Goal: Complete application form

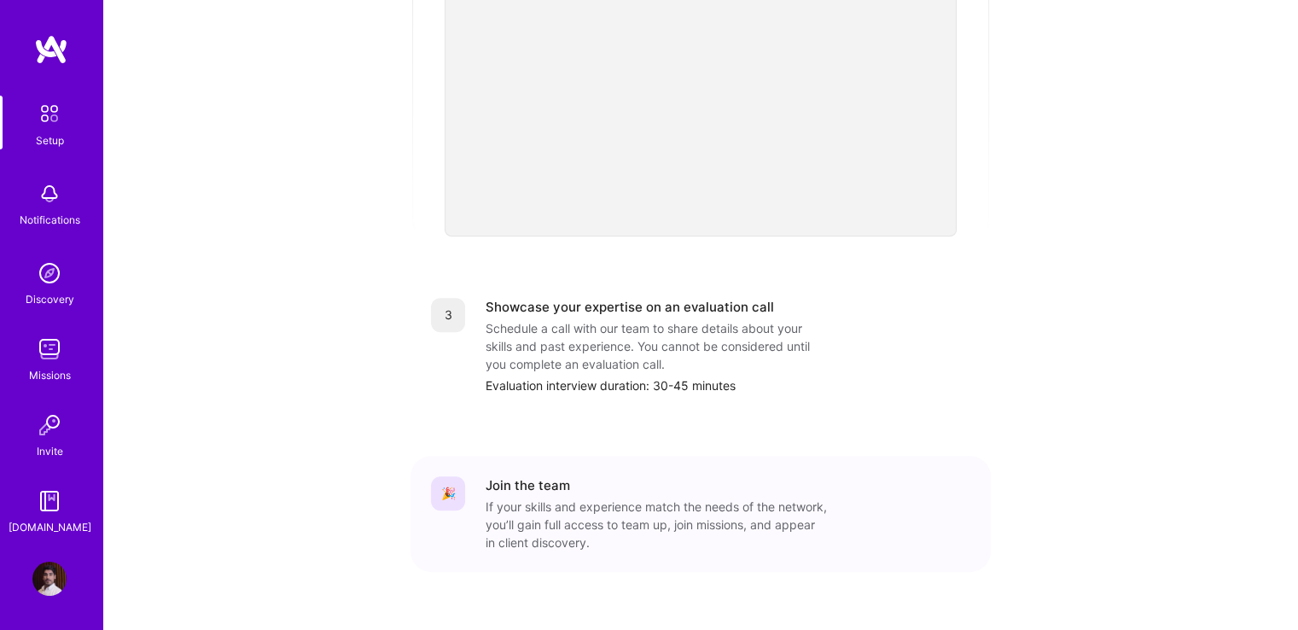
scroll to position [627, 0]
click at [50, 581] on img at bounding box center [49, 579] width 34 height 34
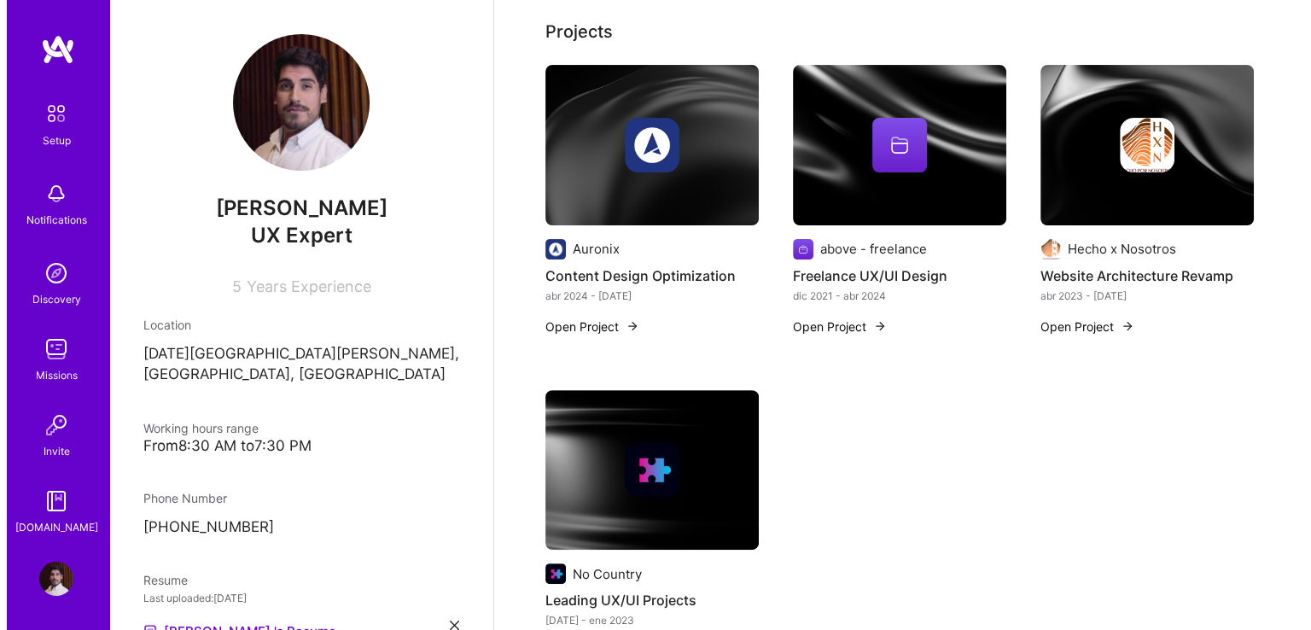
scroll to position [472, 0]
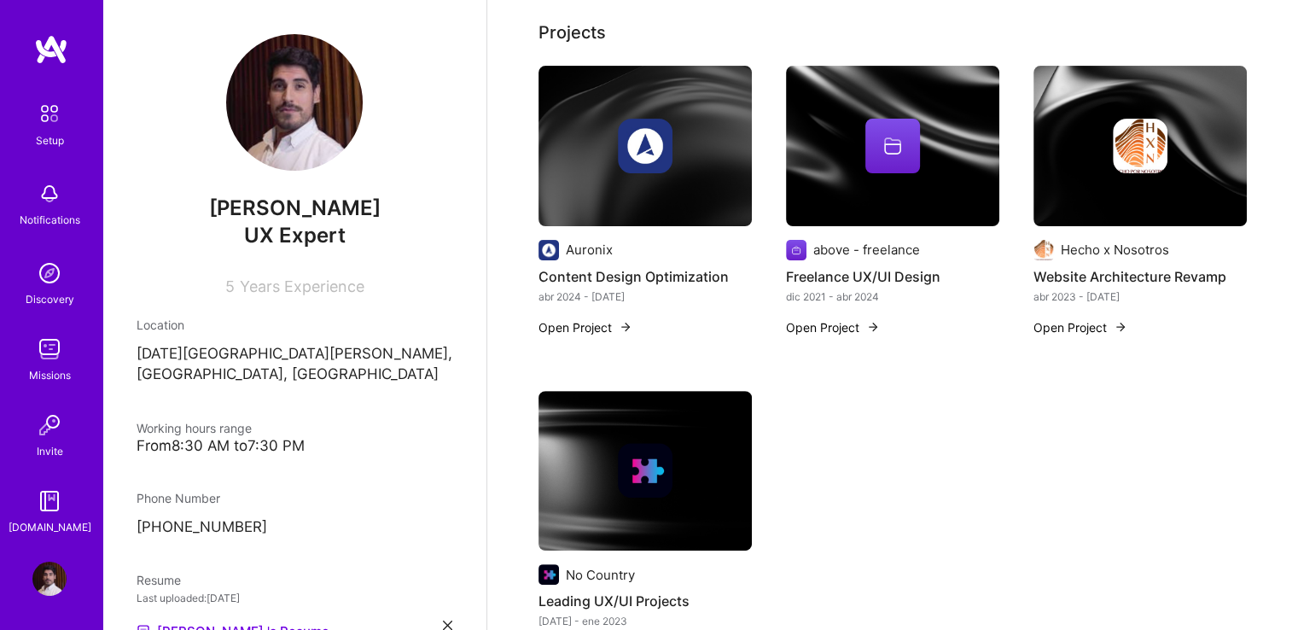
click at [590, 320] on button "Open Project" at bounding box center [586, 327] width 94 height 18
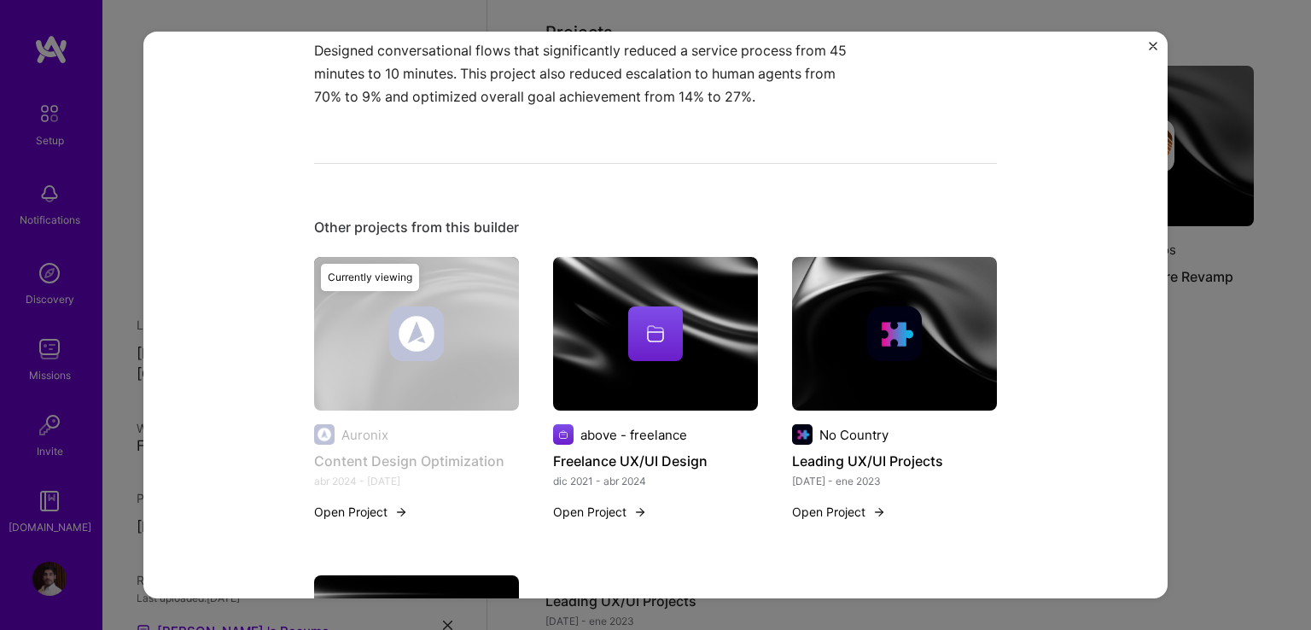
scroll to position [597, 0]
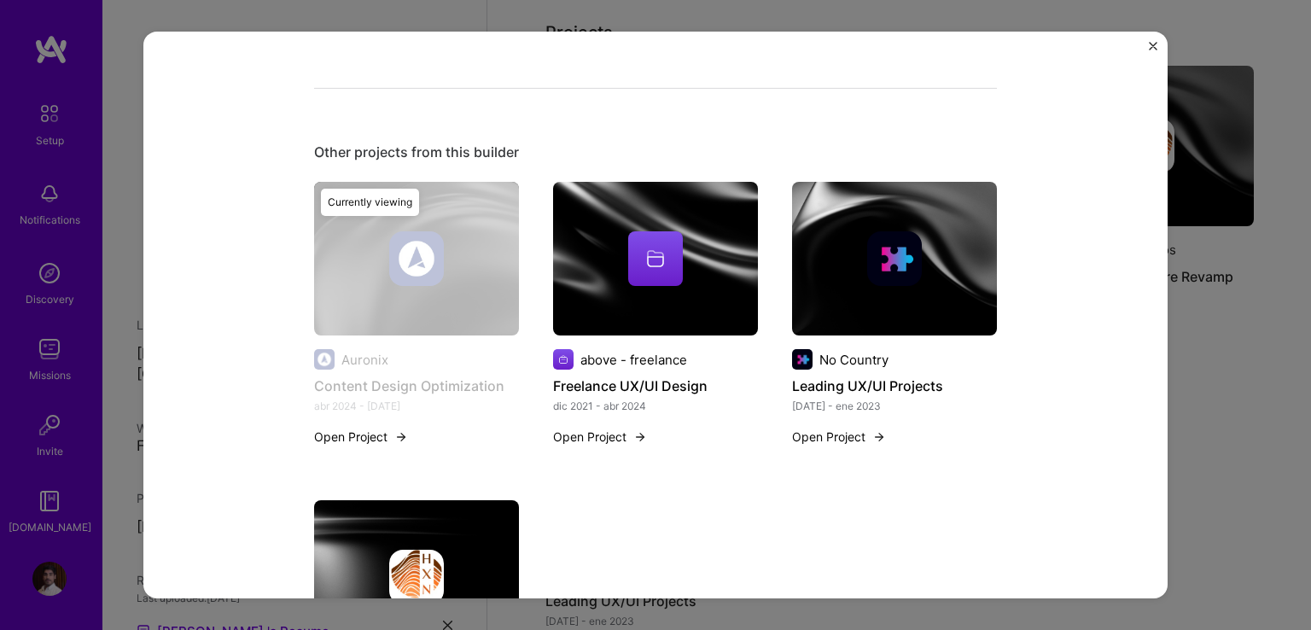
click at [871, 265] on img at bounding box center [894, 258] width 55 height 55
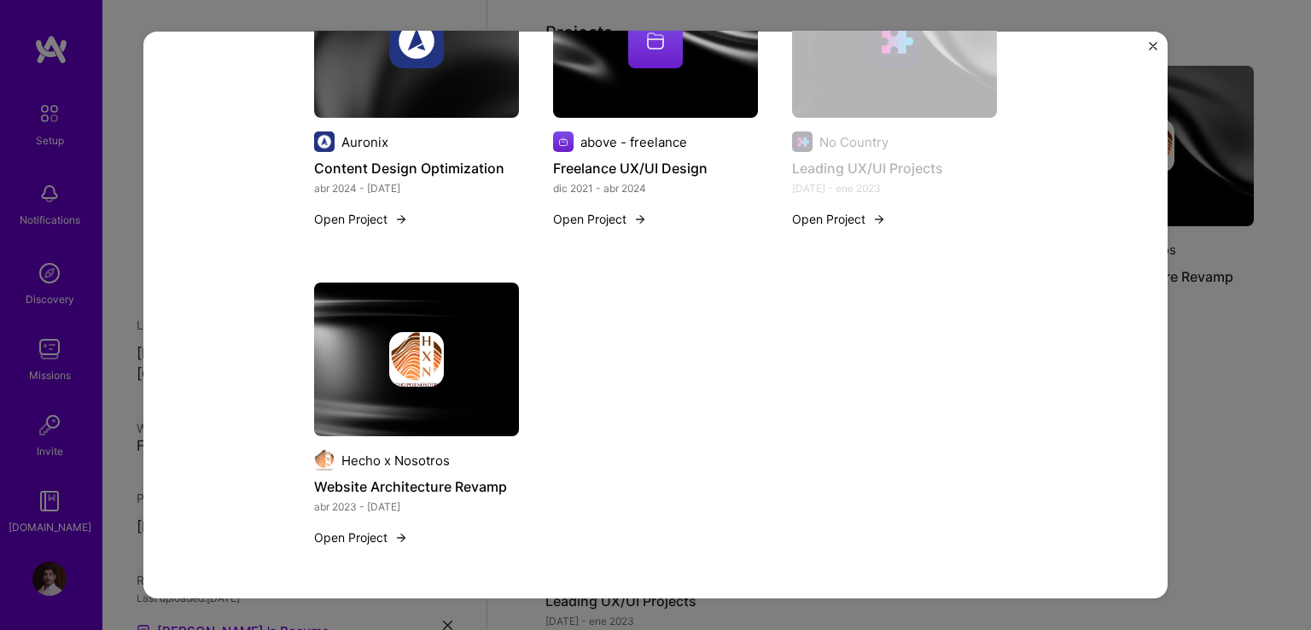
scroll to position [956, 0]
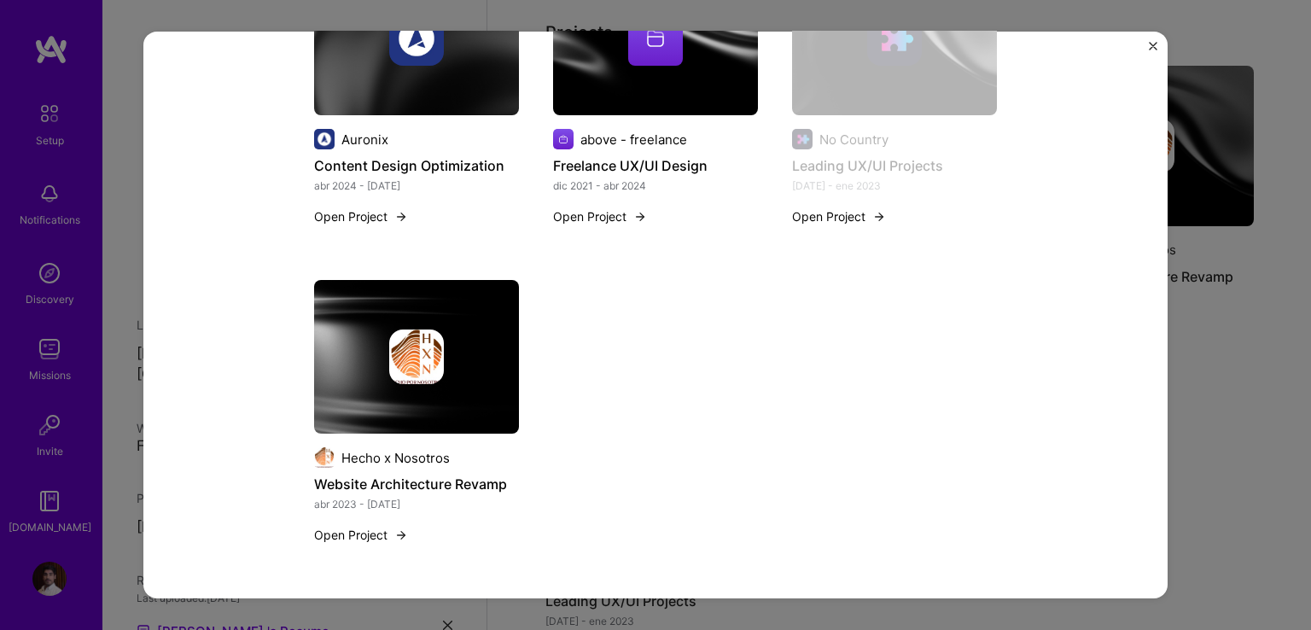
click at [834, 213] on button "Open Project" at bounding box center [839, 216] width 94 height 18
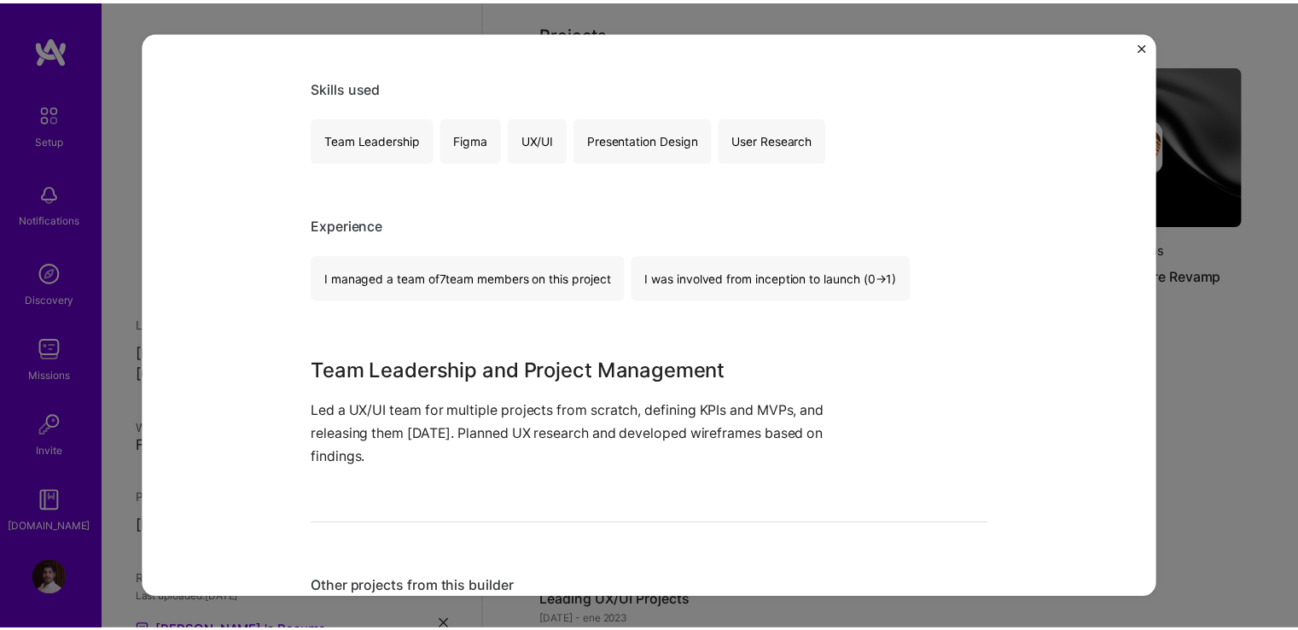
scroll to position [341, 0]
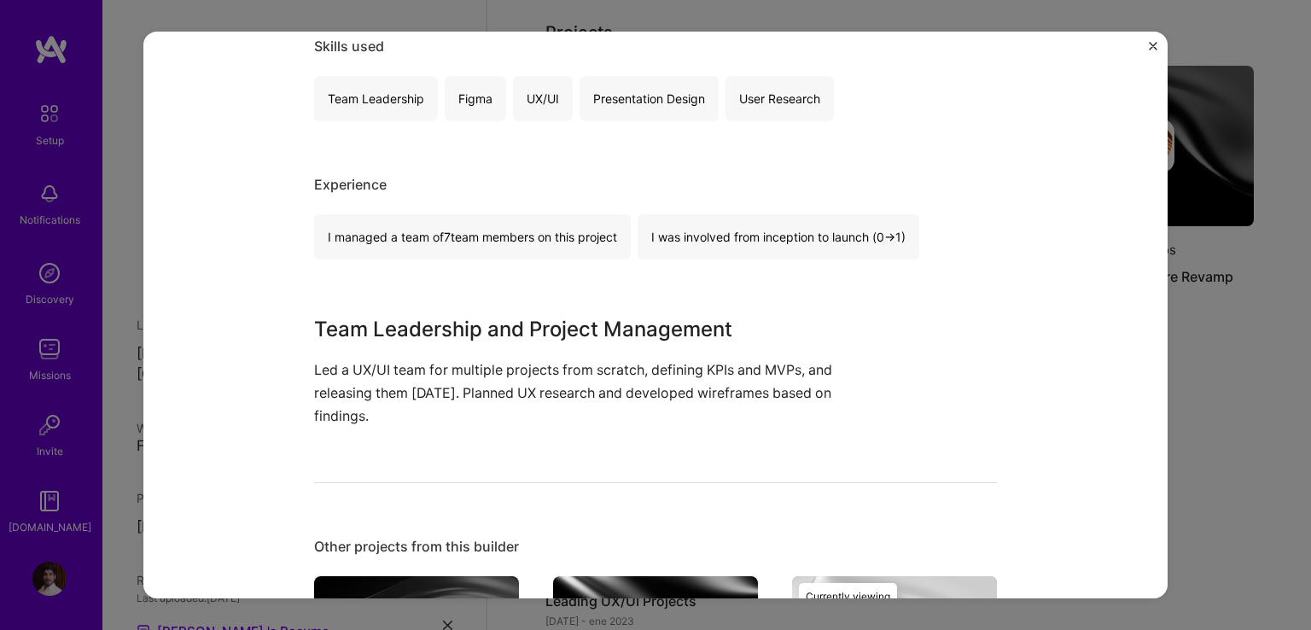
click at [1147, 42] on div "Leading UX/UI Projects No Country Consulting, SaaS Project link Role Team Leade…" at bounding box center [655, 315] width 1024 height 567
click at [1154, 45] on img "Close" at bounding box center [1153, 46] width 9 height 9
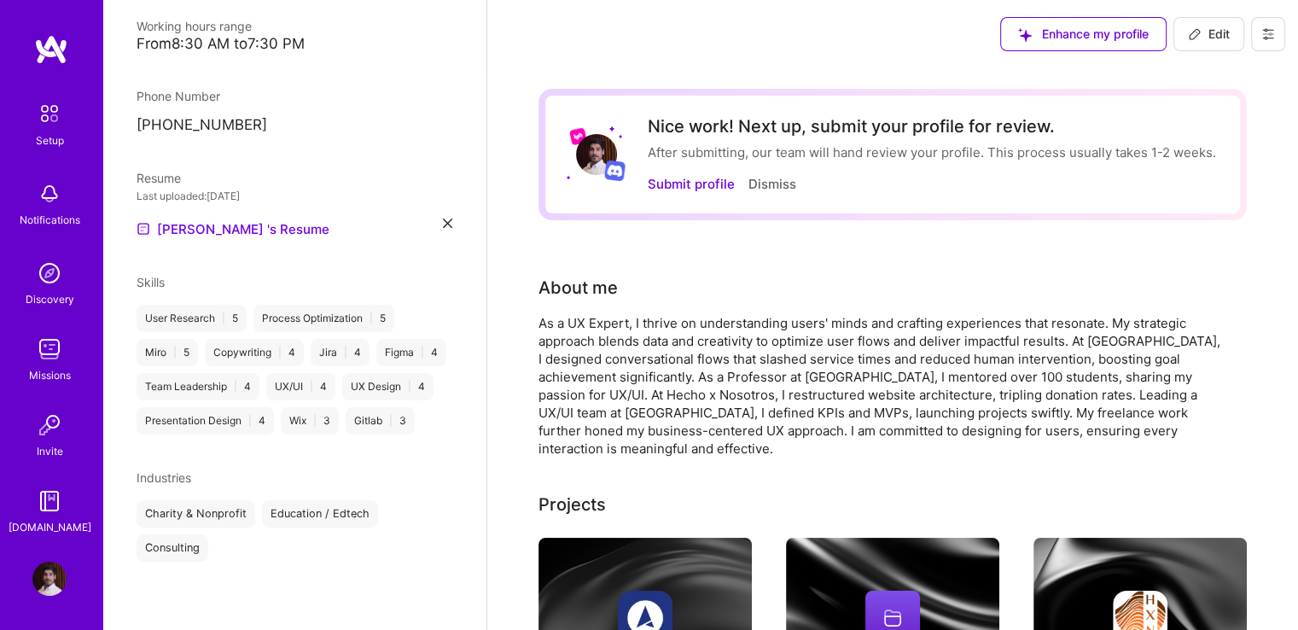
click at [1214, 38] on span "Edit" at bounding box center [1209, 34] width 42 height 17
select select "AR"
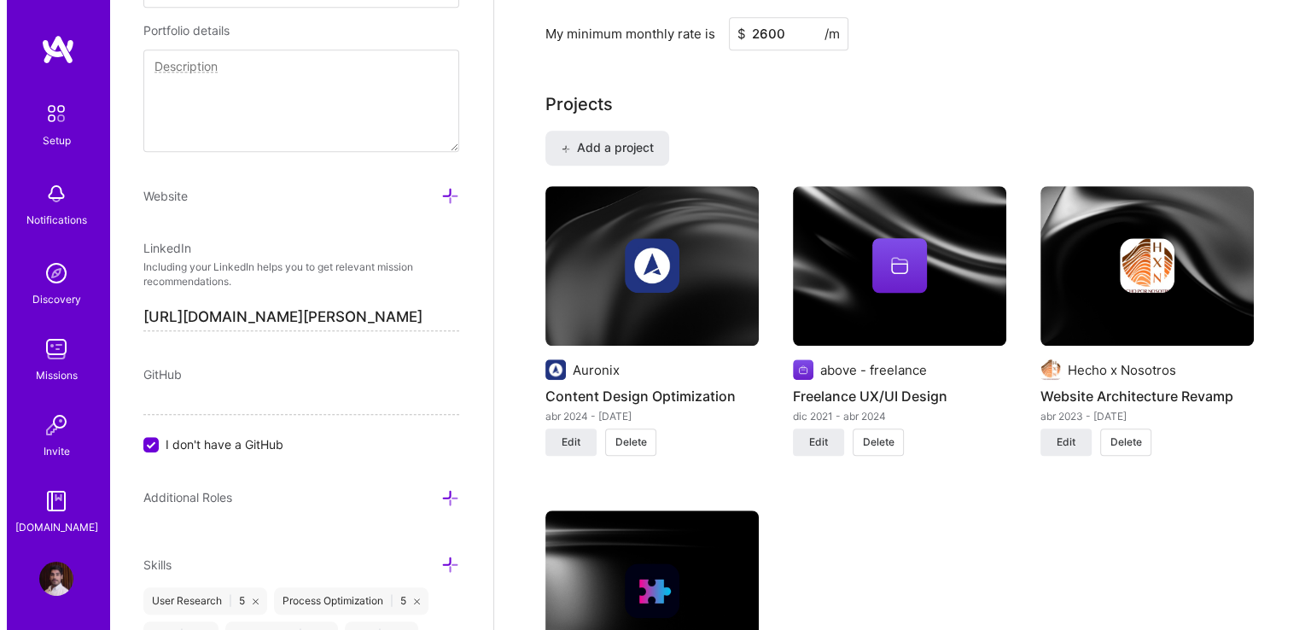
scroll to position [1195, 0]
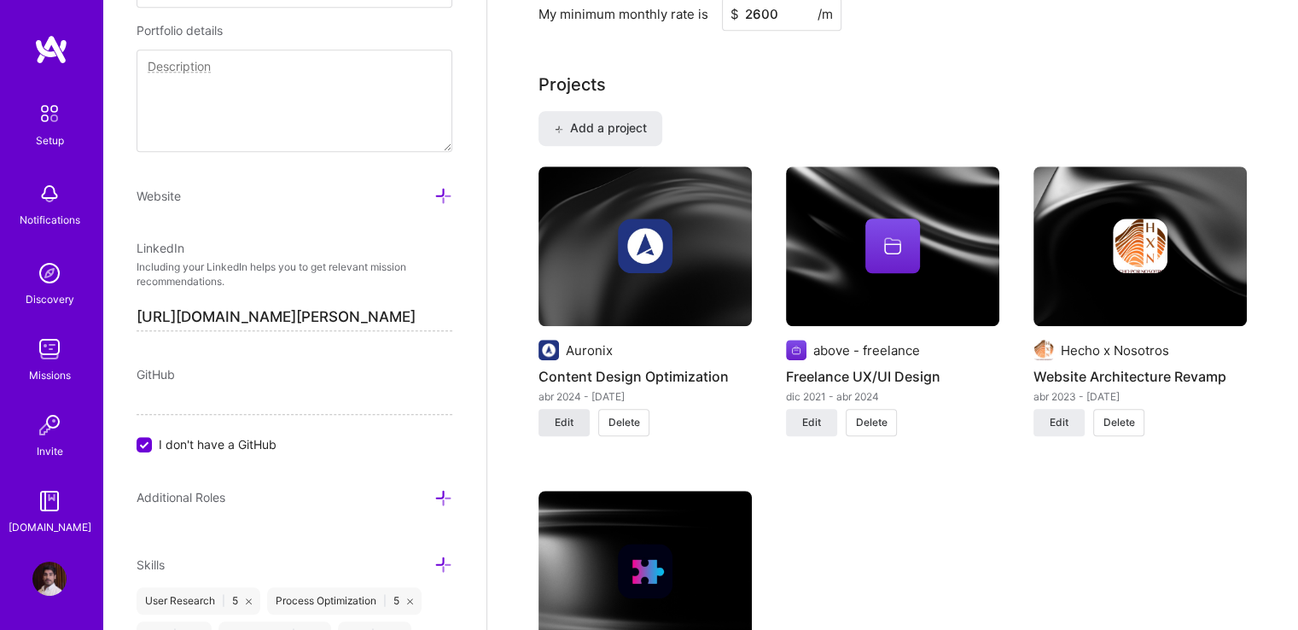
click at [560, 424] on span "Edit" at bounding box center [564, 422] width 19 height 15
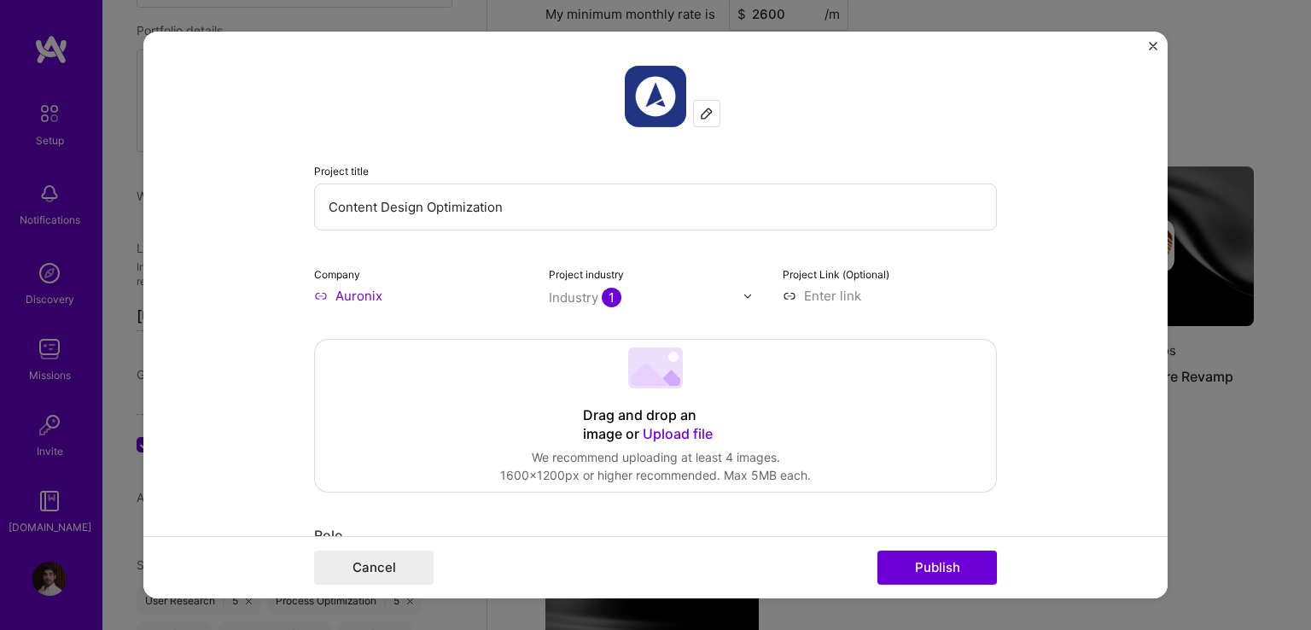
click at [371, 288] on input "Auronix" at bounding box center [421, 296] width 214 height 18
type input "A"
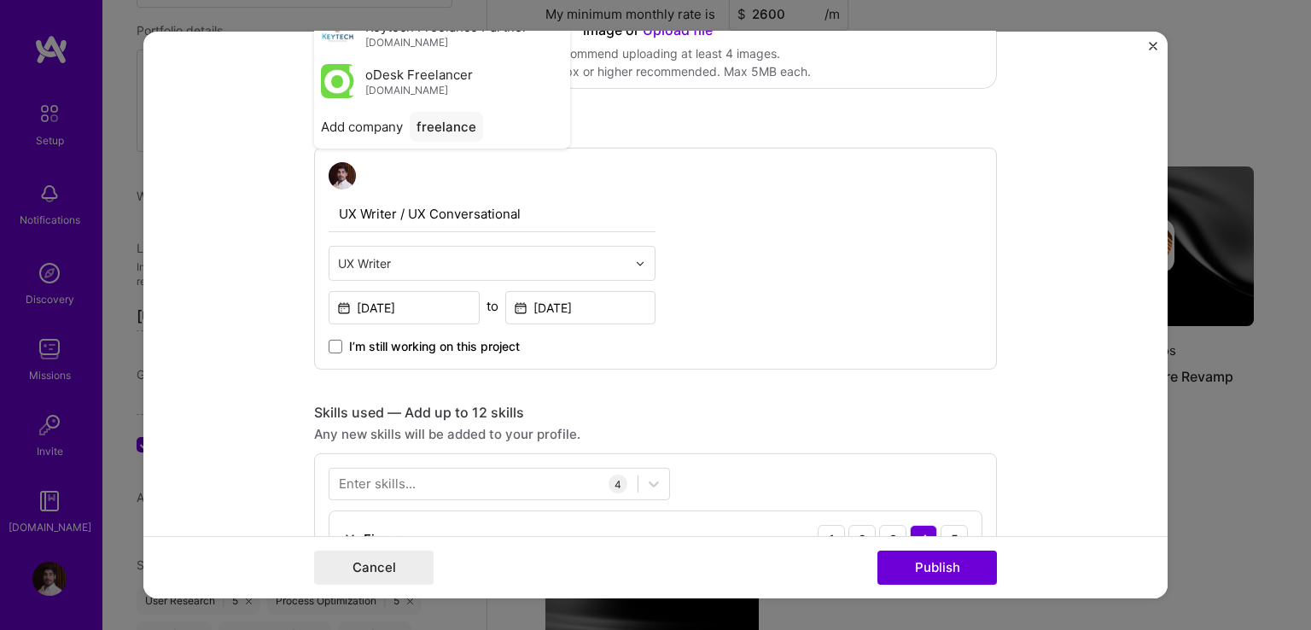
scroll to position [341, 0]
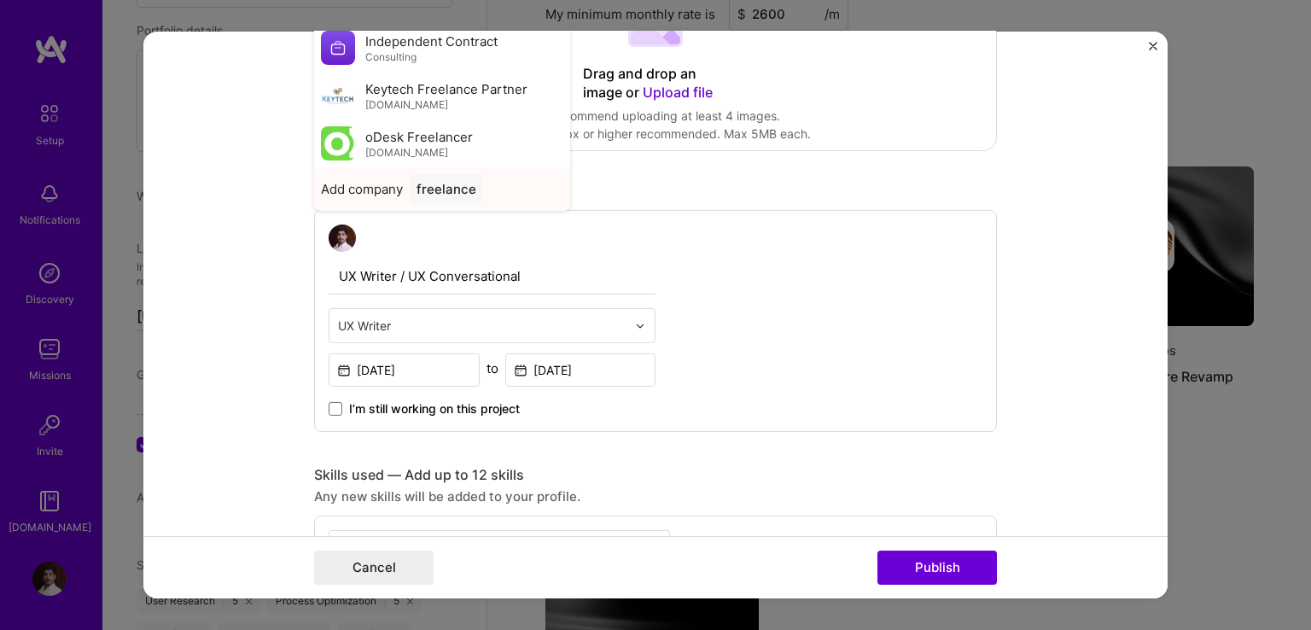
type input "freelance"
click at [434, 195] on div "freelance" at bounding box center [446, 189] width 73 height 30
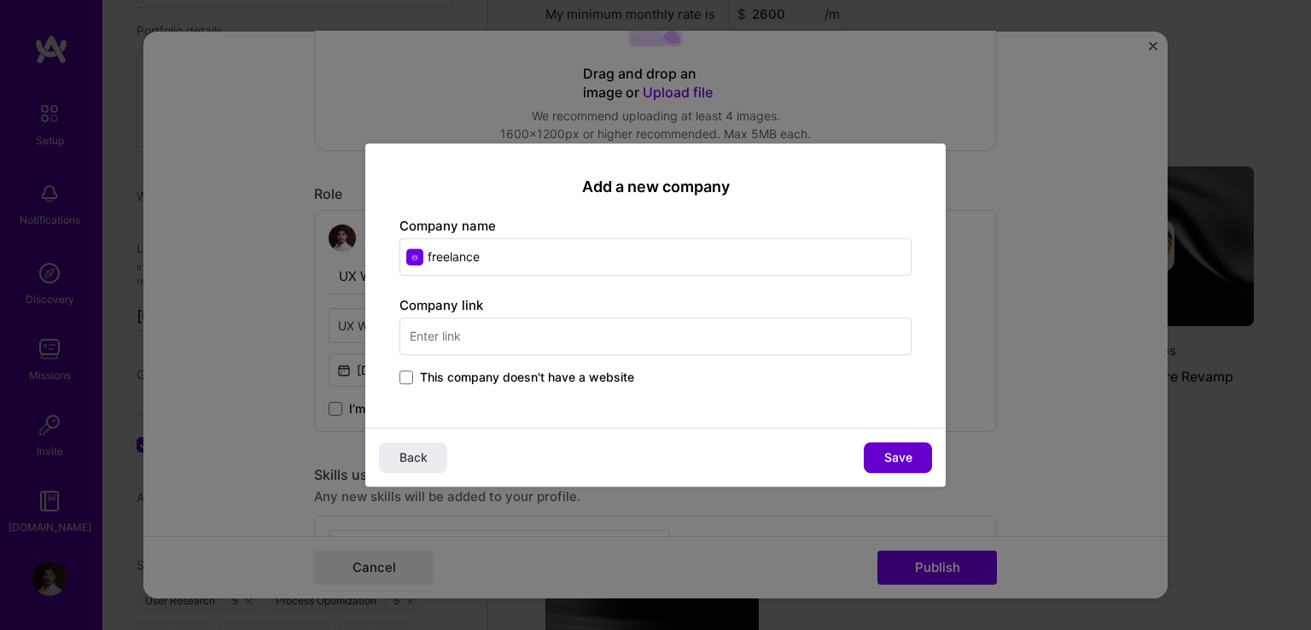
click at [903, 457] on span "Save" at bounding box center [898, 457] width 28 height 17
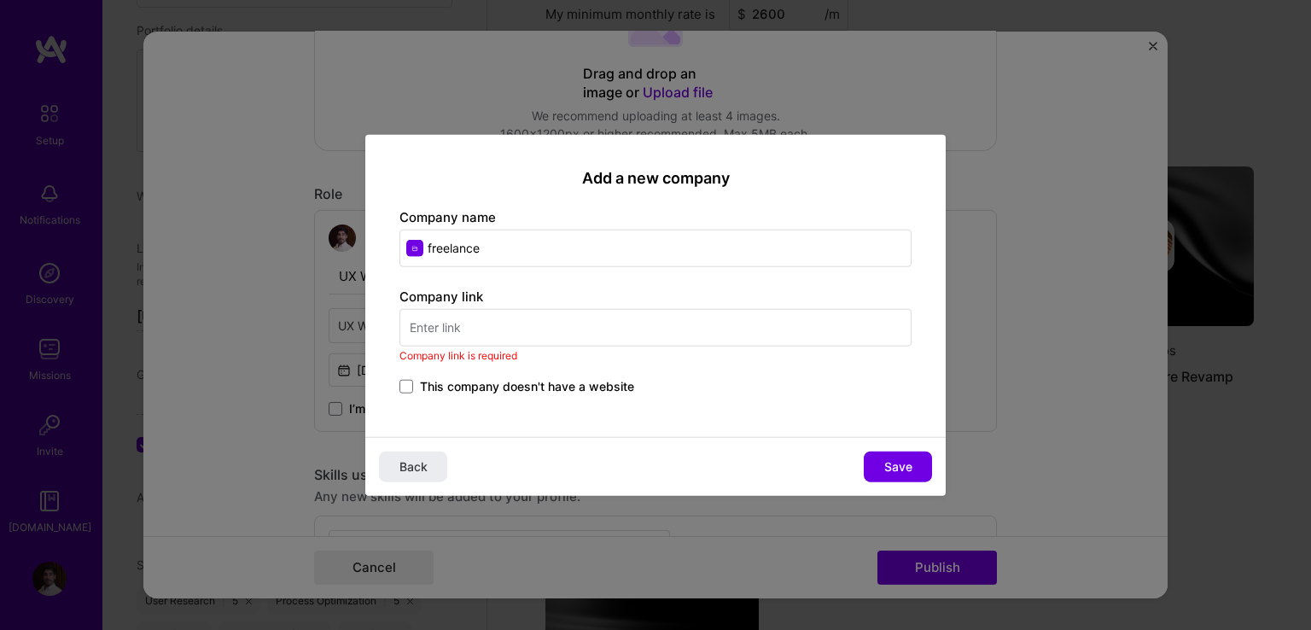
click at [503, 320] on input "text" at bounding box center [655, 327] width 512 height 38
click at [410, 380] on span at bounding box center [406, 386] width 14 height 14
click at [0, 0] on input "This company doesn't have a website" at bounding box center [0, 0] width 0 height 0
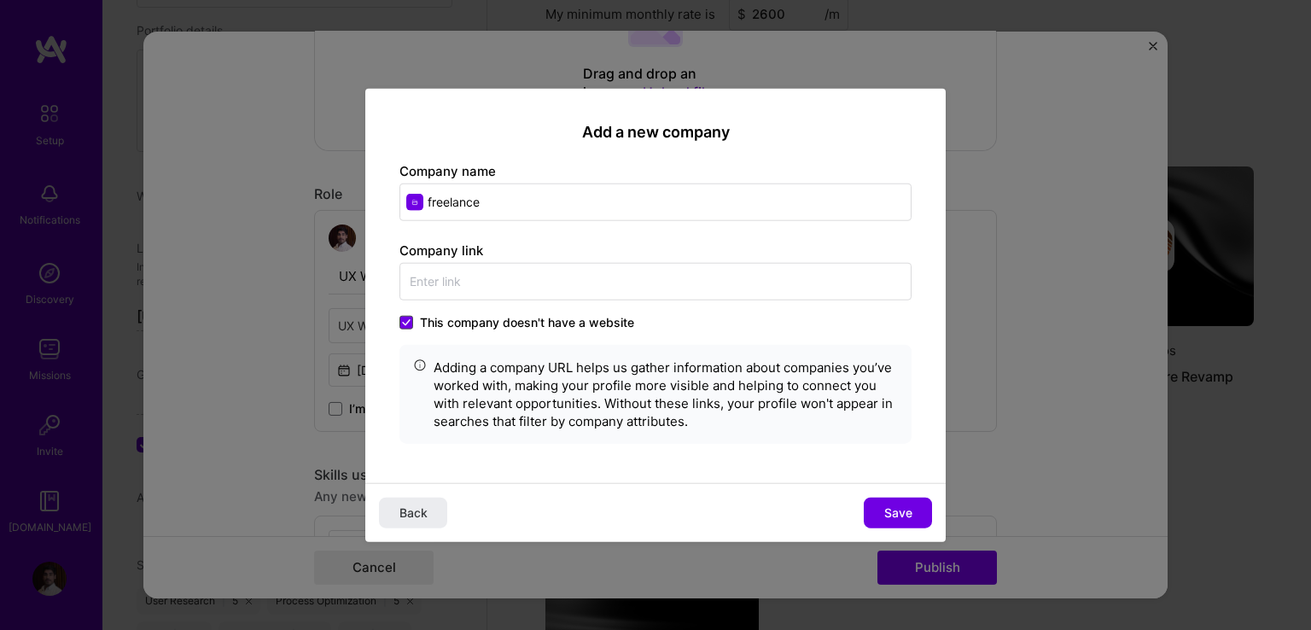
click at [407, 318] on icon at bounding box center [406, 321] width 9 height 7
click at [0, 0] on input "This company doesn't have a website" at bounding box center [0, 0] width 0 height 0
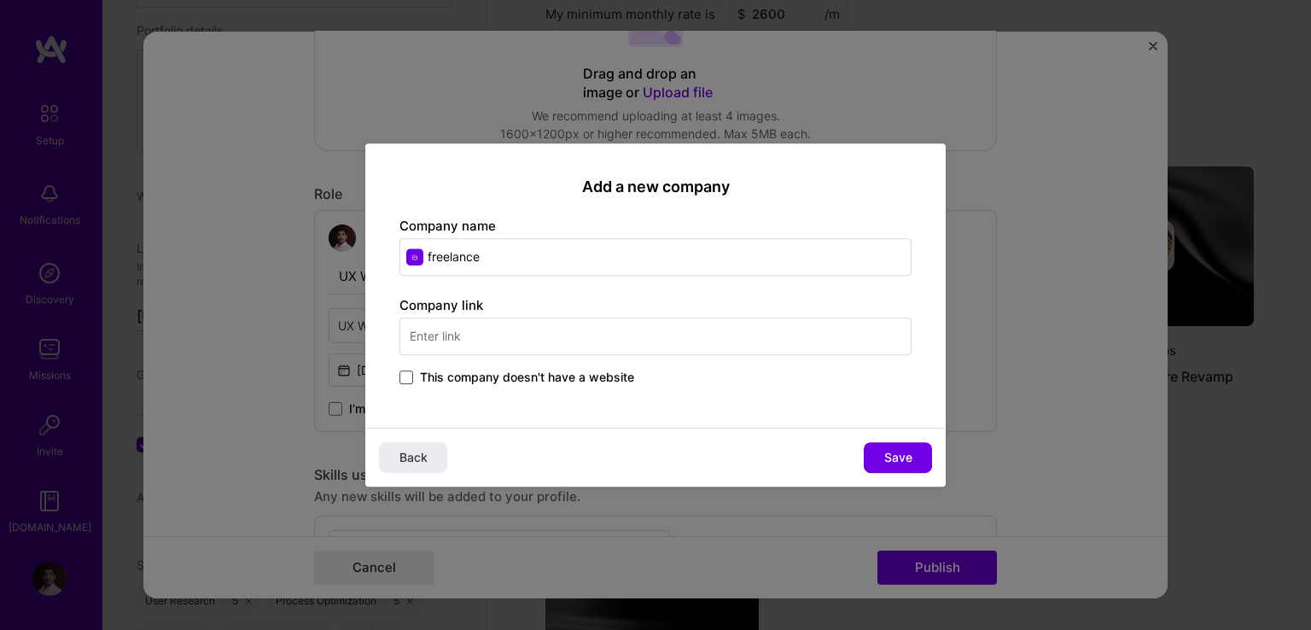
click at [450, 339] on input "text" at bounding box center [655, 336] width 512 height 38
paste input "[URL][DOMAIN_NAME]"
type input "[URL][DOMAIN_NAME]"
click at [903, 459] on span "Save" at bounding box center [898, 457] width 28 height 17
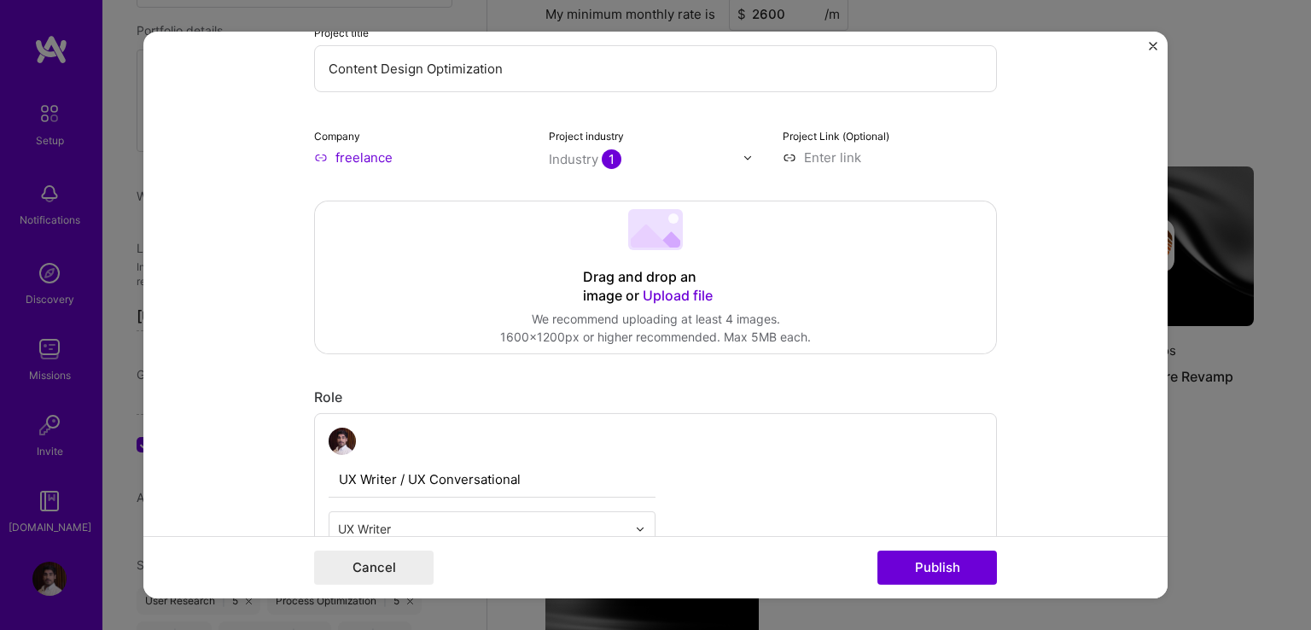
scroll to position [0, 0]
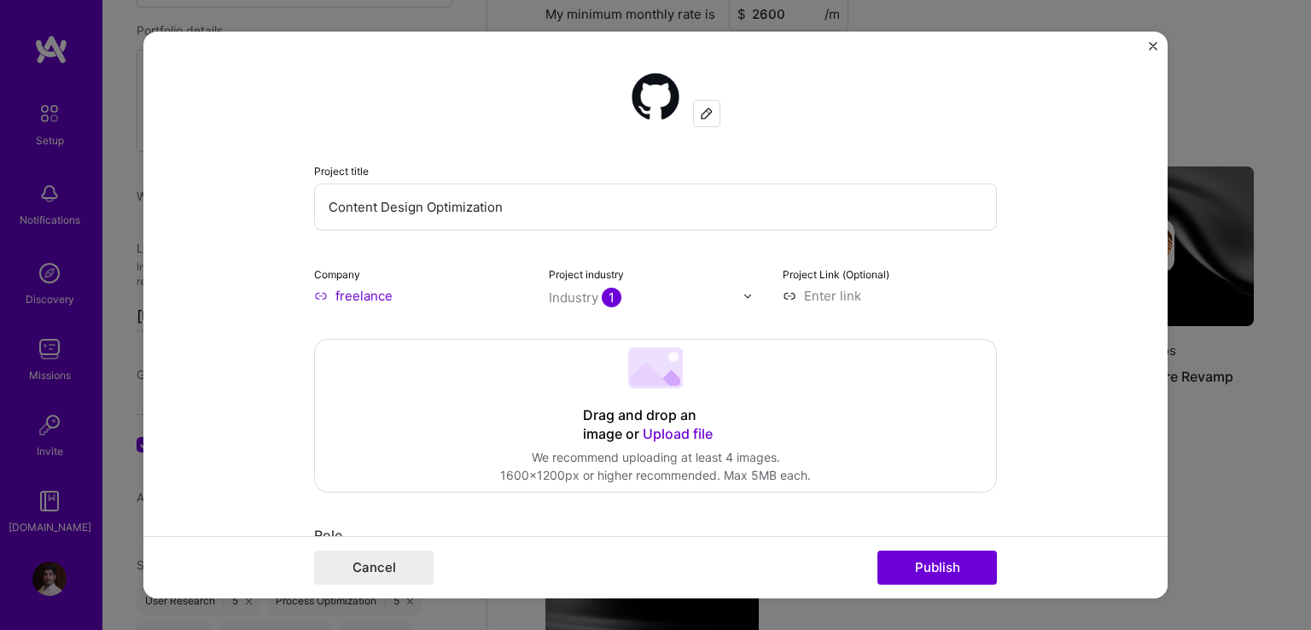
click at [515, 219] on input "Content Design Optimization" at bounding box center [655, 206] width 683 height 47
drag, startPoint x: 515, startPoint y: 199, endPoint x: 108, endPoint y: 196, distance: 407.1
click at [108, 196] on div "Project title Content Design Optimization Company freelance Project industry In…" at bounding box center [655, 315] width 1311 height 630
type input "YGG"
click at [655, 434] on span "Upload file" at bounding box center [678, 433] width 70 height 17
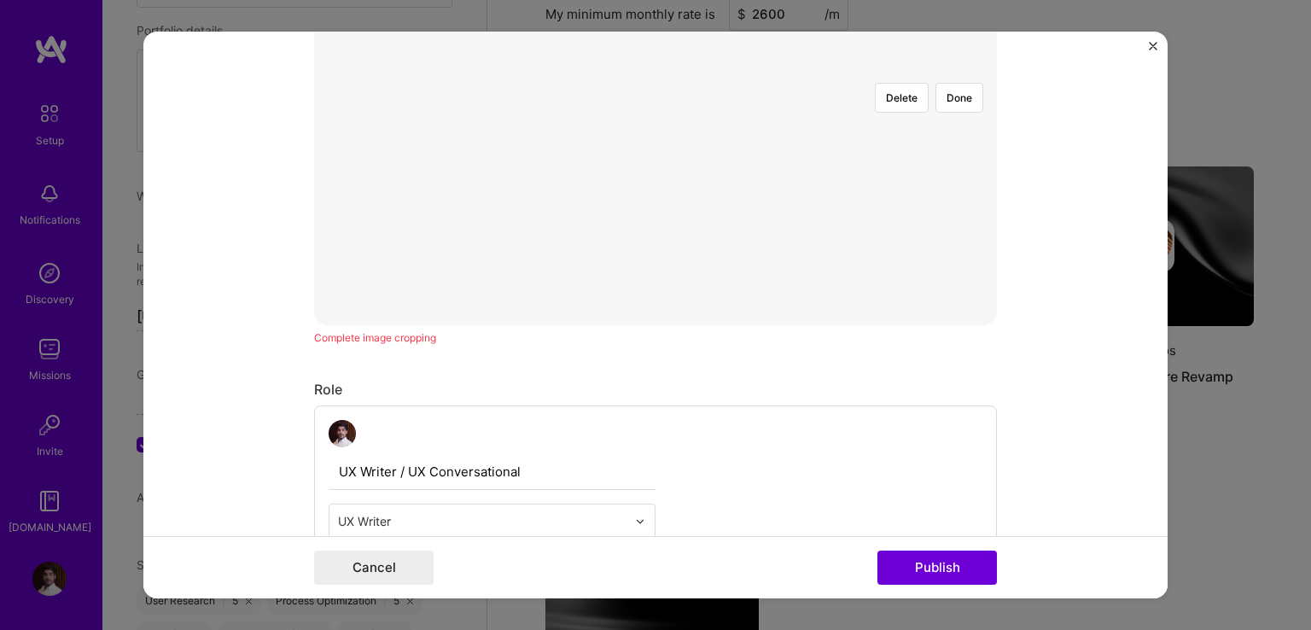
scroll to position [341, 0]
click at [968, 253] on div at bounding box center [998, 492] width 637 height 479
click at [952, 267] on button "Done" at bounding box center [959, 282] width 48 height 30
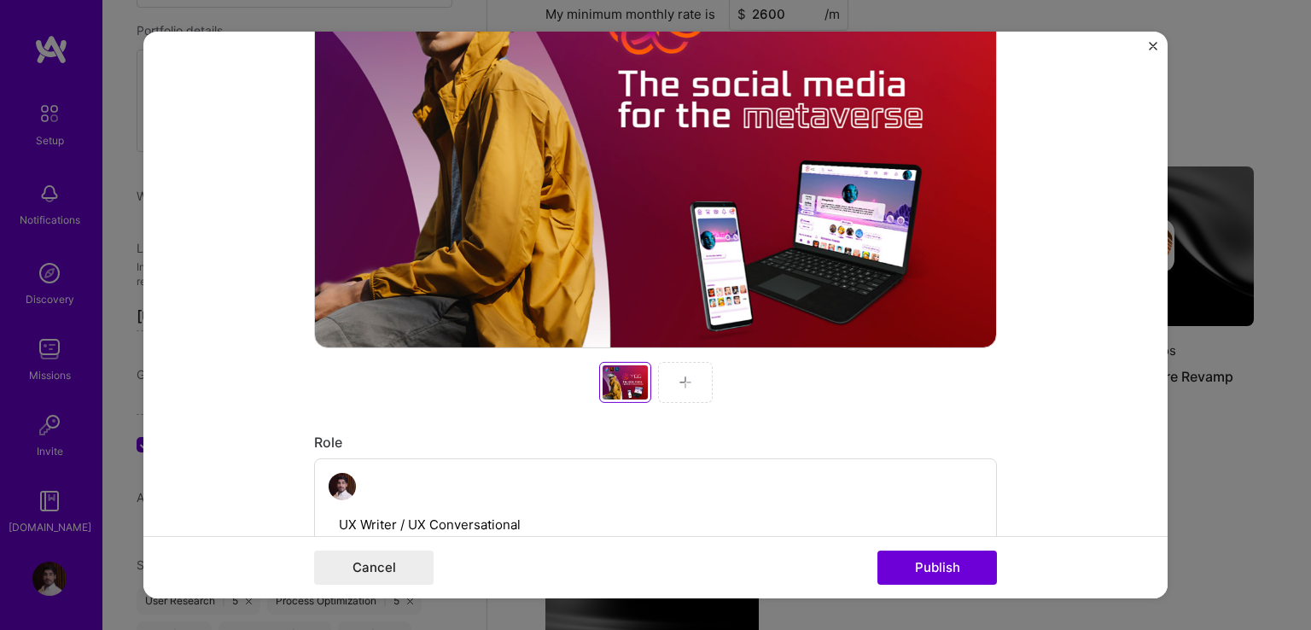
scroll to position [597, 0]
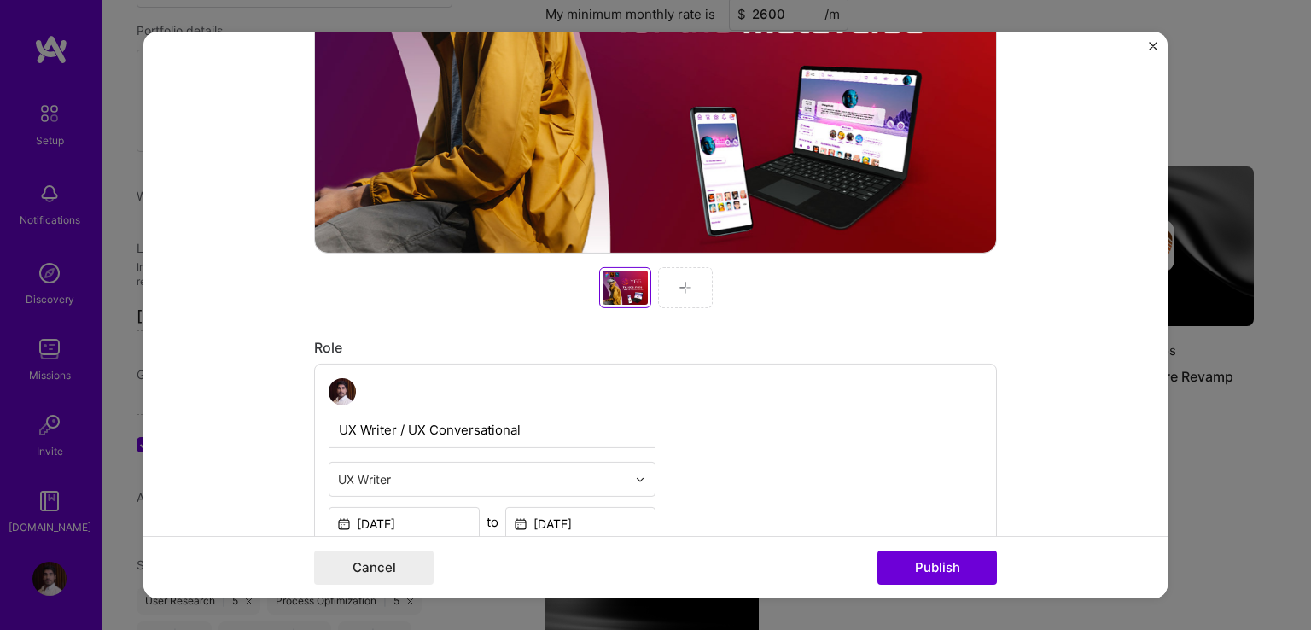
click at [663, 294] on div at bounding box center [685, 287] width 55 height 41
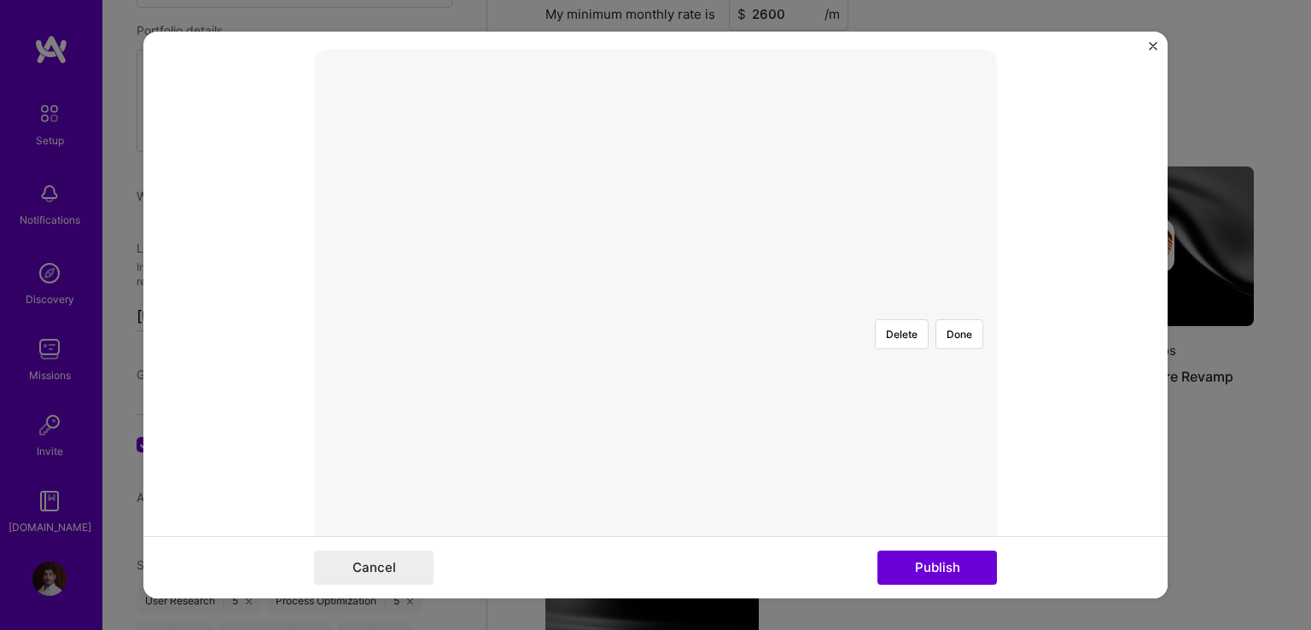
scroll to position [279, 0]
click at [655, 329] on div at bounding box center [980, 574] width 651 height 490
click at [911, 565] on button "Publish" at bounding box center [936, 567] width 119 height 34
click at [954, 387] on button "Done" at bounding box center [959, 402] width 48 height 30
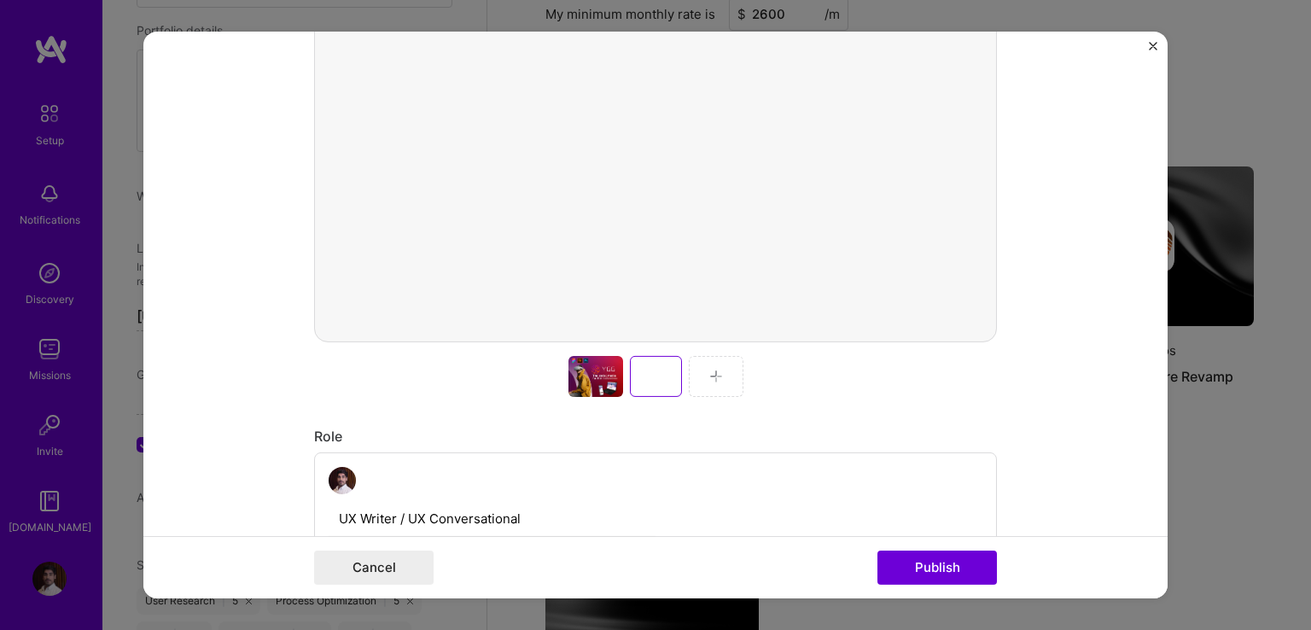
scroll to position [562, 0]
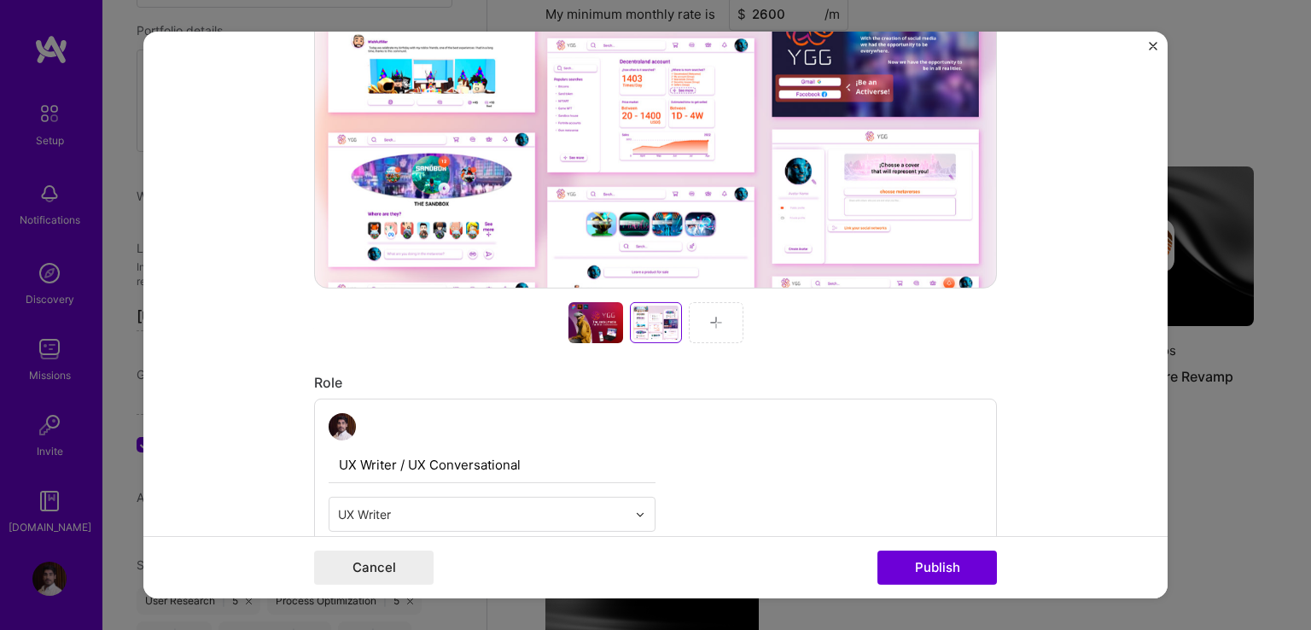
click at [710, 327] on img at bounding box center [716, 323] width 14 height 14
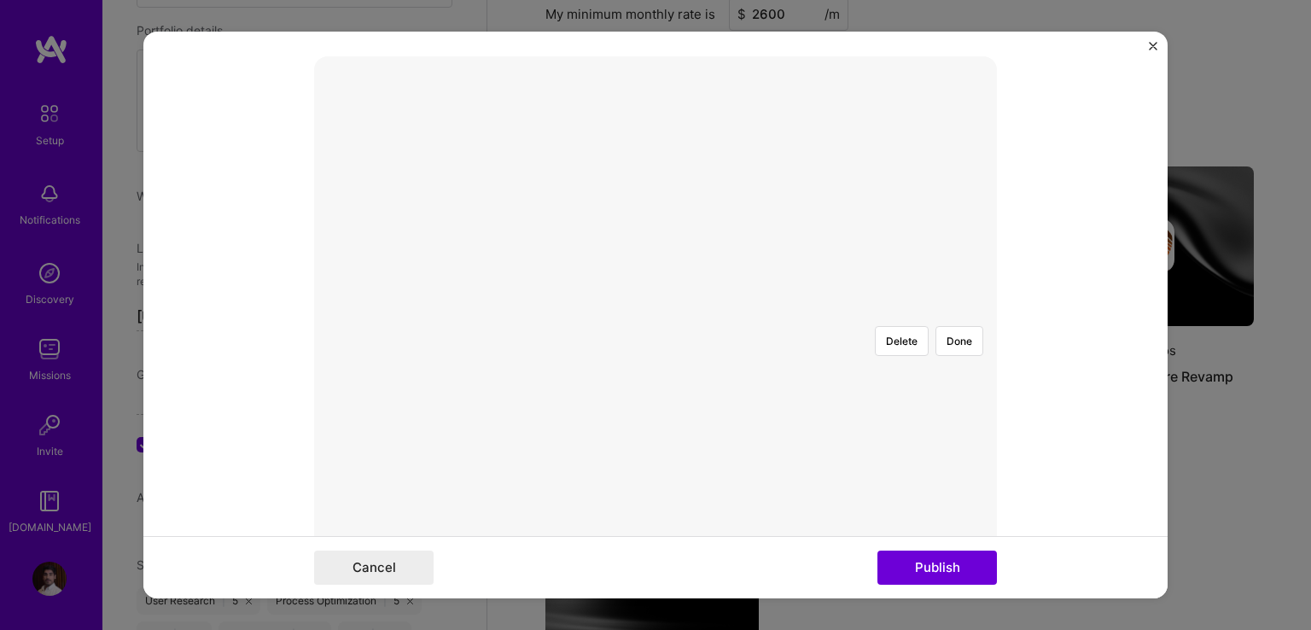
scroll to position [244, 0]
click at [708, 351] on div at bounding box center [1007, 576] width 598 height 450
click at [952, 364] on button "Done" at bounding box center [959, 379] width 48 height 30
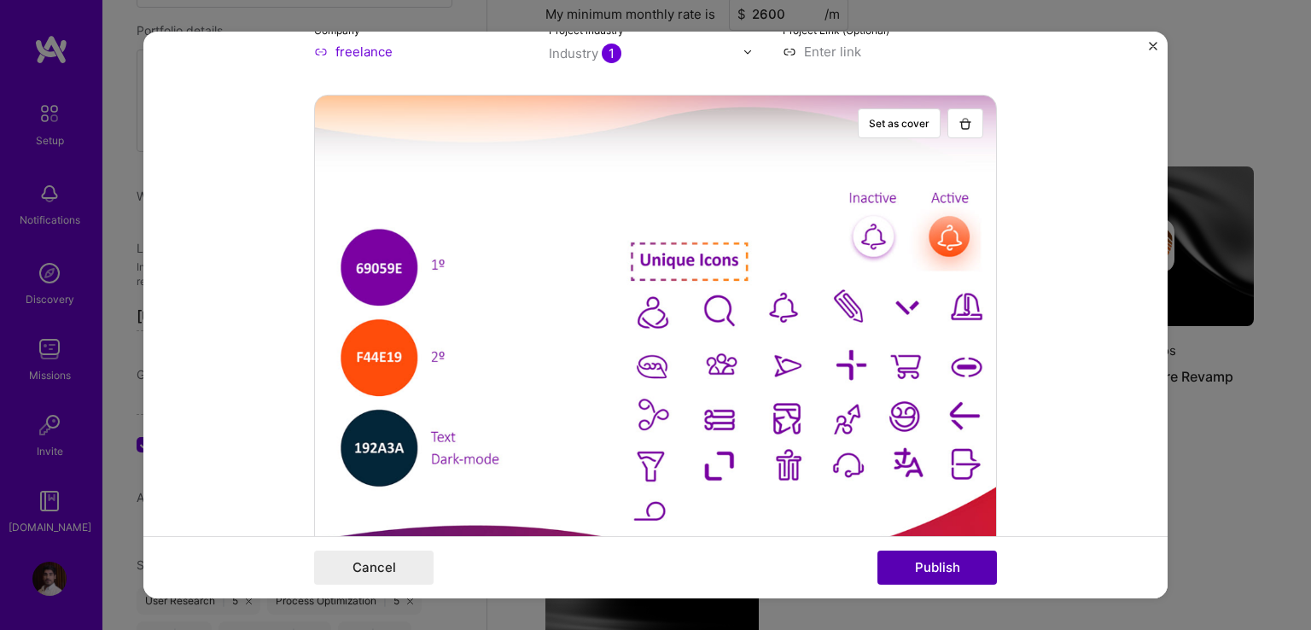
click at [932, 566] on button "Publish" at bounding box center [936, 567] width 119 height 34
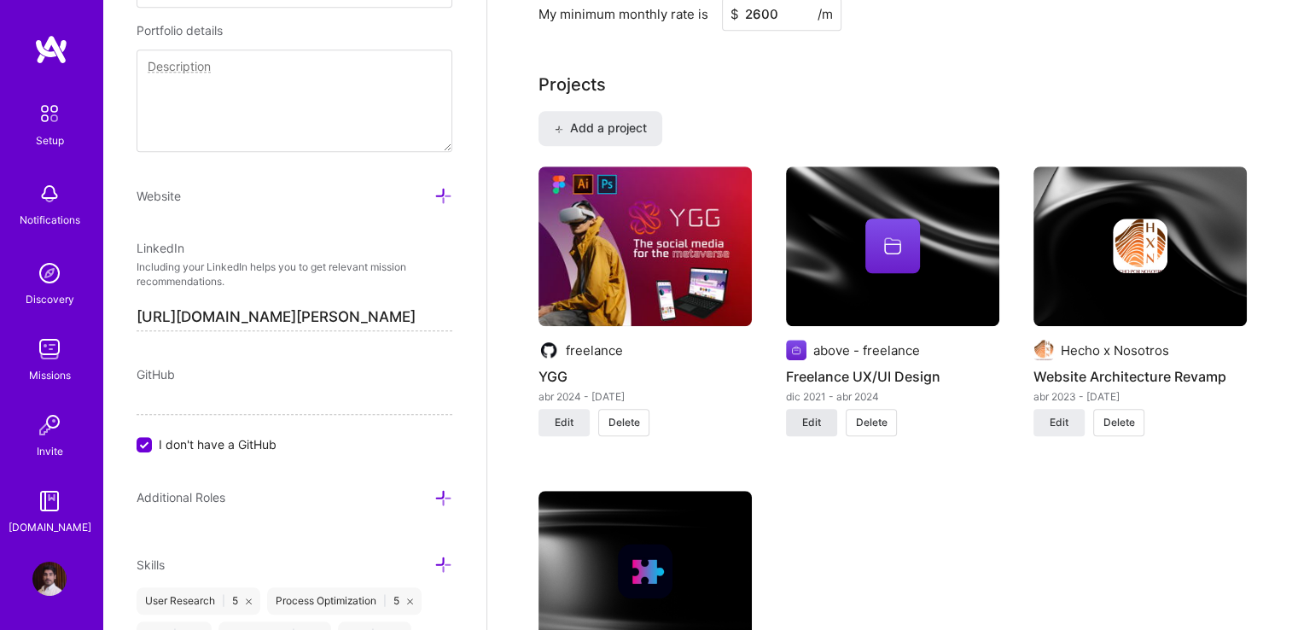
click at [812, 421] on span "Edit" at bounding box center [811, 422] width 19 height 15
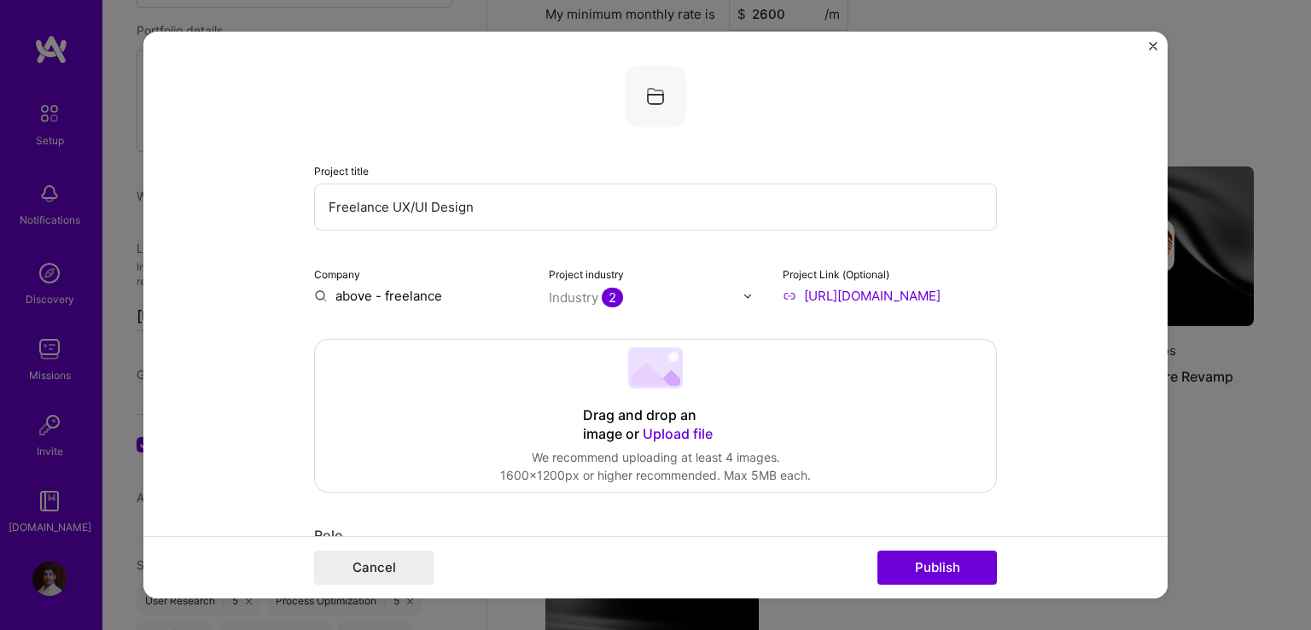
click at [478, 206] on input "Freelance UX/UI Design" at bounding box center [655, 206] width 683 height 47
type input "F"
click at [406, 202] on input "Cros" at bounding box center [655, 206] width 683 height 47
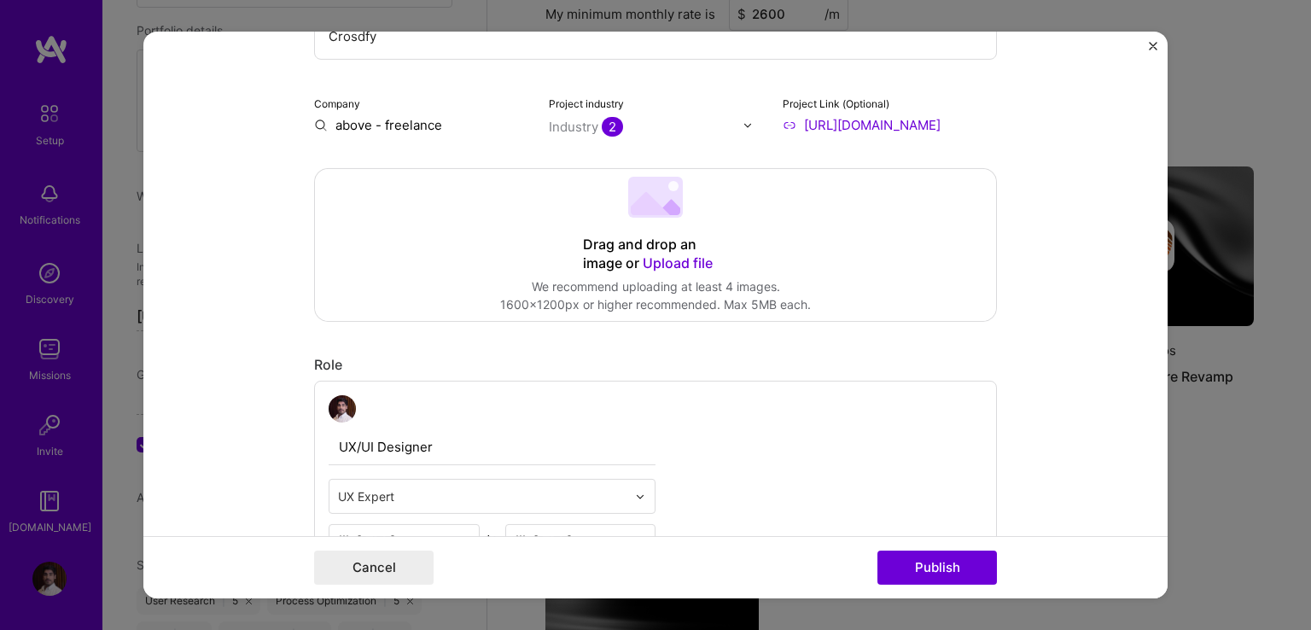
scroll to position [85, 0]
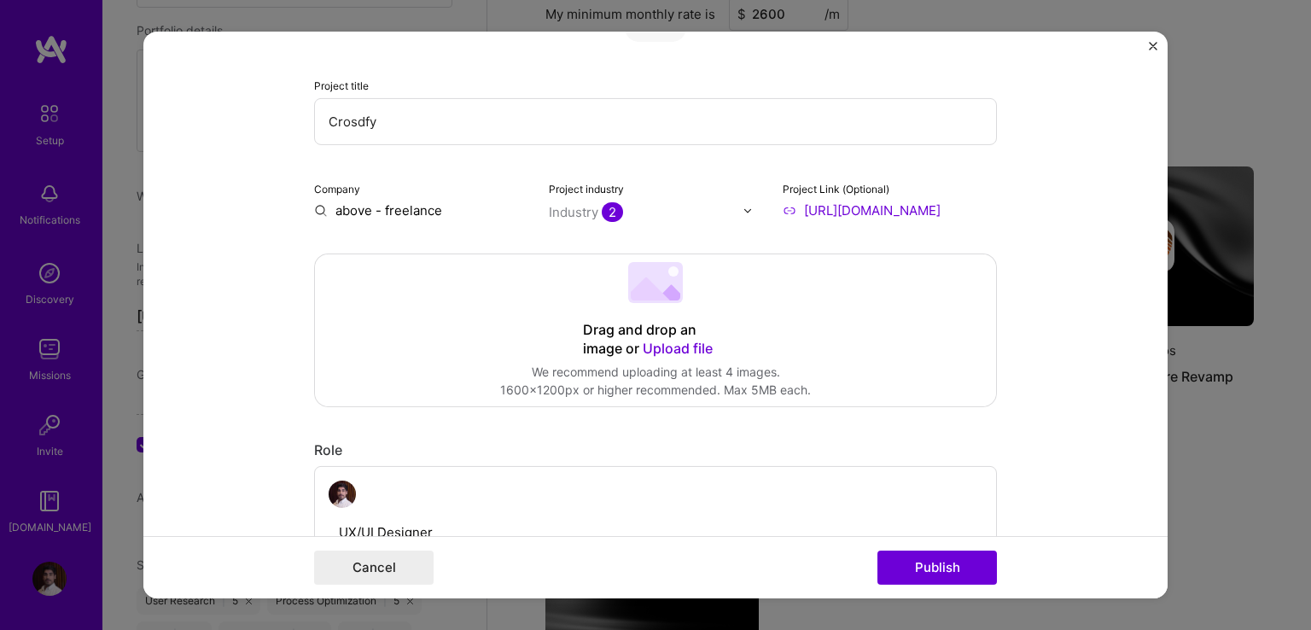
type input "Crosdfy"
click at [643, 348] on span "Upload file" at bounding box center [678, 348] width 70 height 17
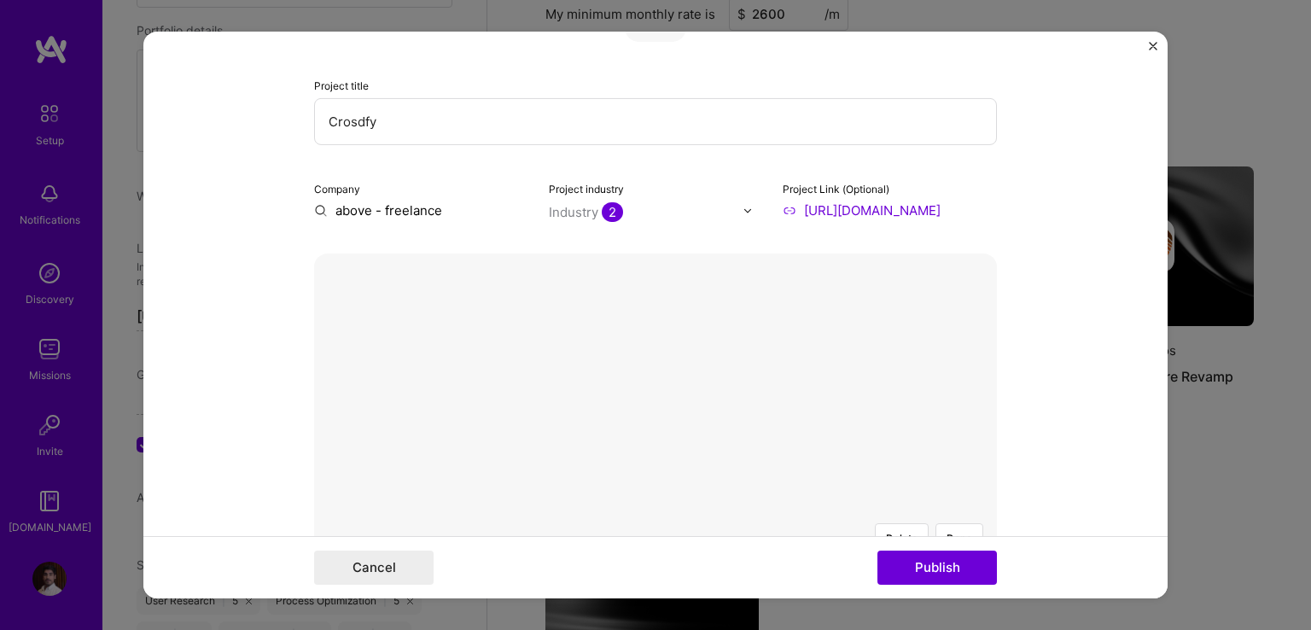
scroll to position [427, 0]
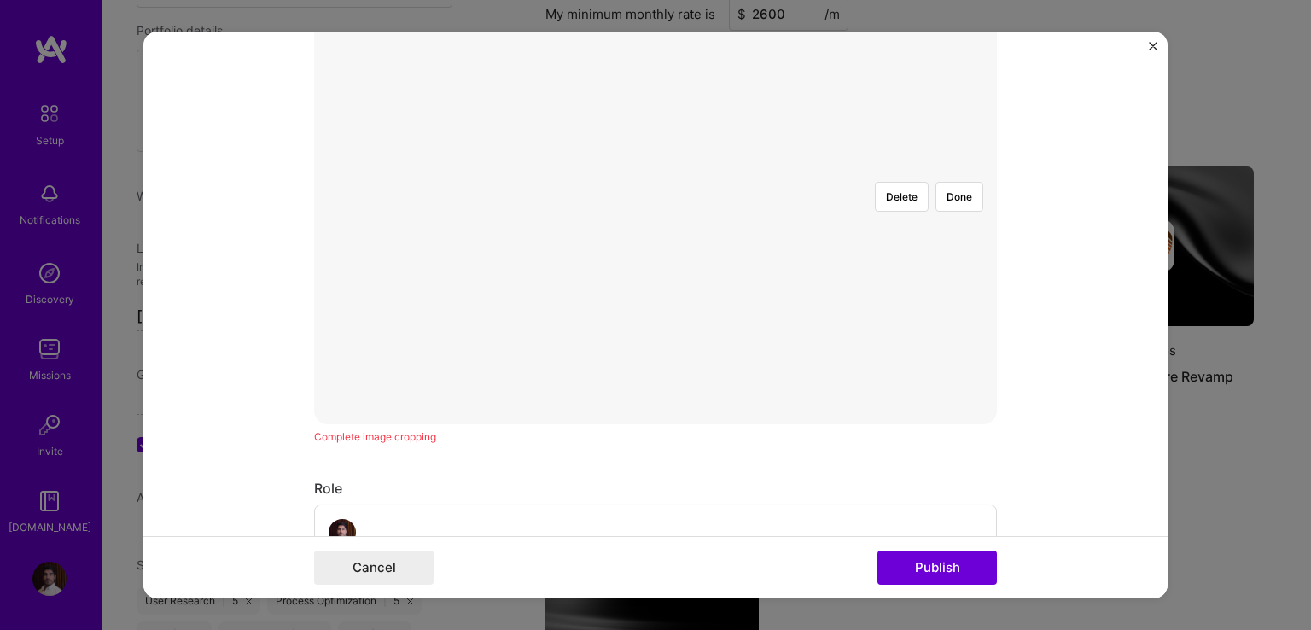
click at [655, 230] on div at bounding box center [856, 319] width 403 height 303
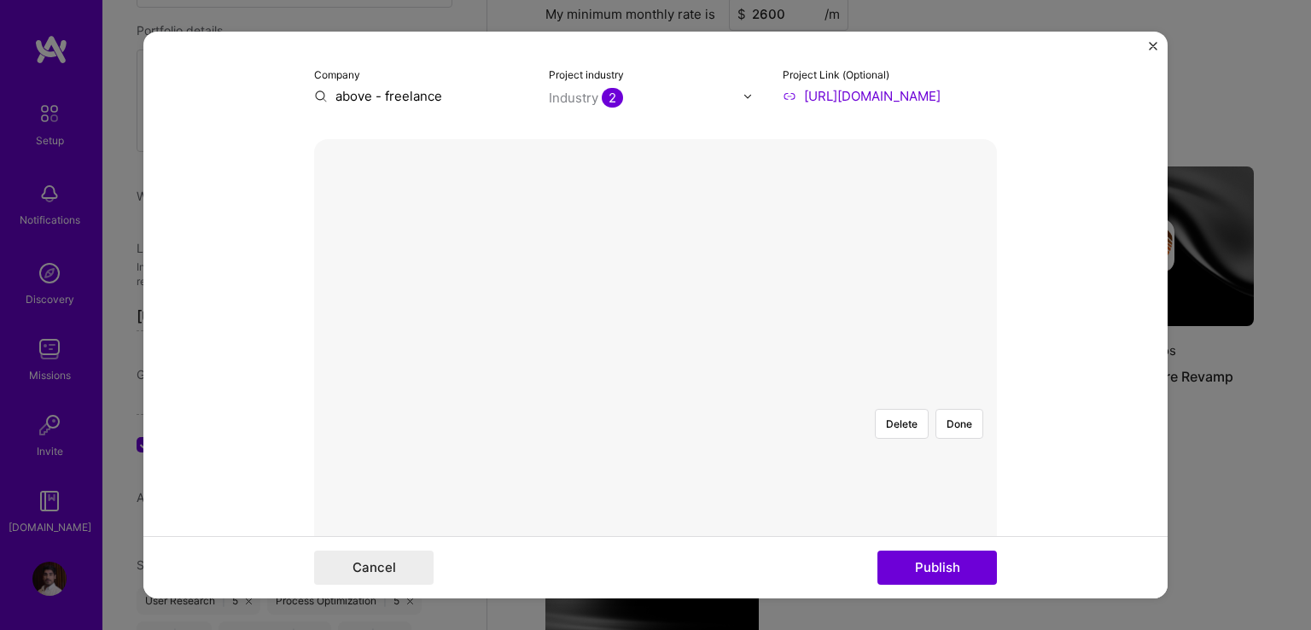
scroll to position [171, 0]
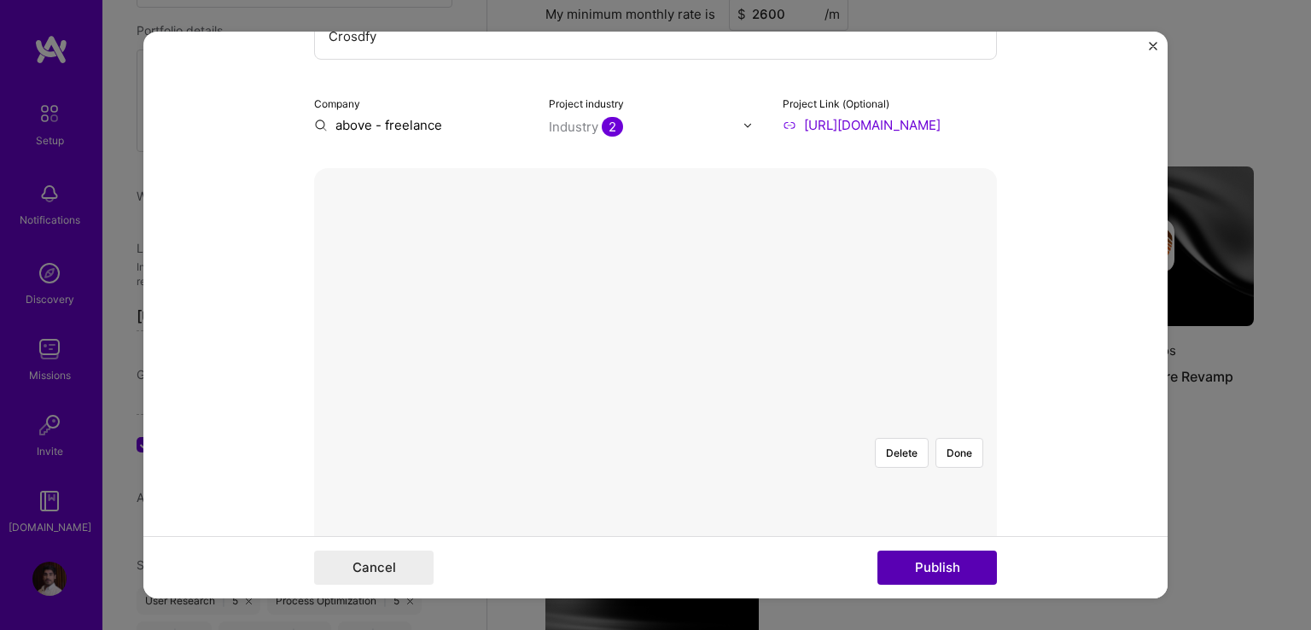
click at [942, 568] on button "Publish" at bounding box center [936, 567] width 119 height 34
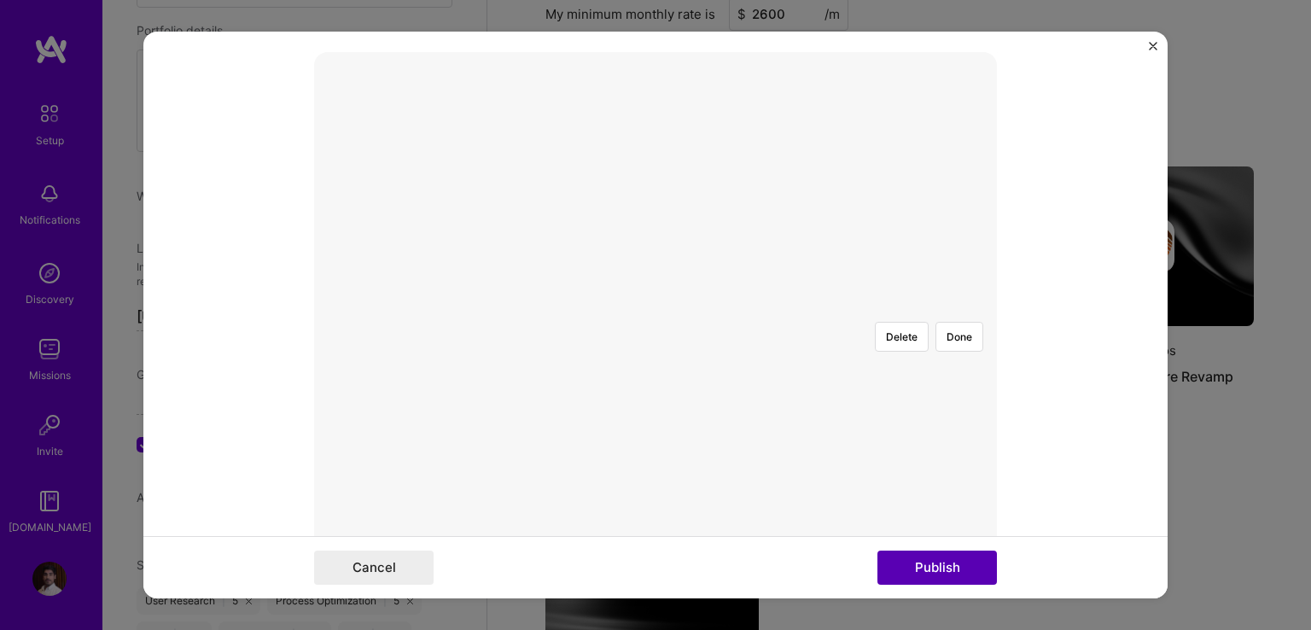
scroll to position [306, 0]
click at [943, 302] on button "Done" at bounding box center [959, 317] width 48 height 30
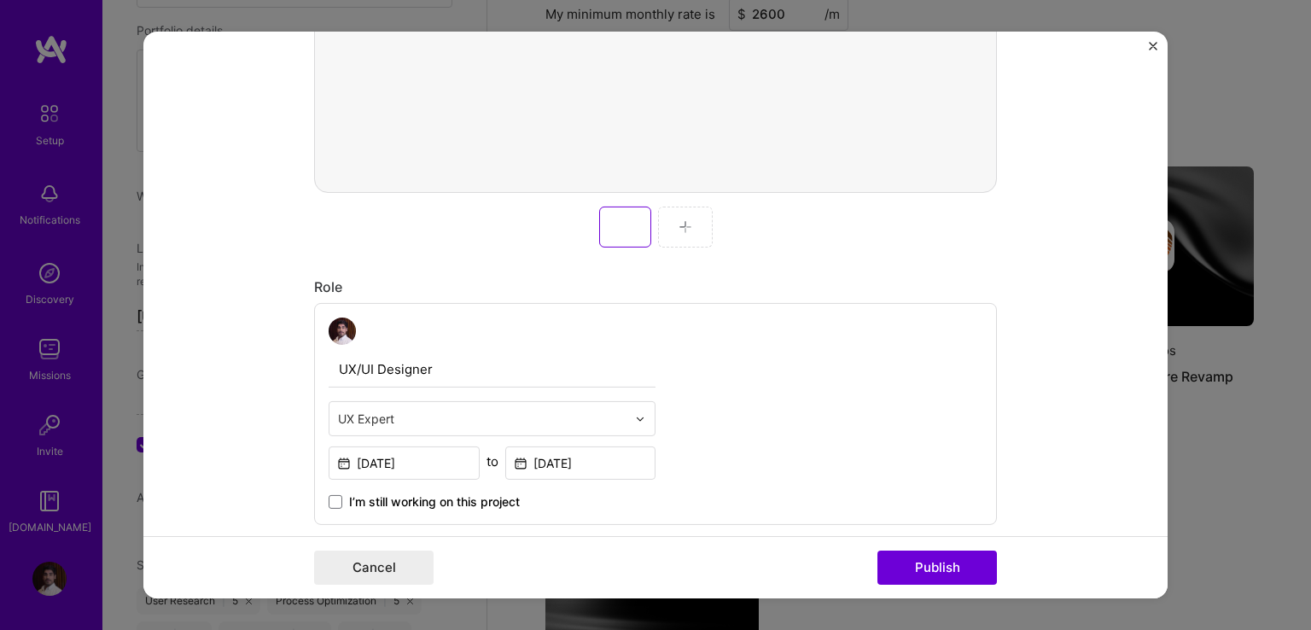
scroll to position [733, 0]
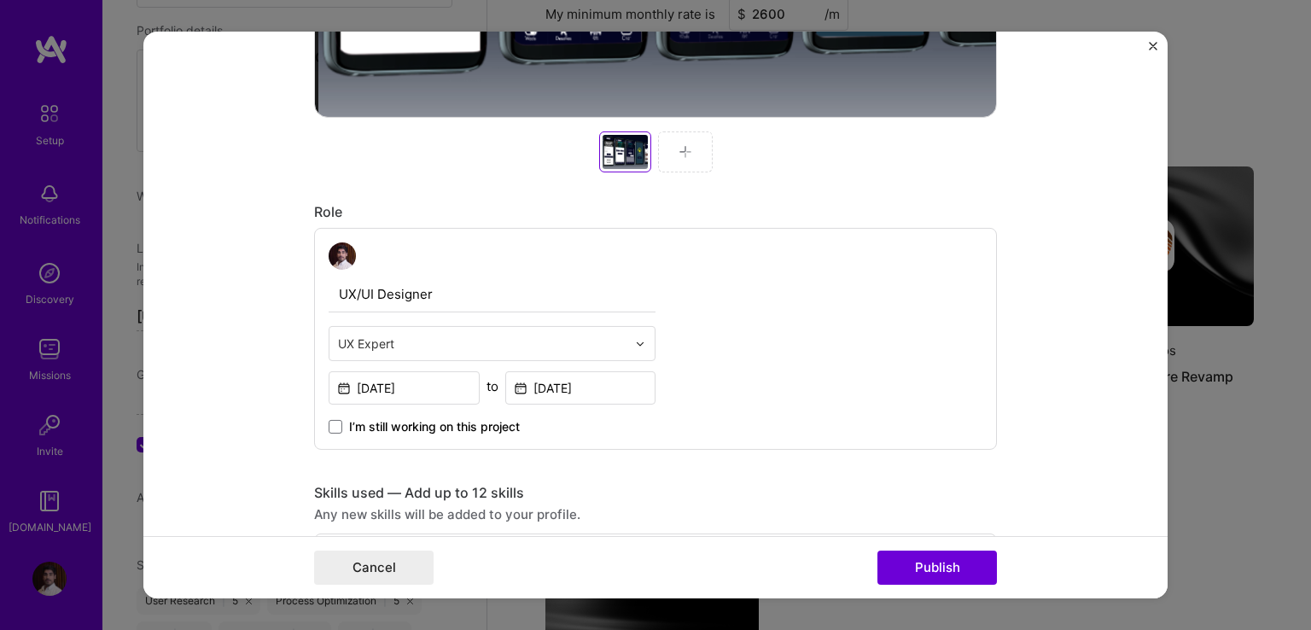
click at [679, 153] on img at bounding box center [686, 152] width 14 height 14
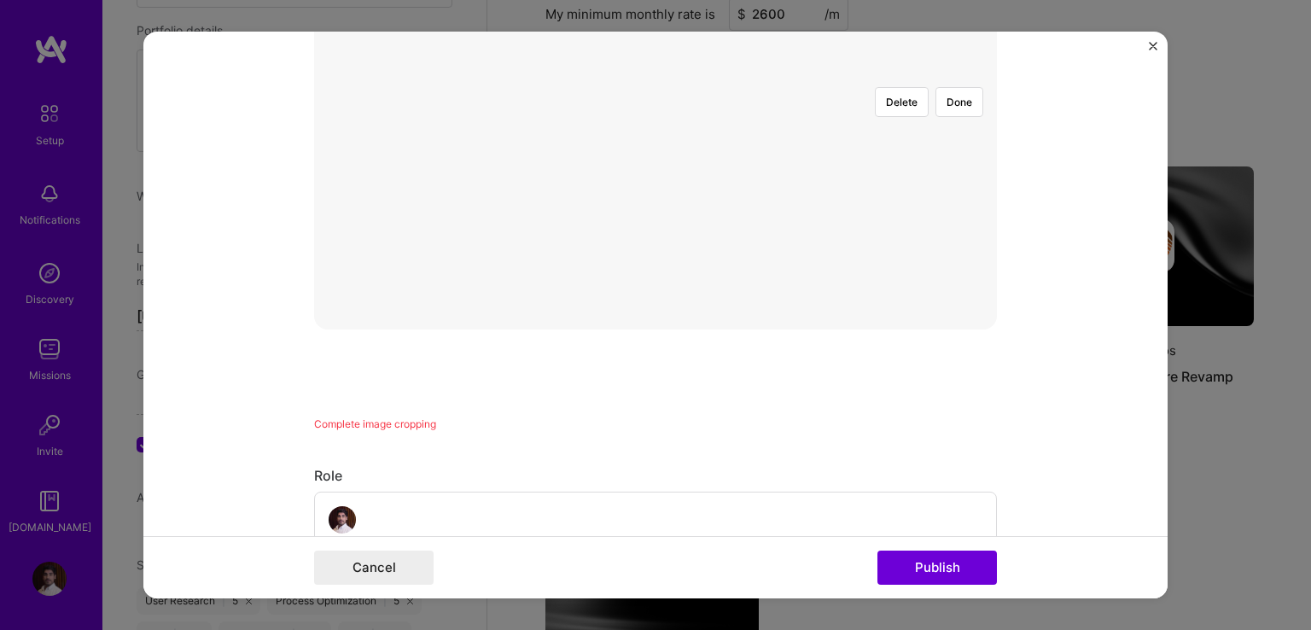
scroll to position [306, 0]
click at [754, 321] on div at bounding box center [1000, 473] width 492 height 370
click at [957, 302] on button "Done" at bounding box center [959, 317] width 48 height 30
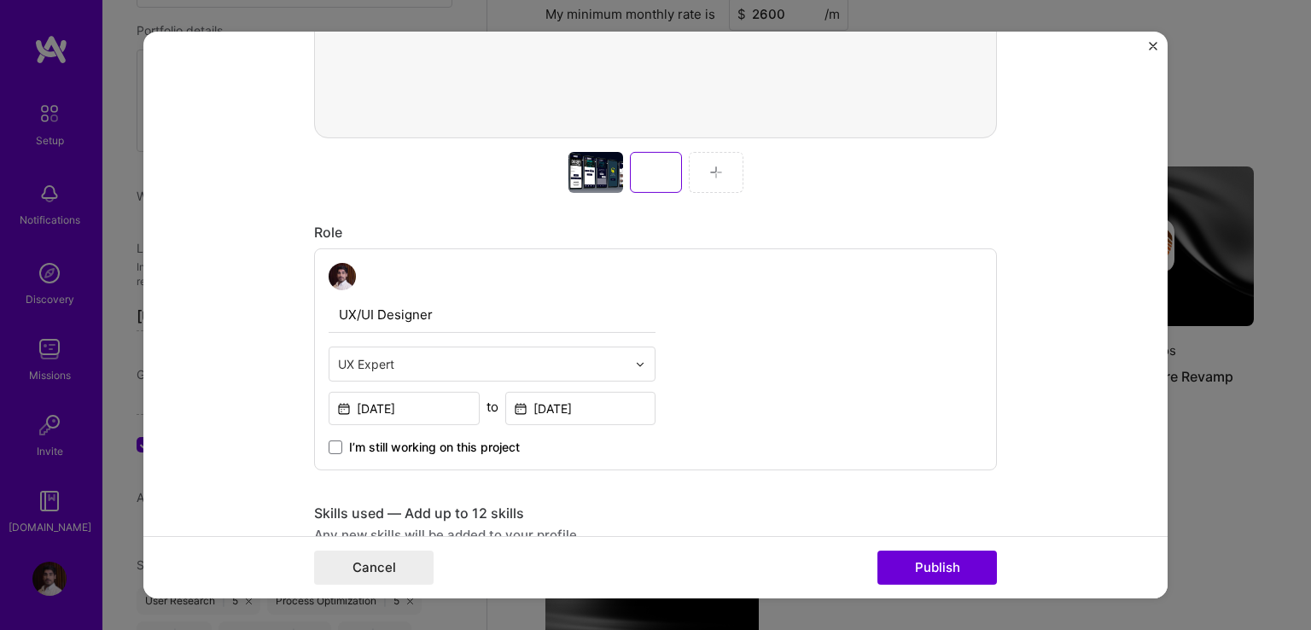
scroll to position [733, 0]
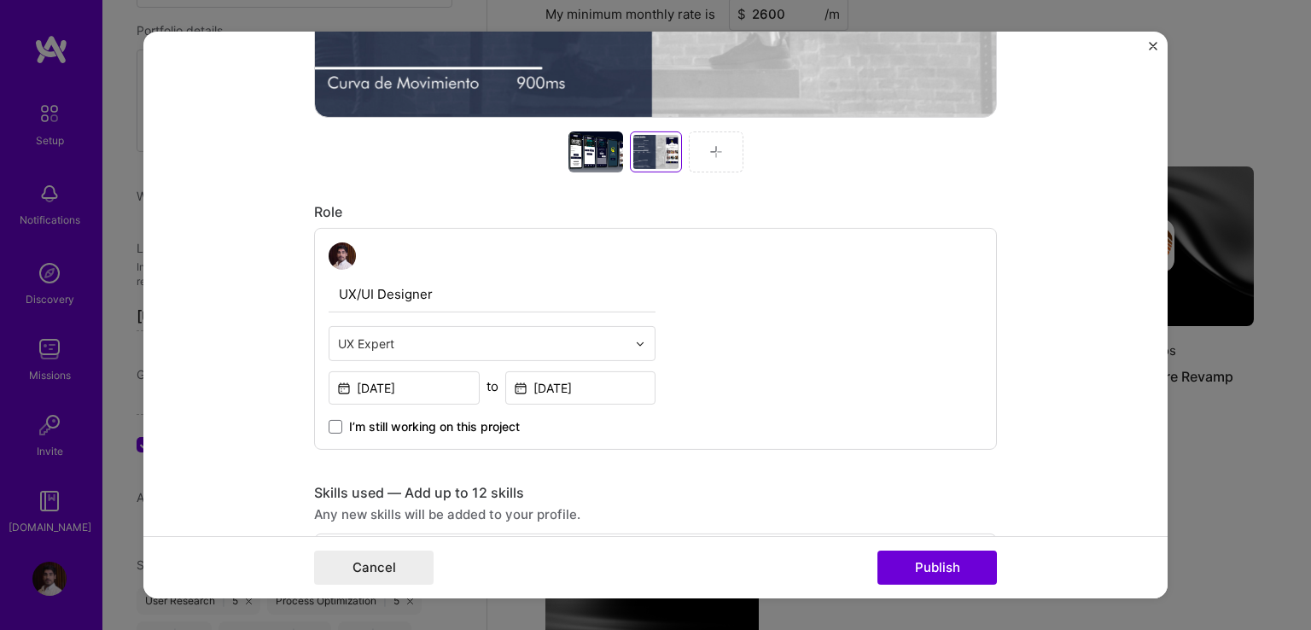
click at [690, 153] on div at bounding box center [716, 151] width 55 height 41
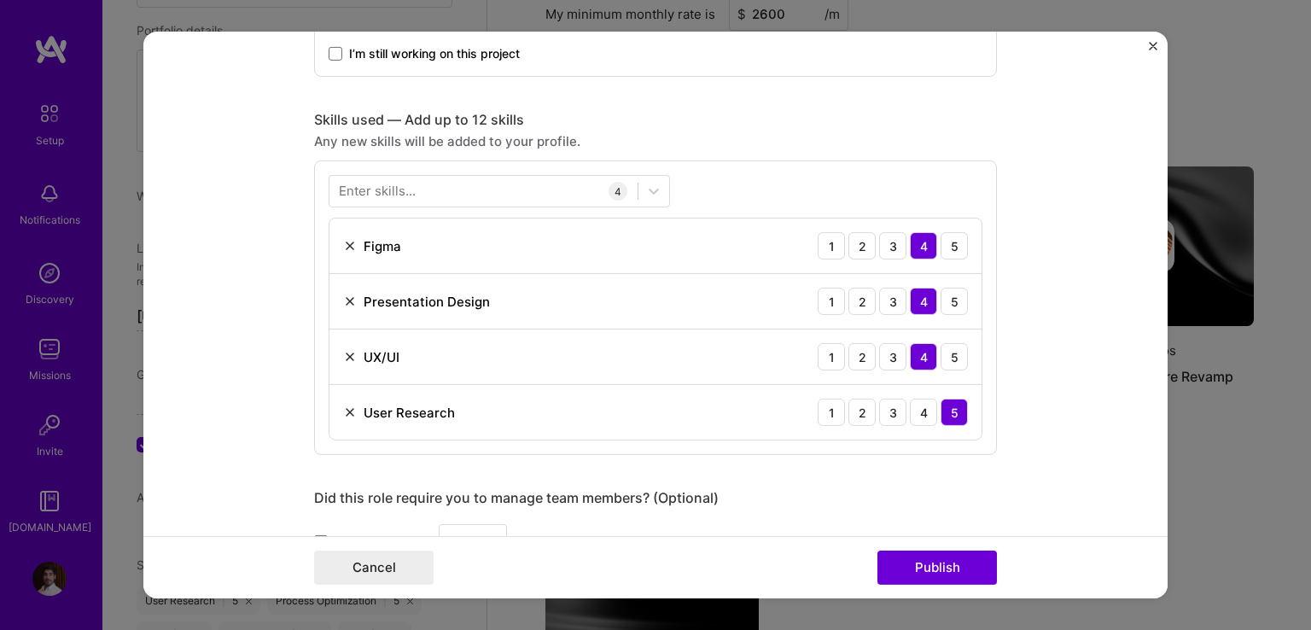
scroll to position [1331, 0]
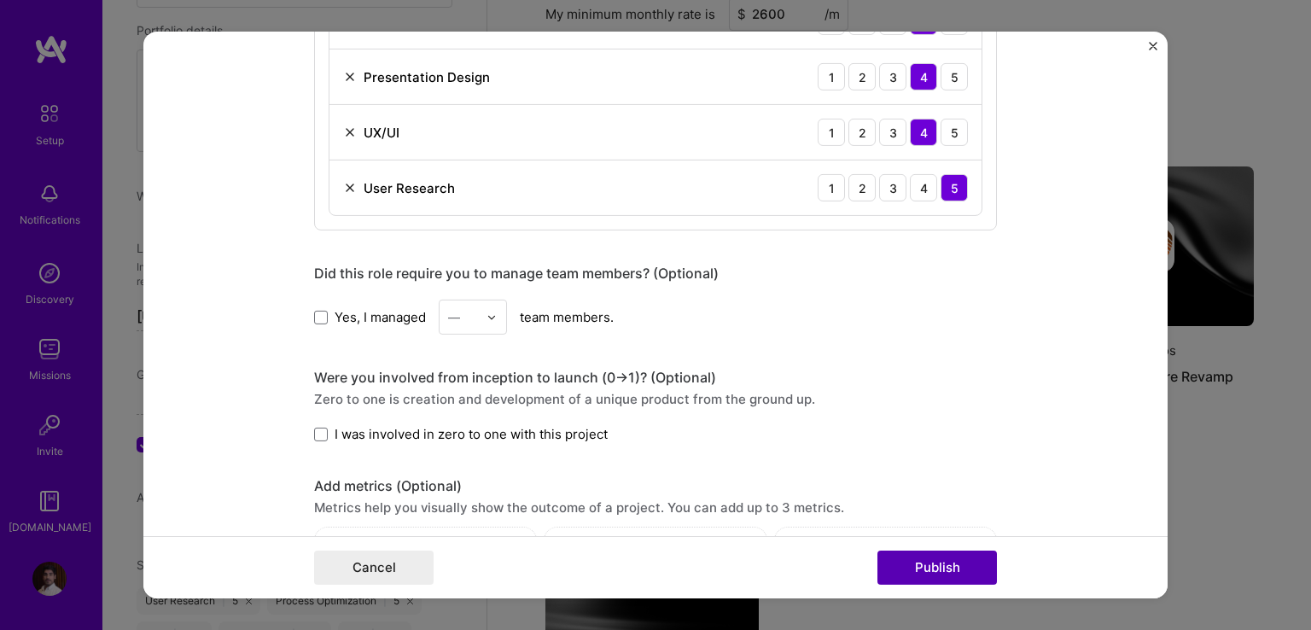
click at [920, 557] on button "Publish" at bounding box center [936, 567] width 119 height 34
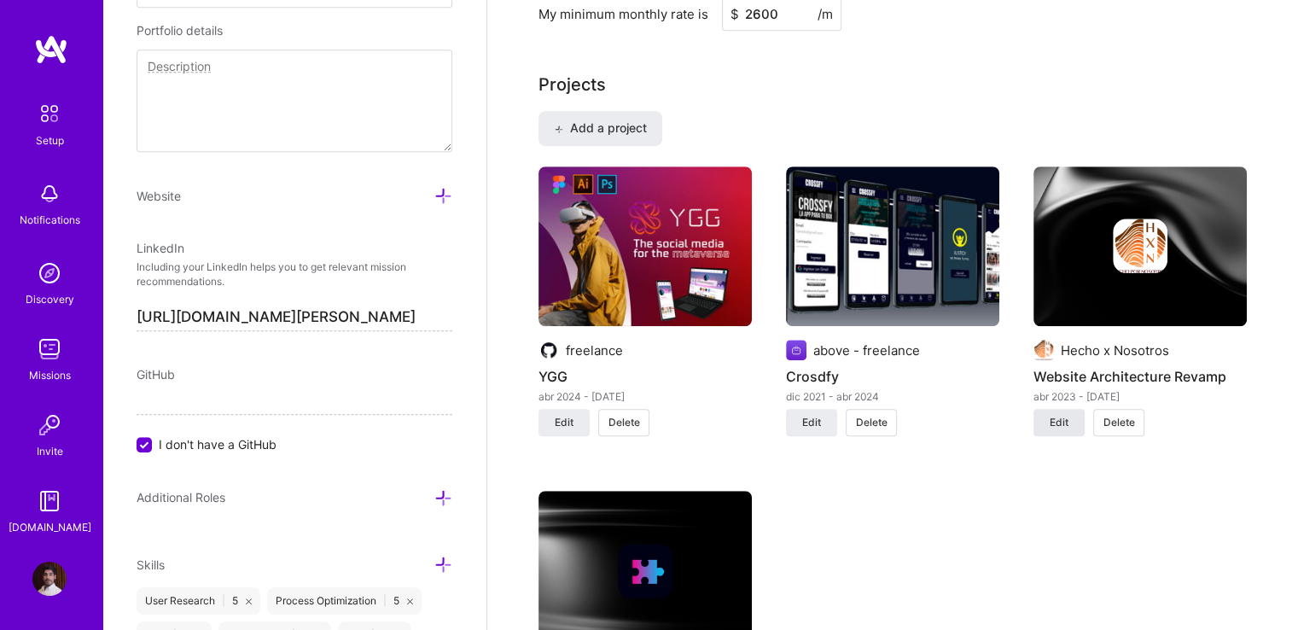
click at [1064, 423] on span "Edit" at bounding box center [1059, 422] width 19 height 15
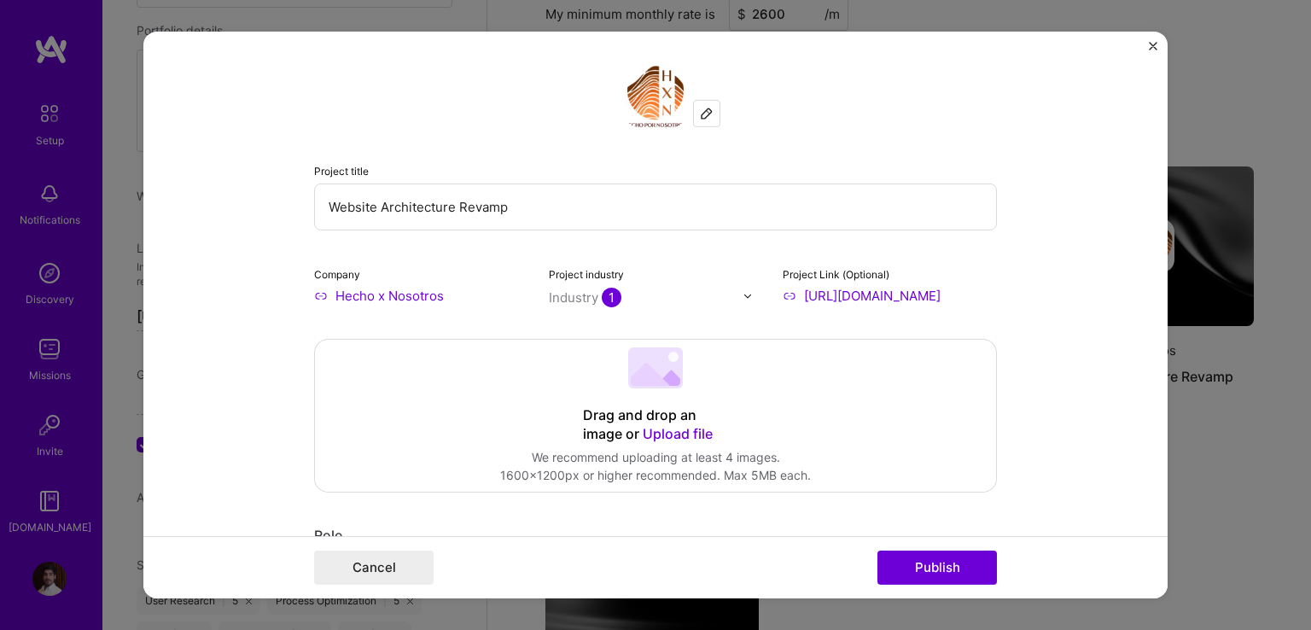
click at [428, 288] on input "Hecho x Nosotros" at bounding box center [421, 296] width 214 height 18
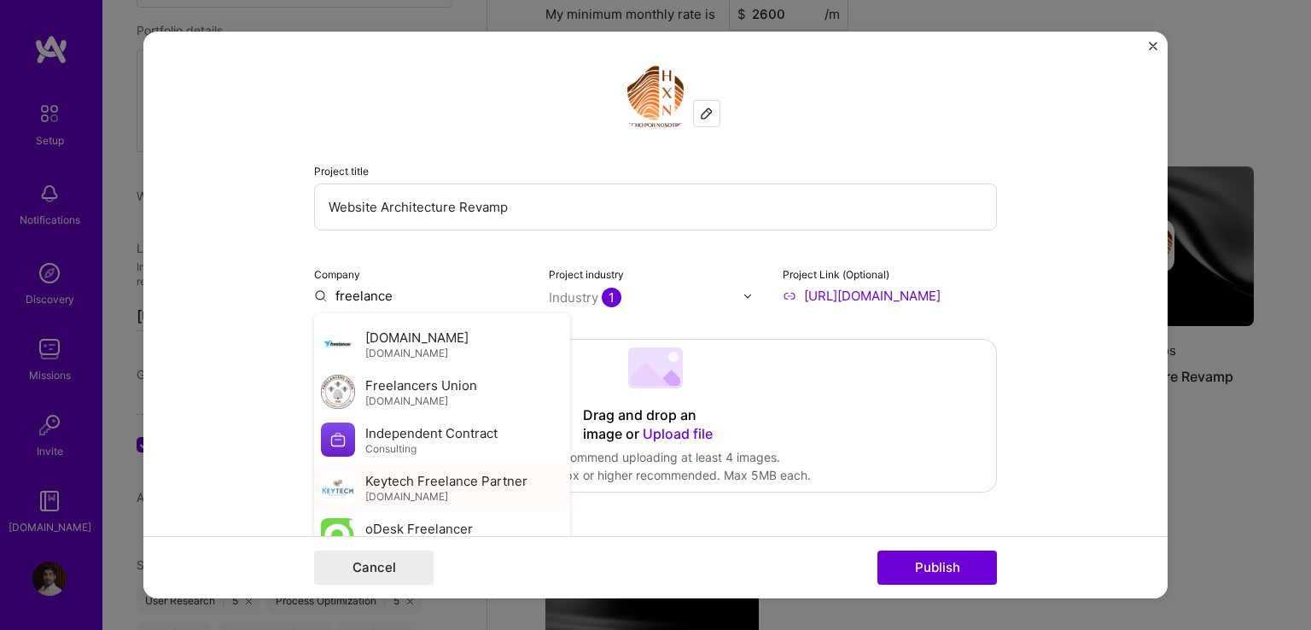
scroll to position [662, 0]
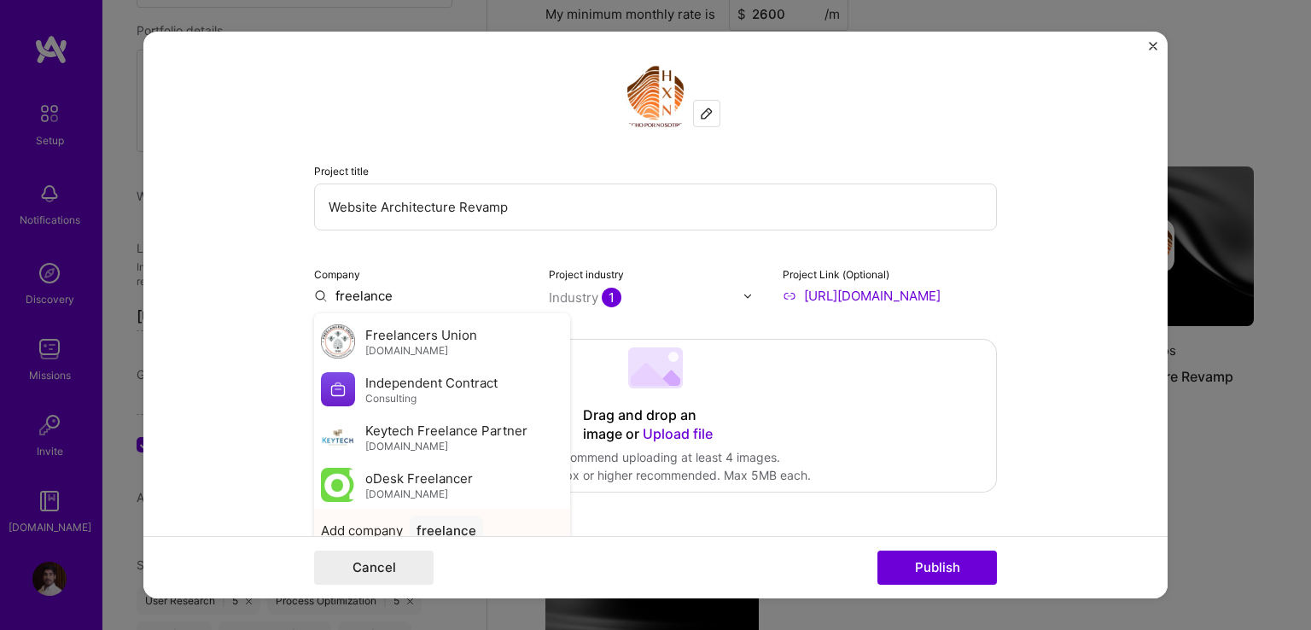
type input "freelance"
click at [438, 523] on div "freelance" at bounding box center [446, 530] width 73 height 30
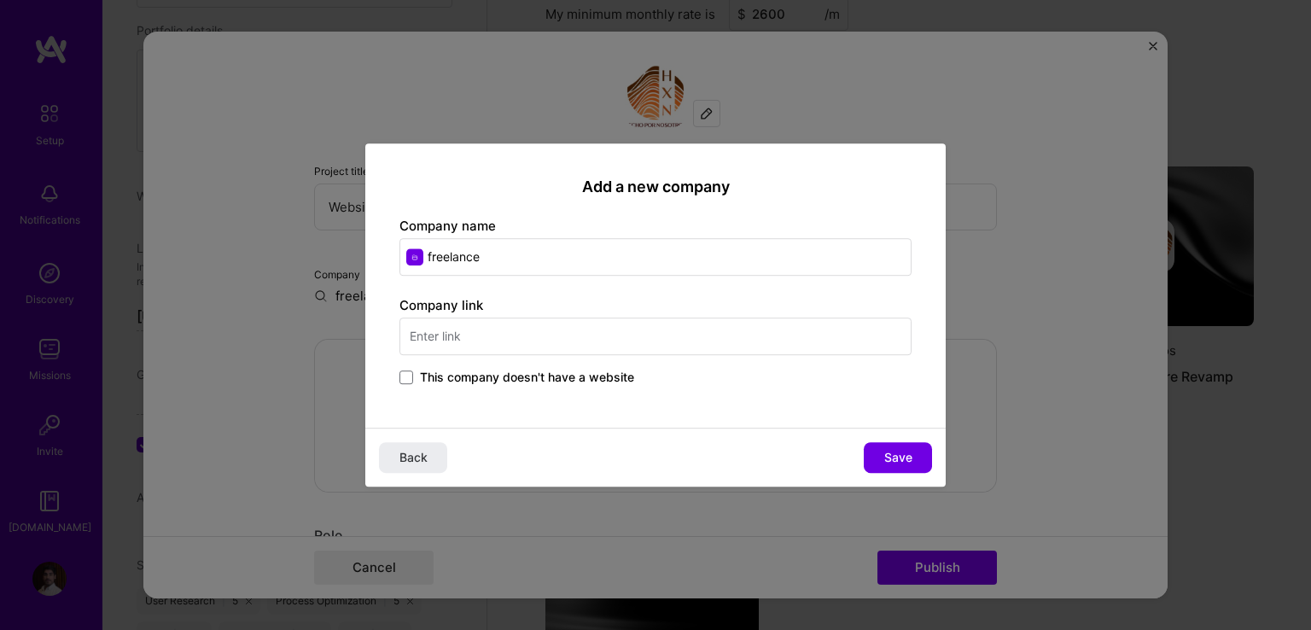
click at [508, 325] on input "text" at bounding box center [655, 336] width 512 height 38
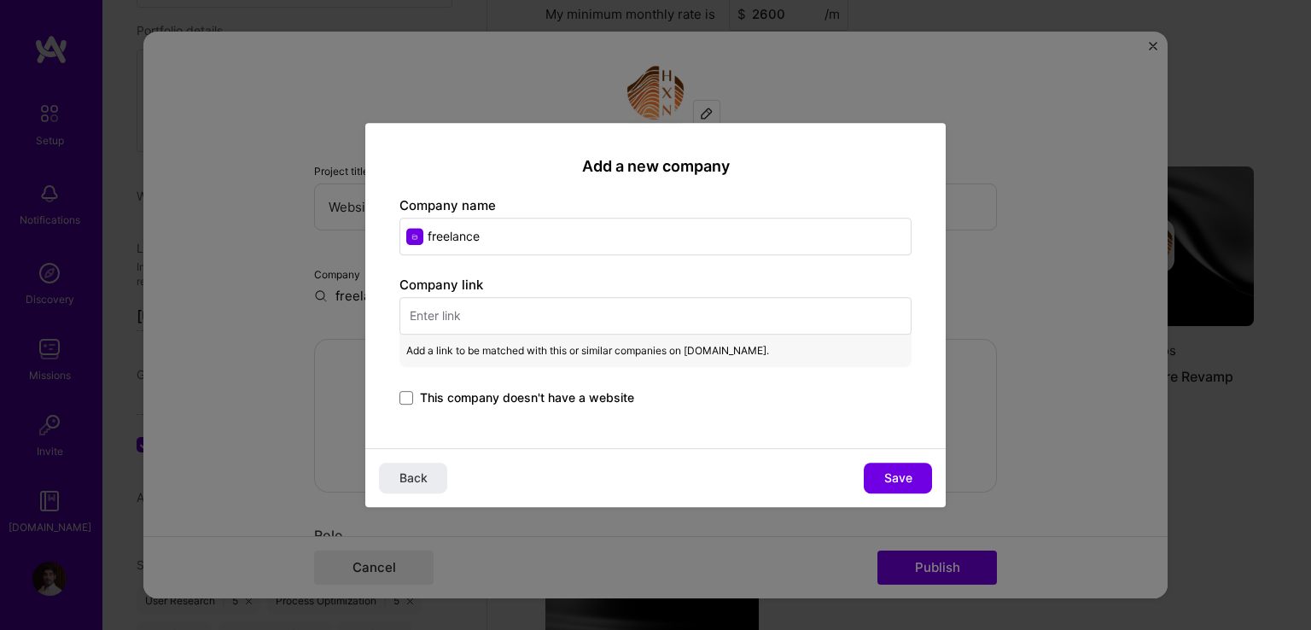
paste input "[URL][DOMAIN_NAME]"
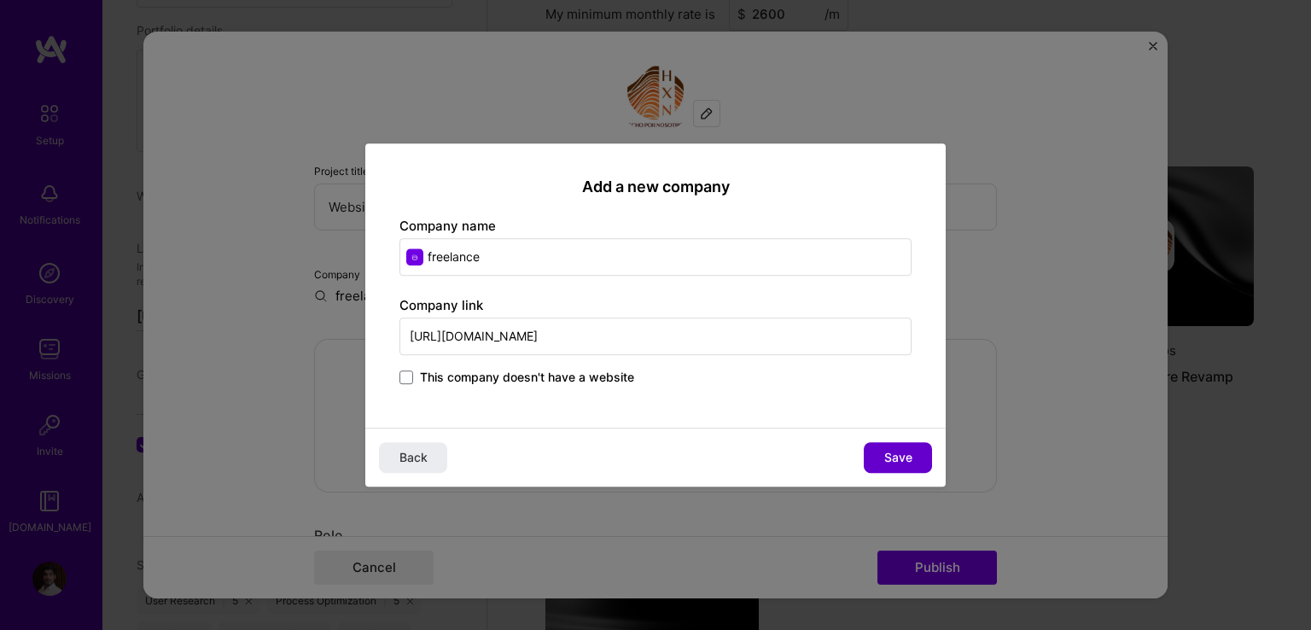
type input "[URL][DOMAIN_NAME]"
click at [901, 455] on span "Save" at bounding box center [898, 457] width 28 height 17
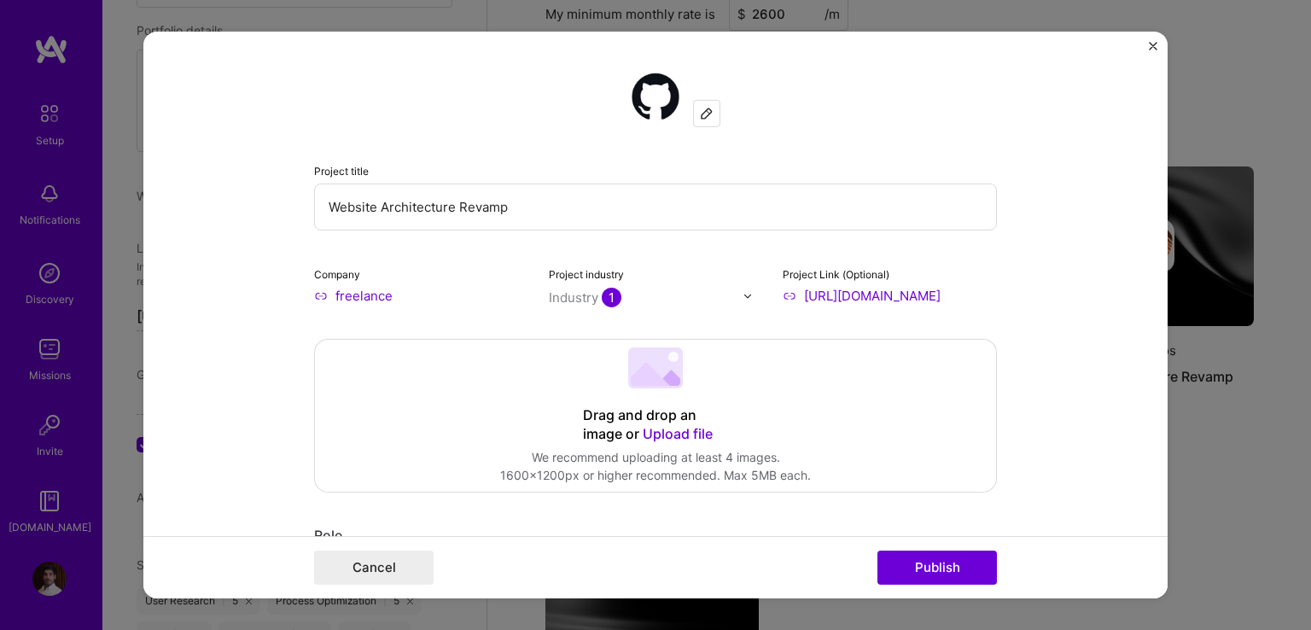
click at [628, 386] on 202 at bounding box center [655, 367] width 55 height 41
click at [504, 199] on input "Website Architecture Revamp" at bounding box center [655, 206] width 683 height 47
click at [492, 202] on input "Website Architecture Revamp" at bounding box center [655, 206] width 683 height 47
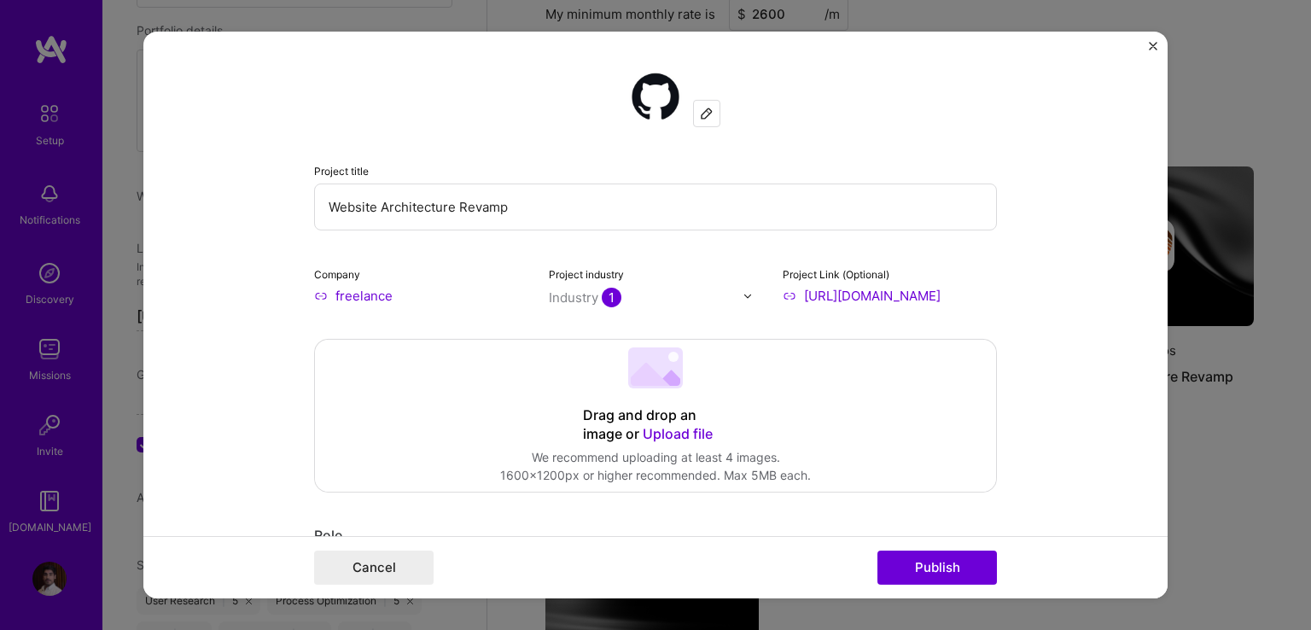
drag, startPoint x: 525, startPoint y: 206, endPoint x: 227, endPoint y: 193, distance: 298.1
click at [227, 193] on form "Project title Website Architecture Revamp Company freelance Project industry In…" at bounding box center [655, 315] width 1024 height 567
type input "Pro-grama"
click at [654, 377] on icon at bounding box center [650, 374] width 39 height 23
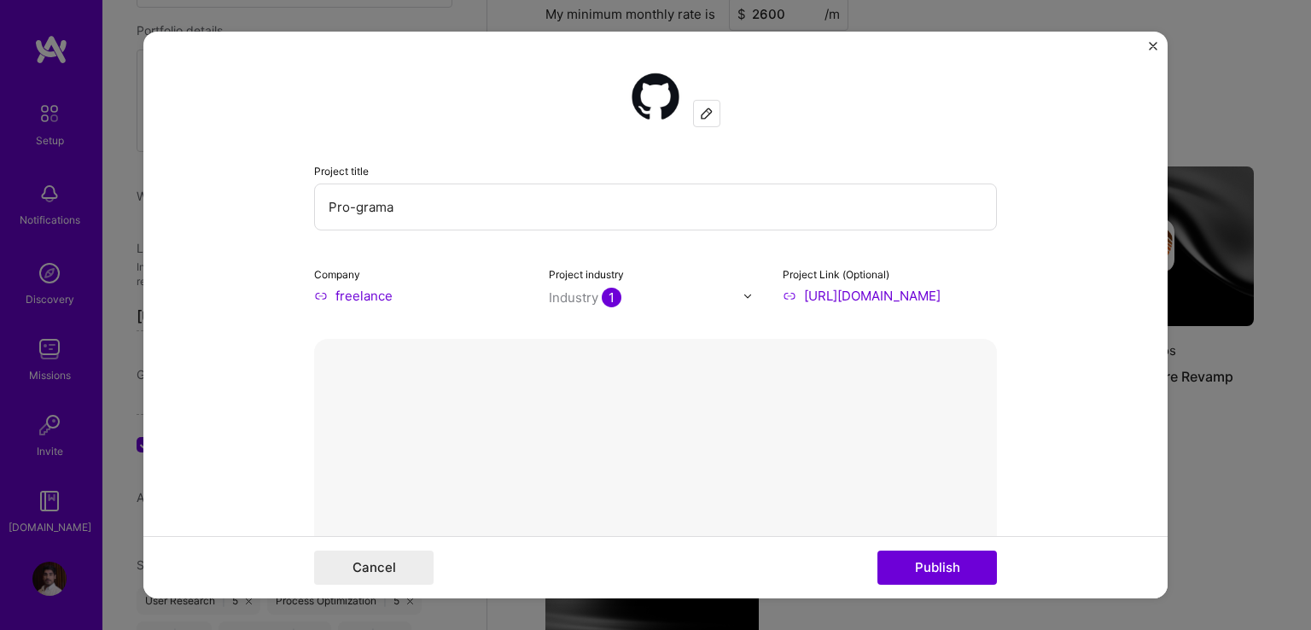
scroll to position [427, 0]
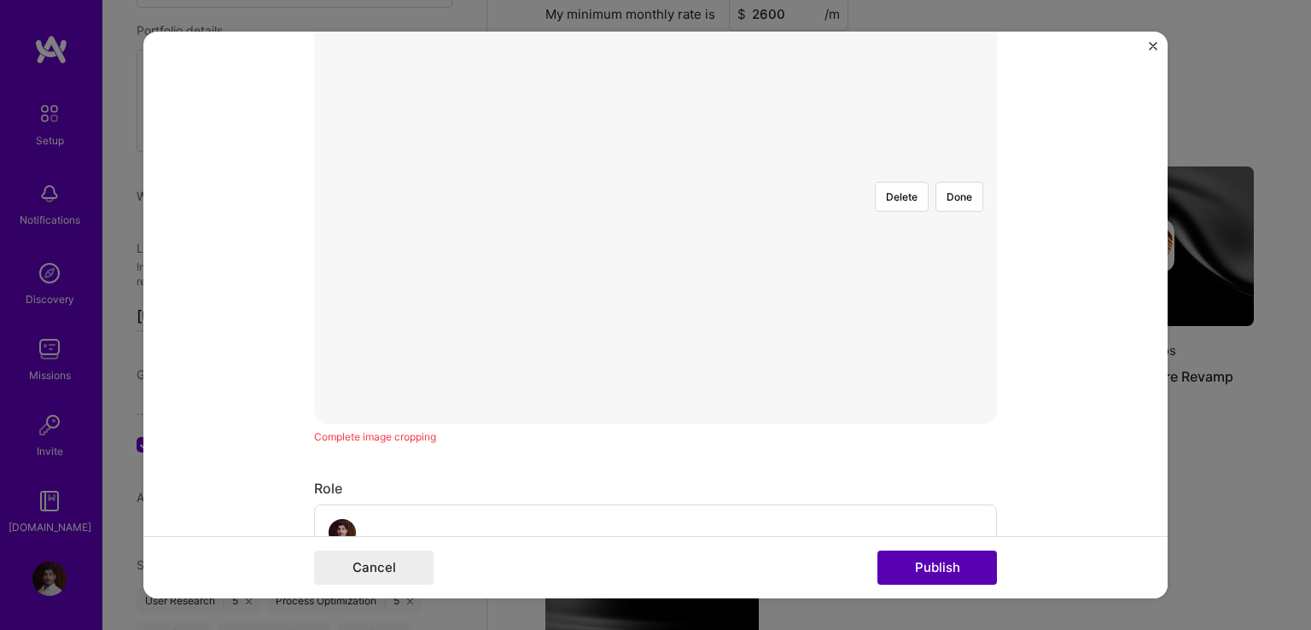
click at [946, 568] on button "Publish" at bounding box center [936, 567] width 119 height 34
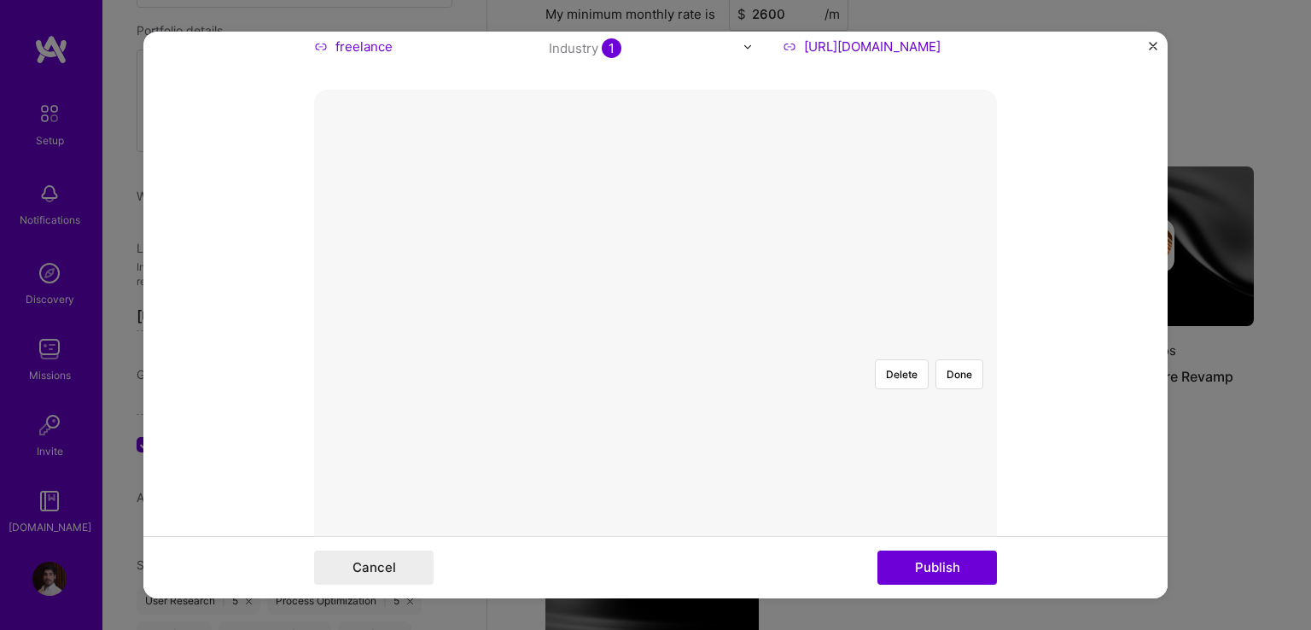
scroll to position [50, 0]
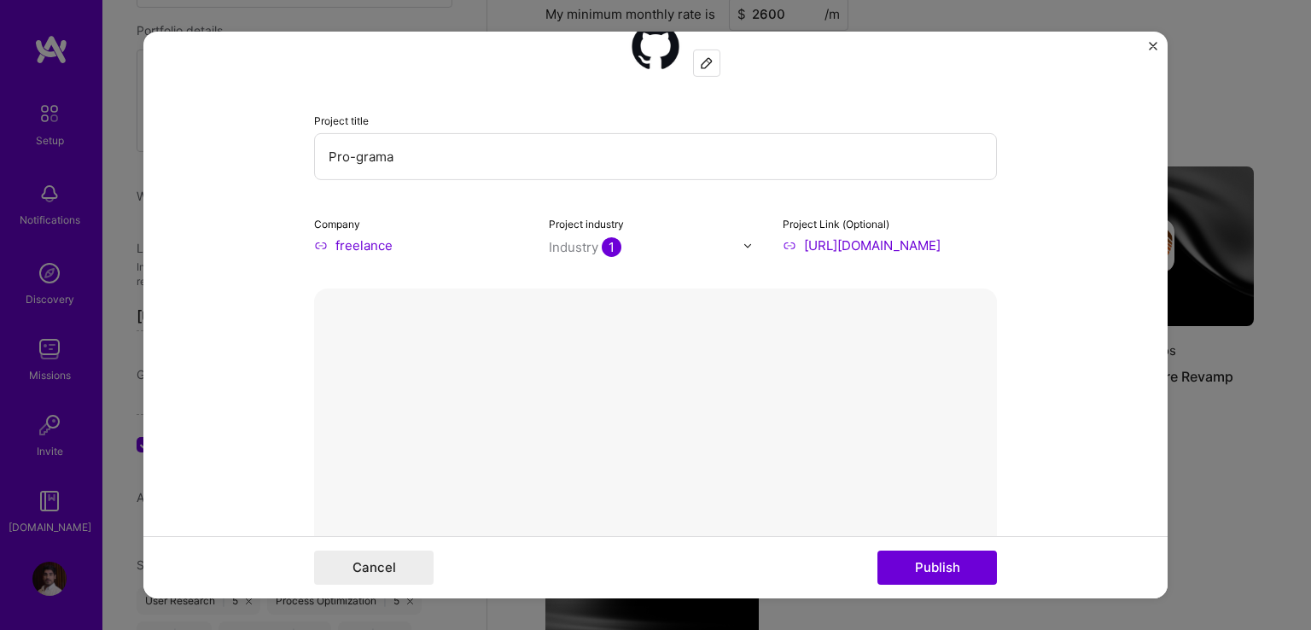
click at [937, 558] on button "Done" at bounding box center [959, 573] width 48 height 30
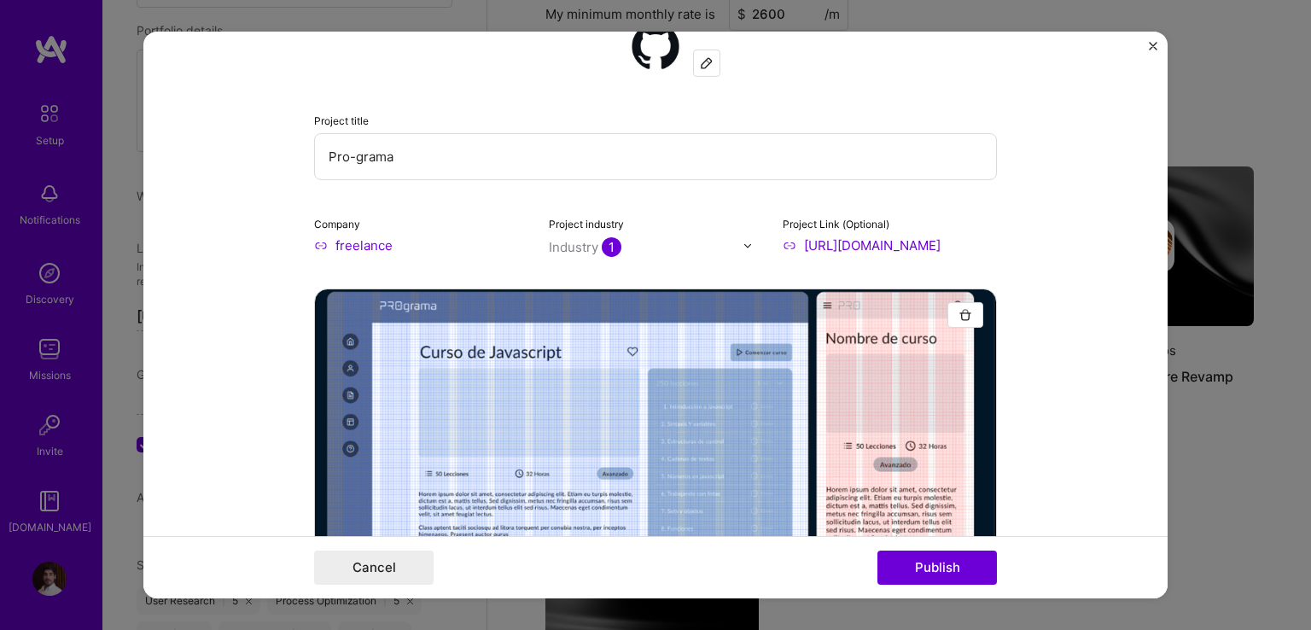
click at [866, 247] on input "[URL][DOMAIN_NAME]" at bounding box center [890, 245] width 214 height 18
click at [932, 245] on input "[URL][DOMAIN_NAME]" at bounding box center [890, 245] width 214 height 18
click at [787, 243] on input "[URL][DOMAIN_NAME]" at bounding box center [890, 245] width 214 height 18
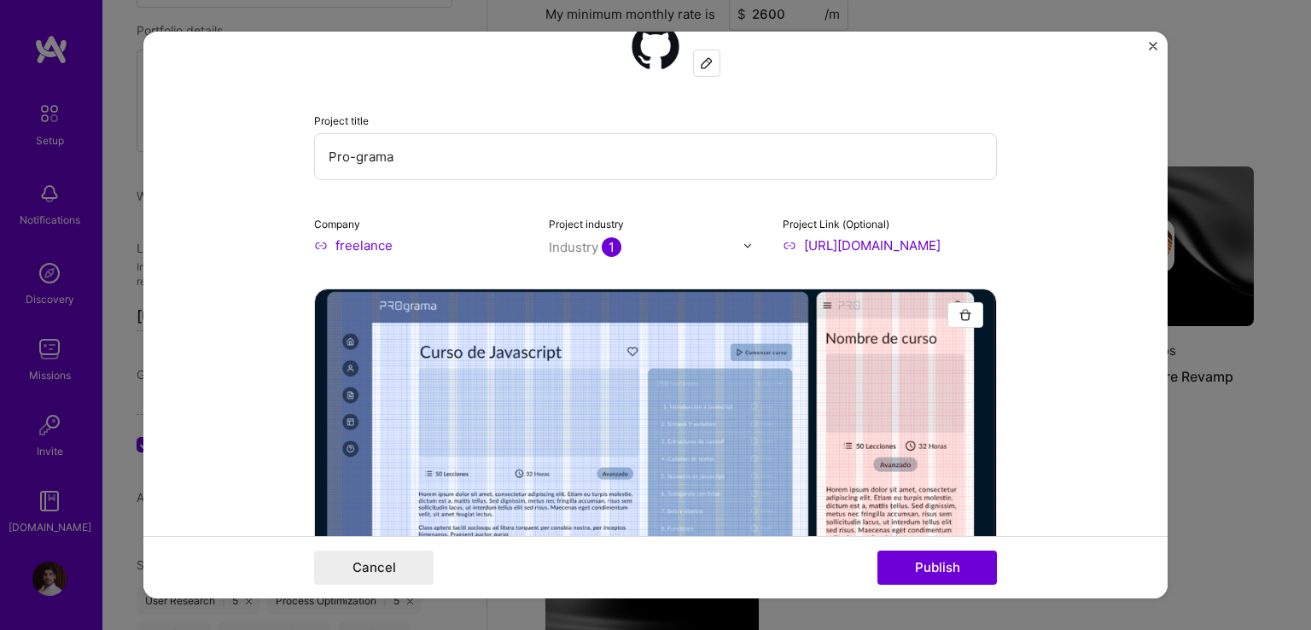
click at [841, 244] on input "[URL][DOMAIN_NAME]" at bounding box center [890, 245] width 214 height 18
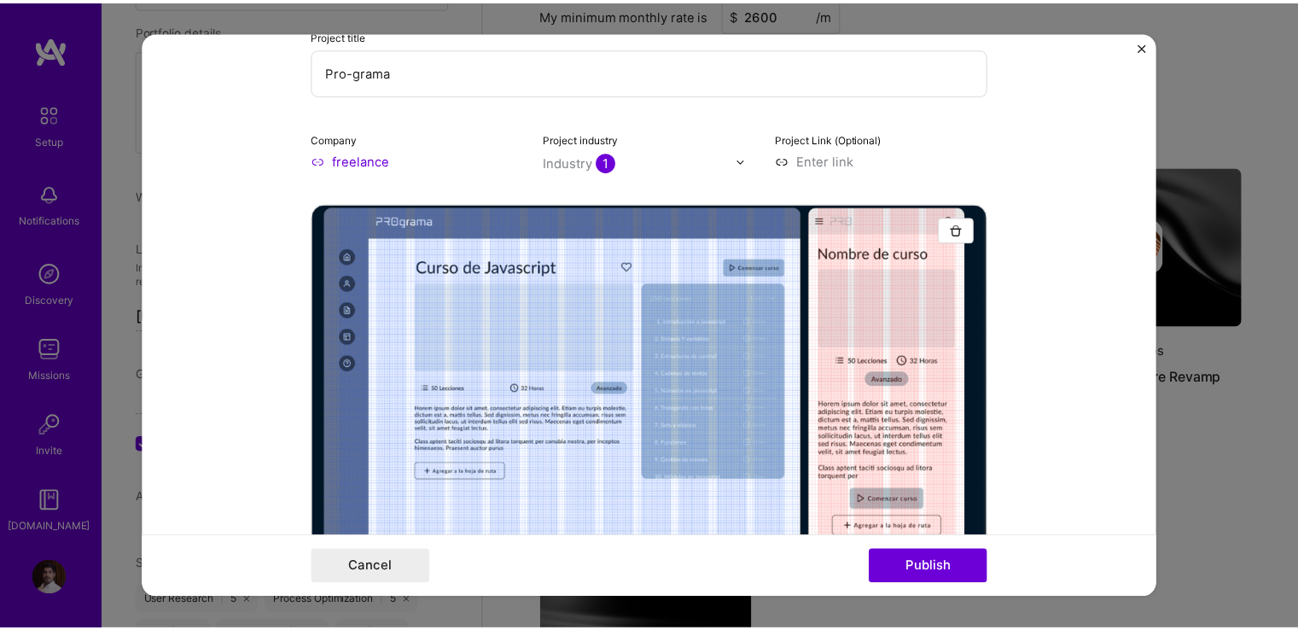
scroll to position [0, 0]
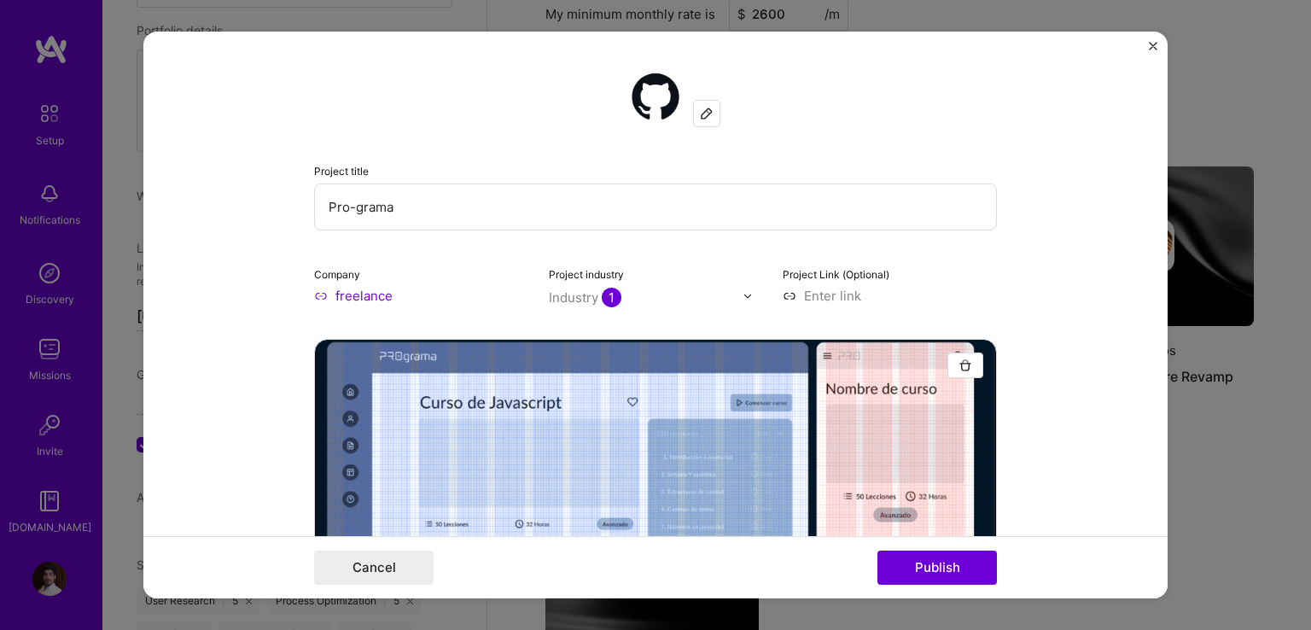
type input "[URL][DOMAIN_NAME]"
click at [945, 563] on button "Publish" at bounding box center [936, 567] width 119 height 34
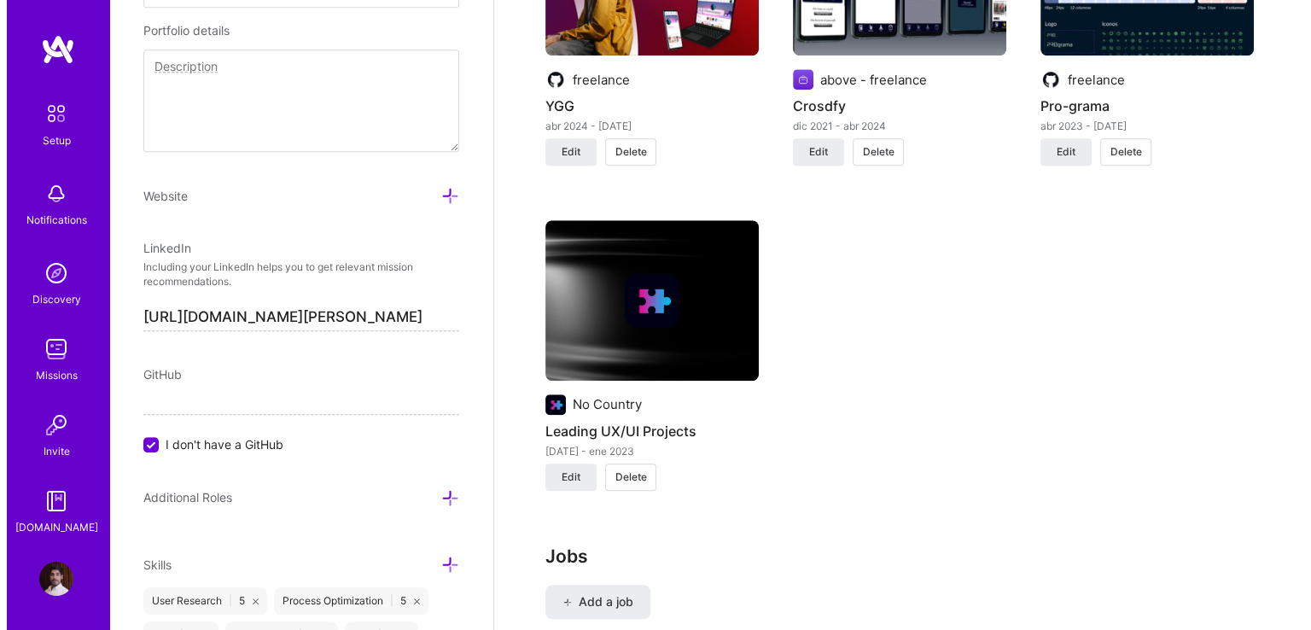
scroll to position [1536, 0]
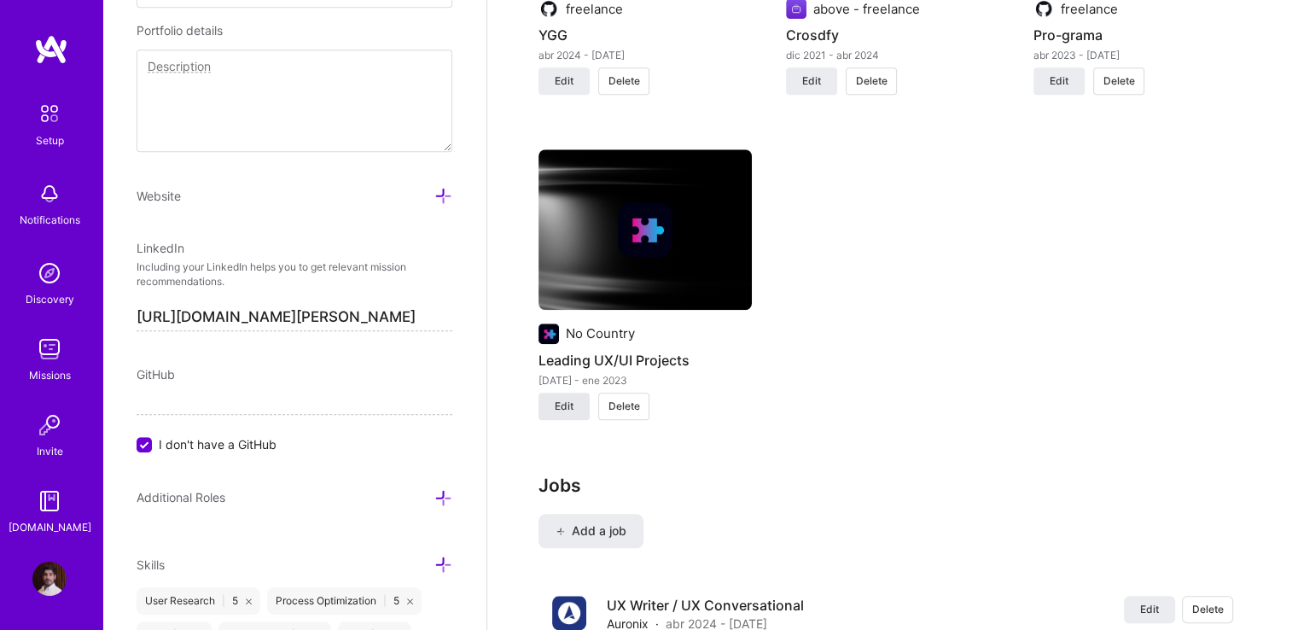
click at [549, 393] on button "Edit" at bounding box center [564, 406] width 51 height 27
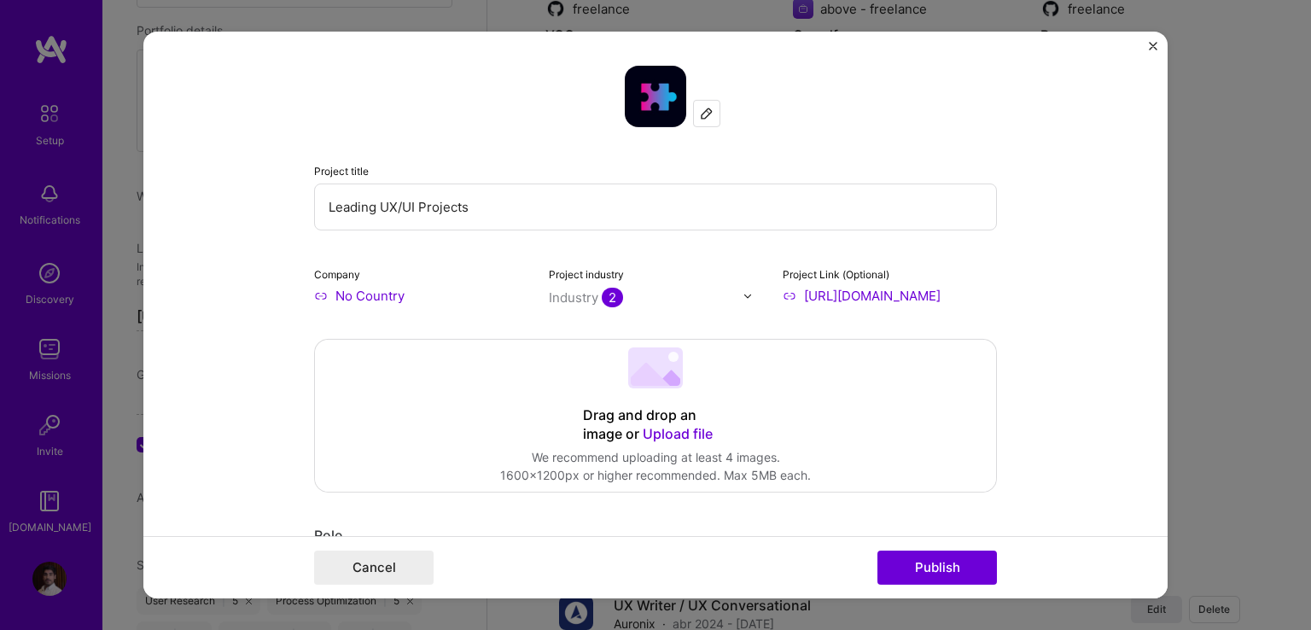
click at [436, 207] on input "Leading UX/UI Projects" at bounding box center [655, 206] width 683 height 47
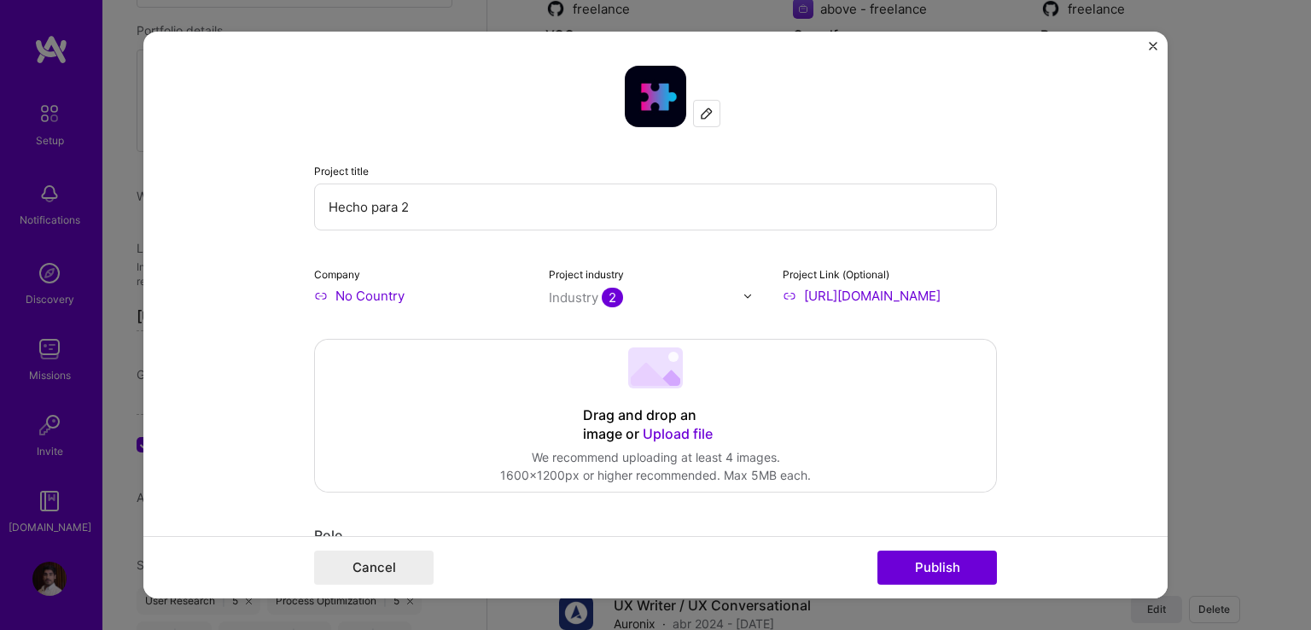
type input "Hecho para 2"
click at [406, 298] on input "No Country" at bounding box center [421, 296] width 214 height 18
drag, startPoint x: 406, startPoint y: 298, endPoint x: 363, endPoint y: 291, distance: 44.1
click at [367, 294] on input "No Country" at bounding box center [421, 296] width 214 height 18
click at [362, 290] on input "No Country" at bounding box center [421, 296] width 214 height 18
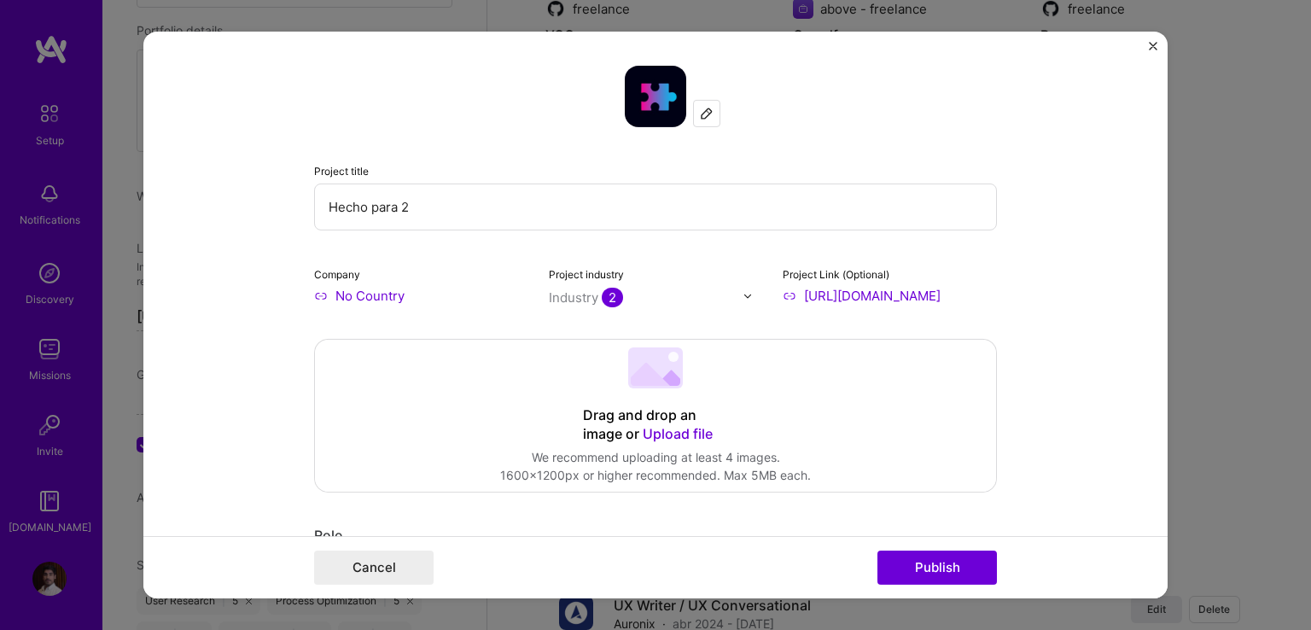
click at [362, 289] on input "No Country" at bounding box center [421, 296] width 214 height 18
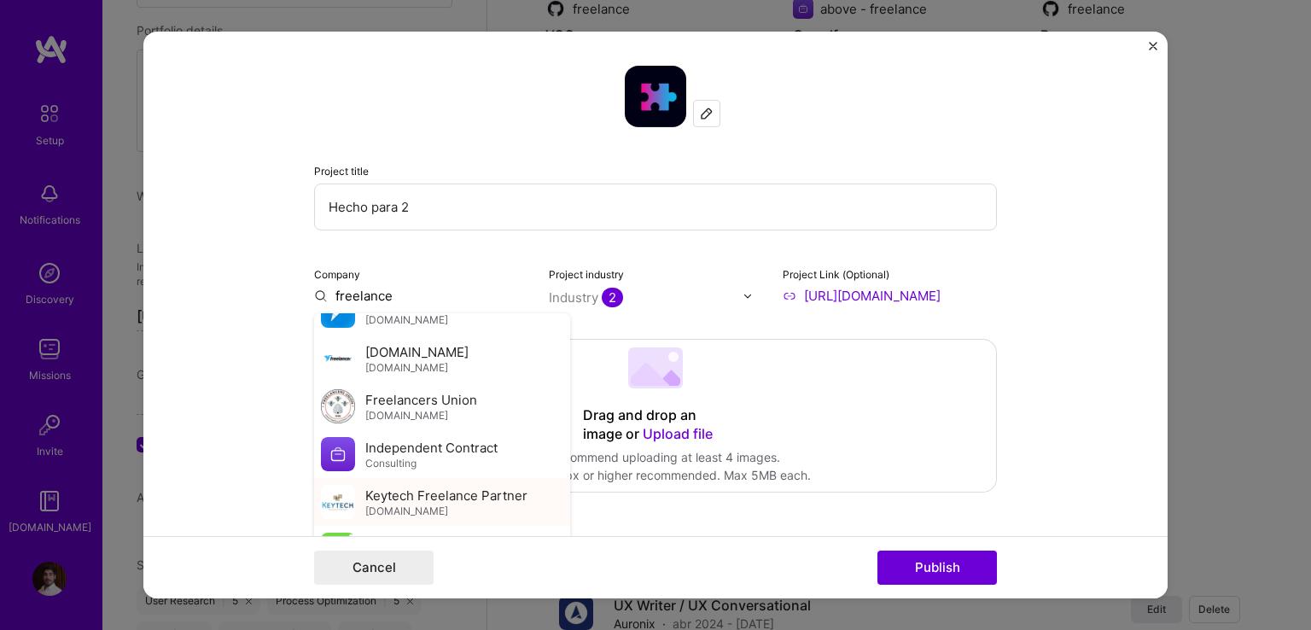
scroll to position [662, 0]
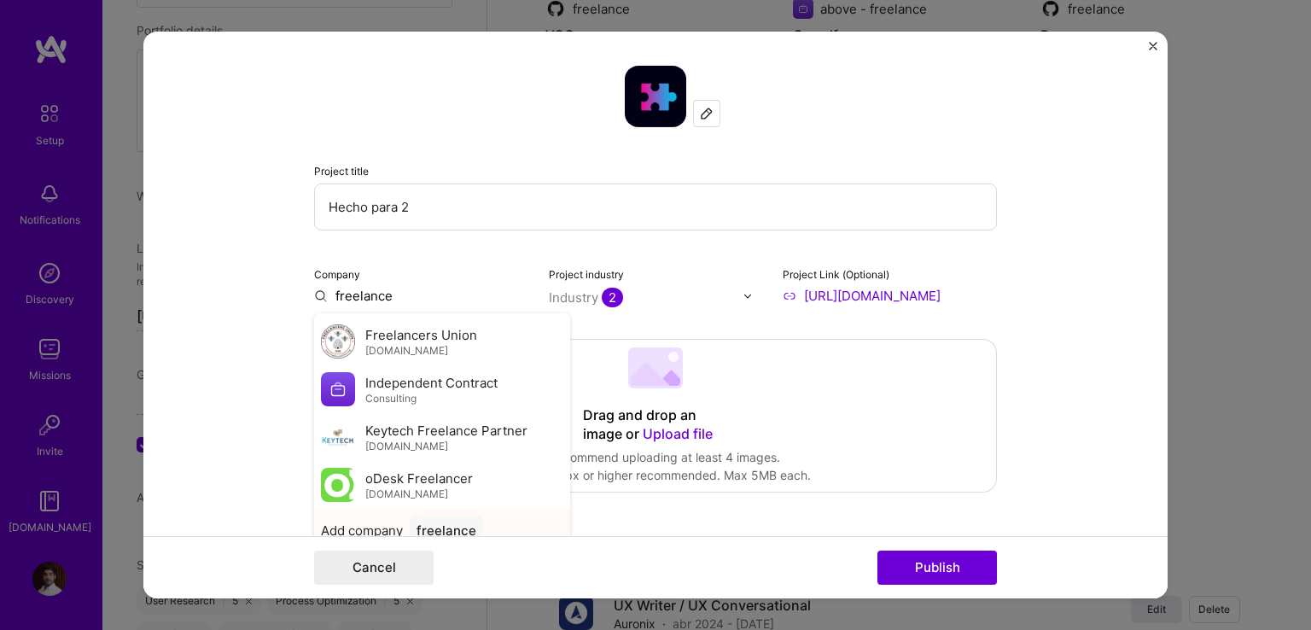
type input "freelance"
click at [440, 525] on div "freelance" at bounding box center [446, 530] width 73 height 30
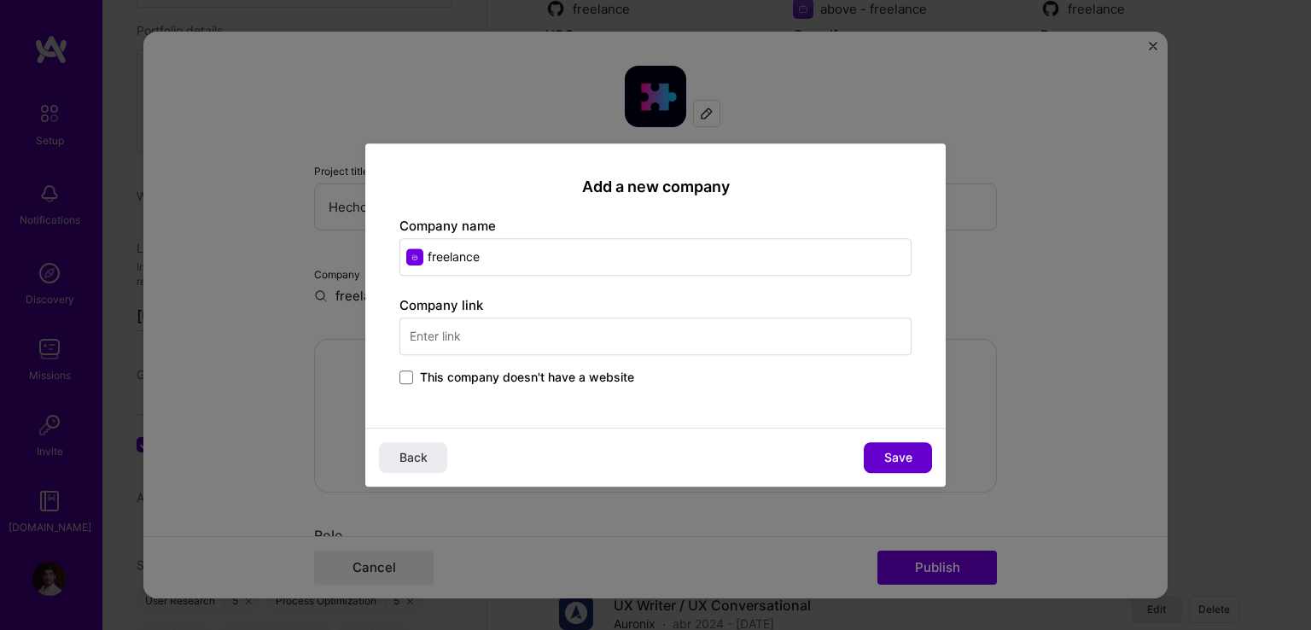
click at [903, 462] on span "Save" at bounding box center [898, 457] width 28 height 17
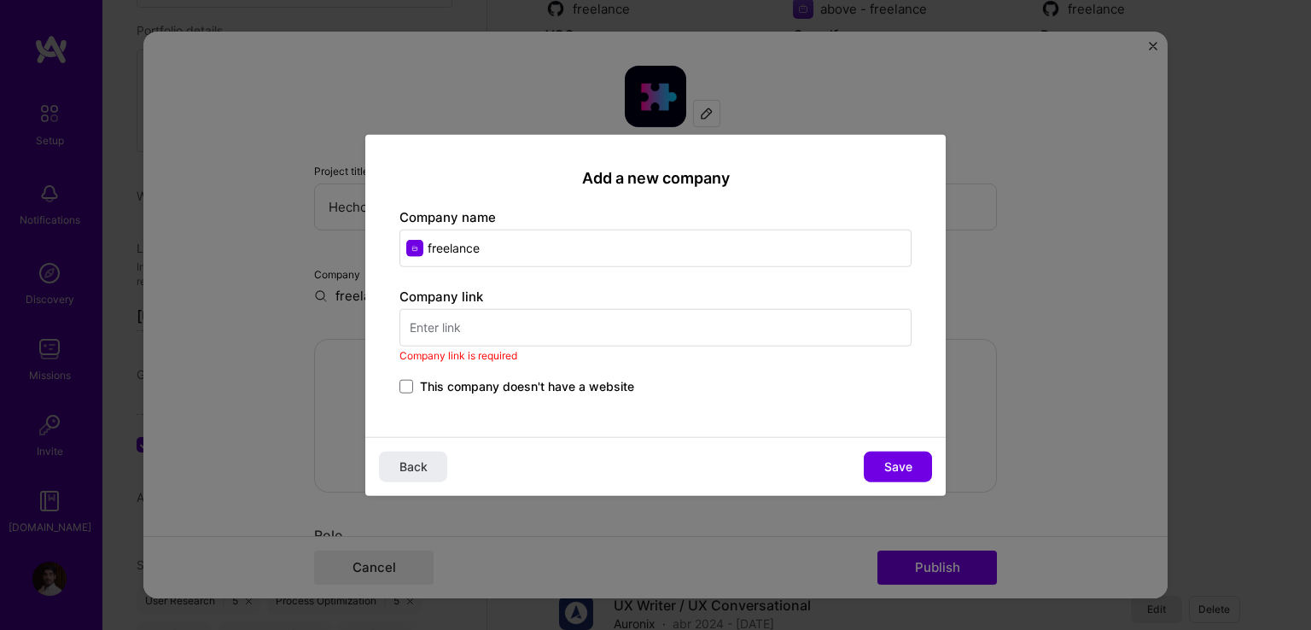
click at [430, 334] on input "text" at bounding box center [655, 327] width 512 height 38
click at [399, 381] on span at bounding box center [406, 386] width 14 height 14
click at [0, 0] on input "This company doesn't have a website" at bounding box center [0, 0] width 0 height 0
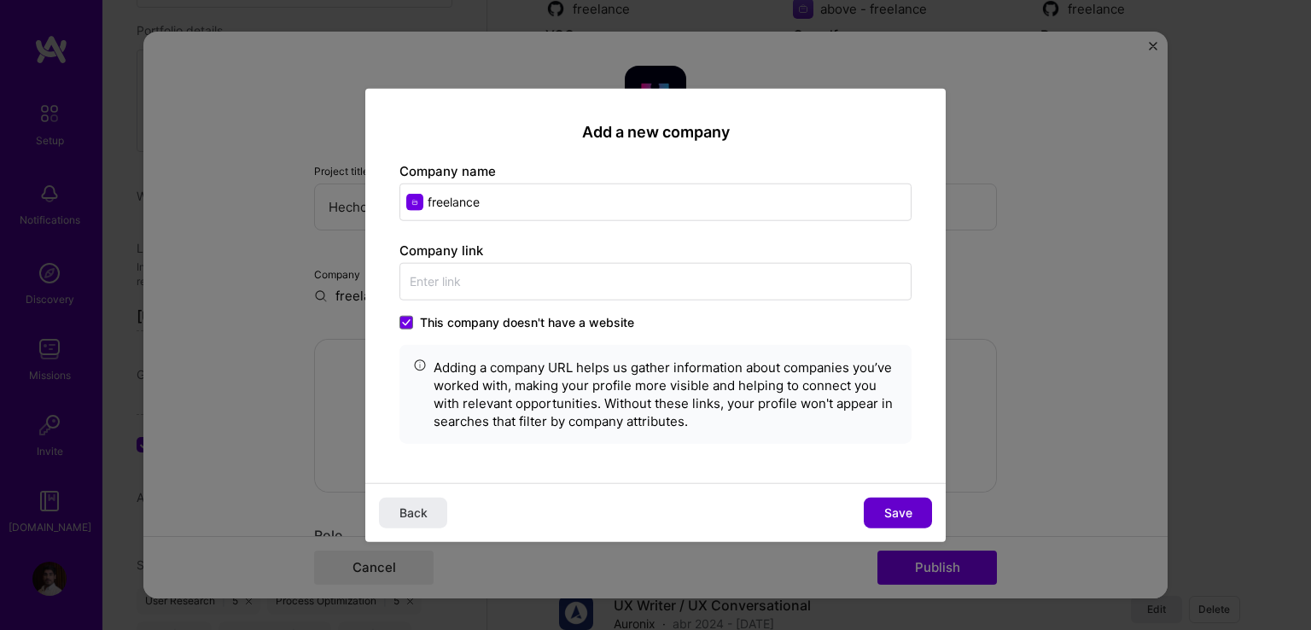
click at [905, 504] on span "Save" at bounding box center [898, 512] width 28 height 17
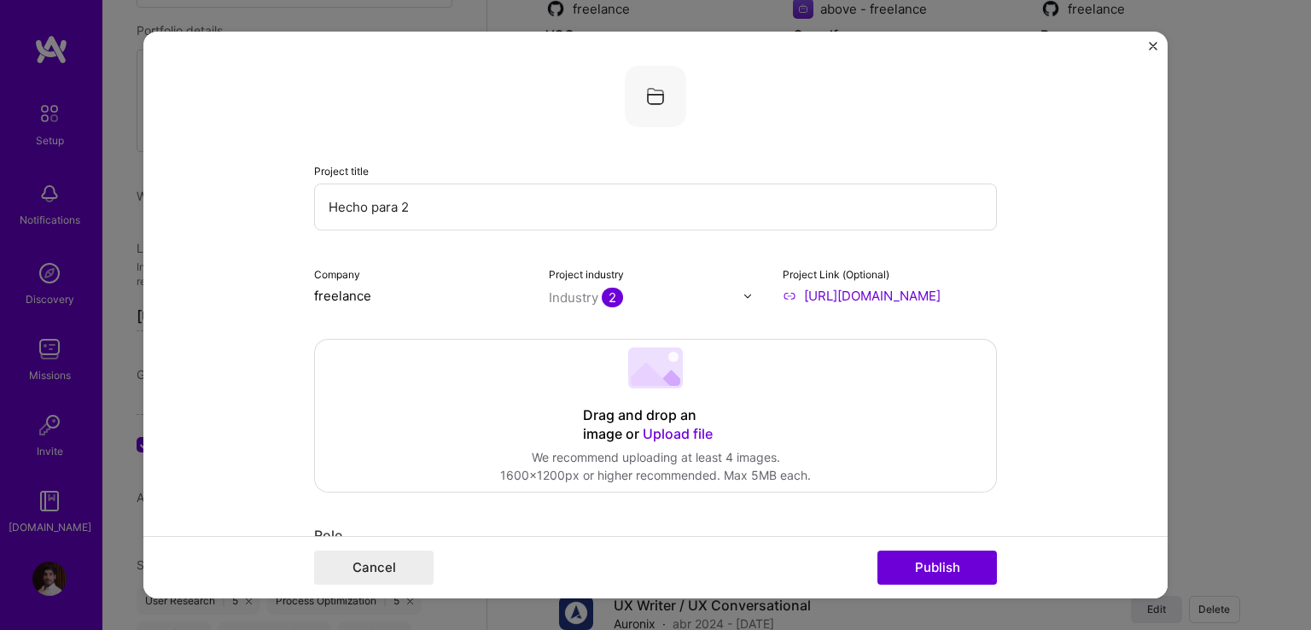
click at [638, 409] on div "Drag and drop an image or Upload file" at bounding box center [655, 425] width 145 height 38
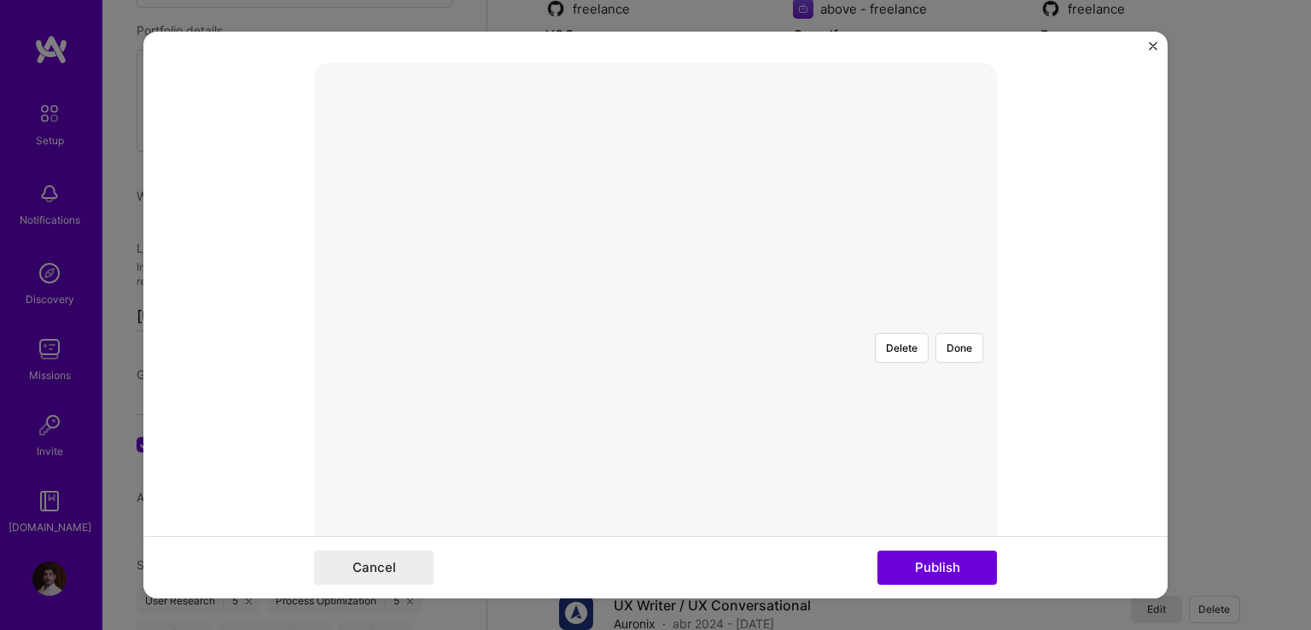
scroll to position [341, 0]
click at [721, 347] on div at bounding box center [994, 492] width 636 height 478
click at [964, 571] on button "Publish" at bounding box center [936, 567] width 119 height 34
click at [956, 302] on button "Done" at bounding box center [959, 317] width 48 height 30
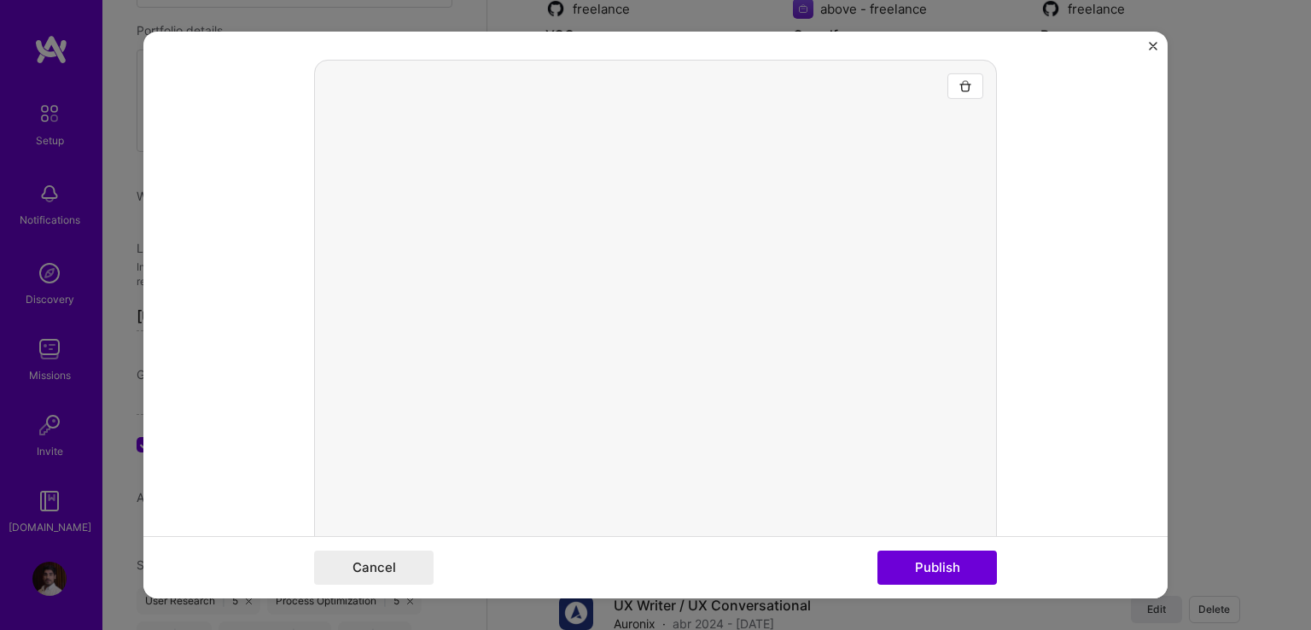
scroll to position [562, 0]
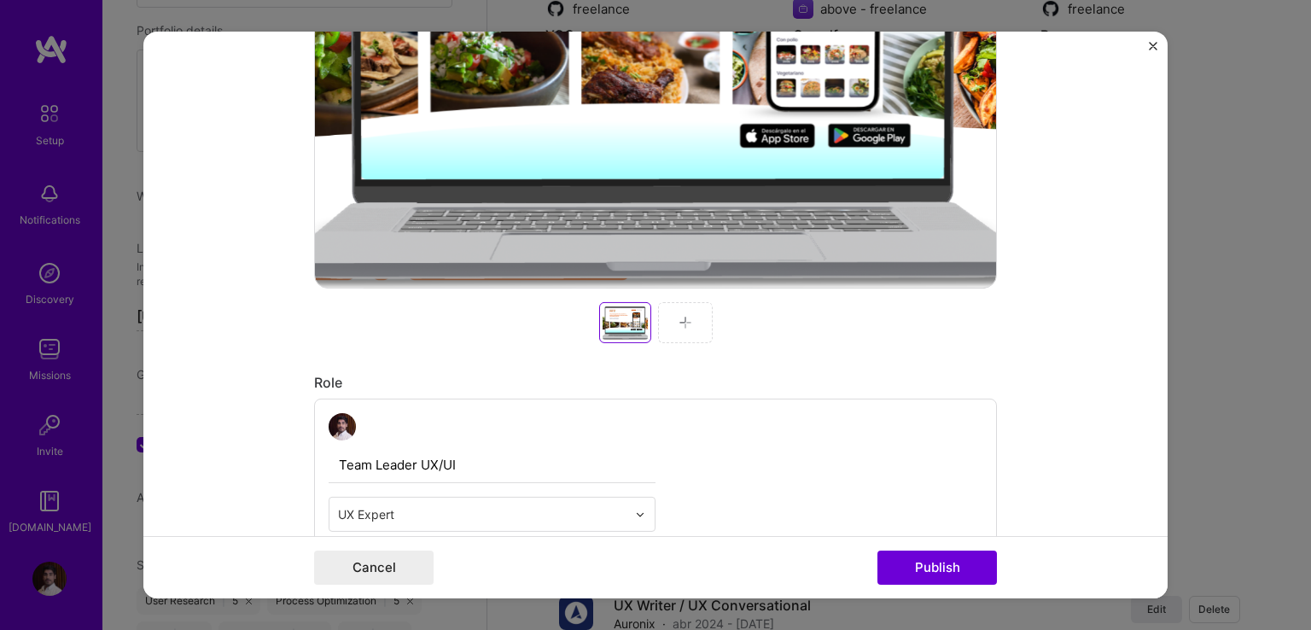
click at [670, 315] on div at bounding box center [685, 322] width 55 height 41
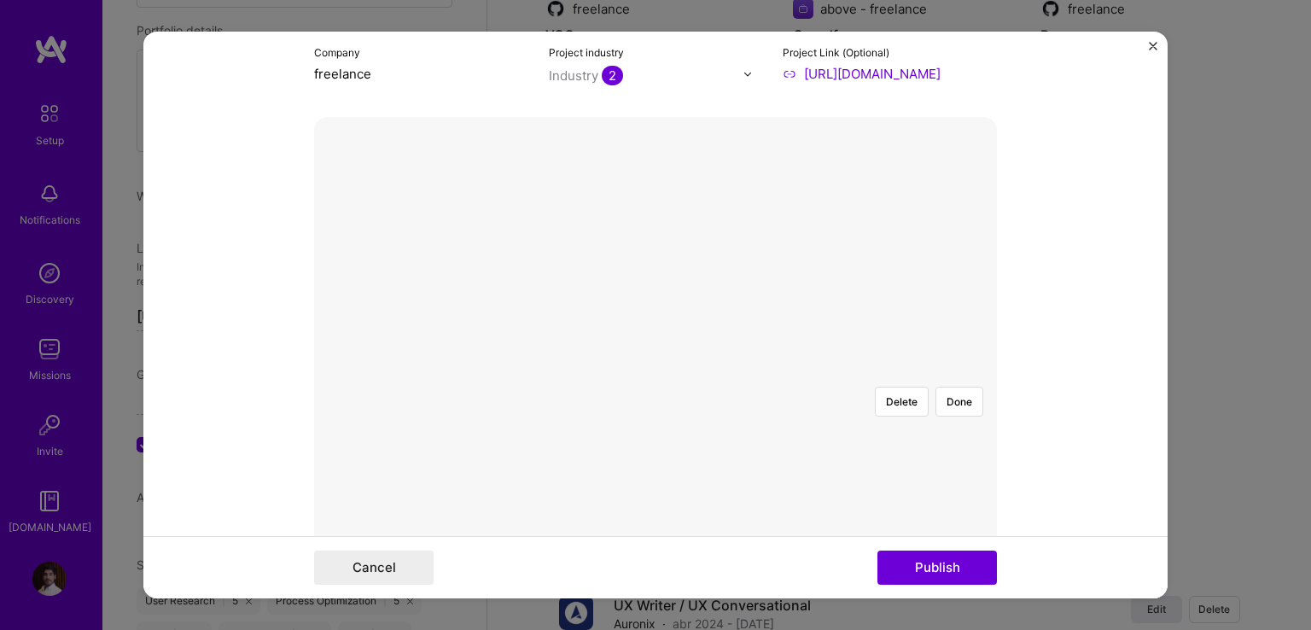
scroll to position [221, 0]
click at [662, 374] on div at bounding box center [903, 555] width 482 height 363
click at [961, 387] on button "Done" at bounding box center [959, 402] width 48 height 30
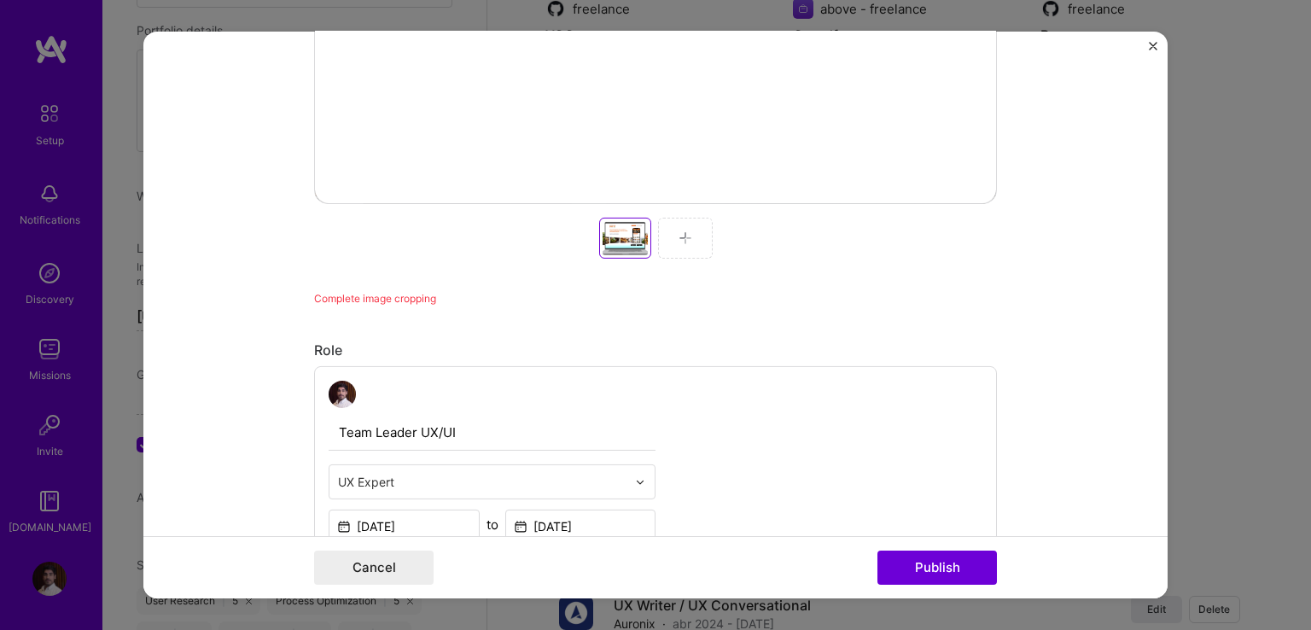
scroll to position [648, 0]
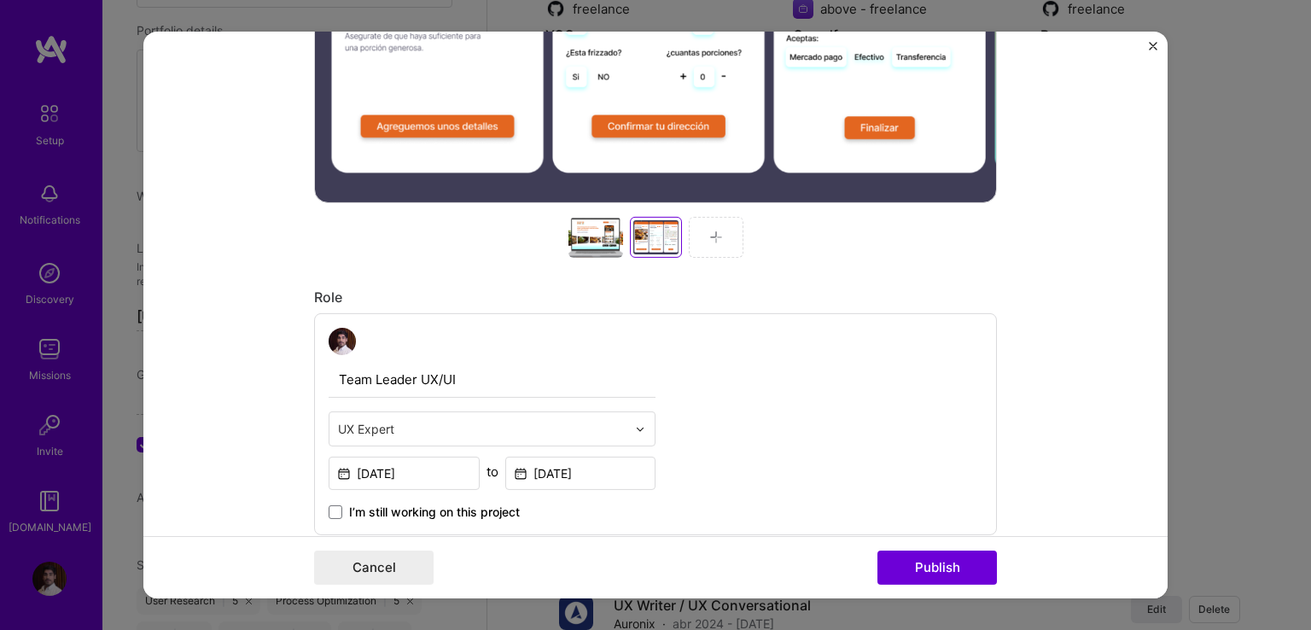
click at [717, 242] on div at bounding box center [716, 237] width 55 height 41
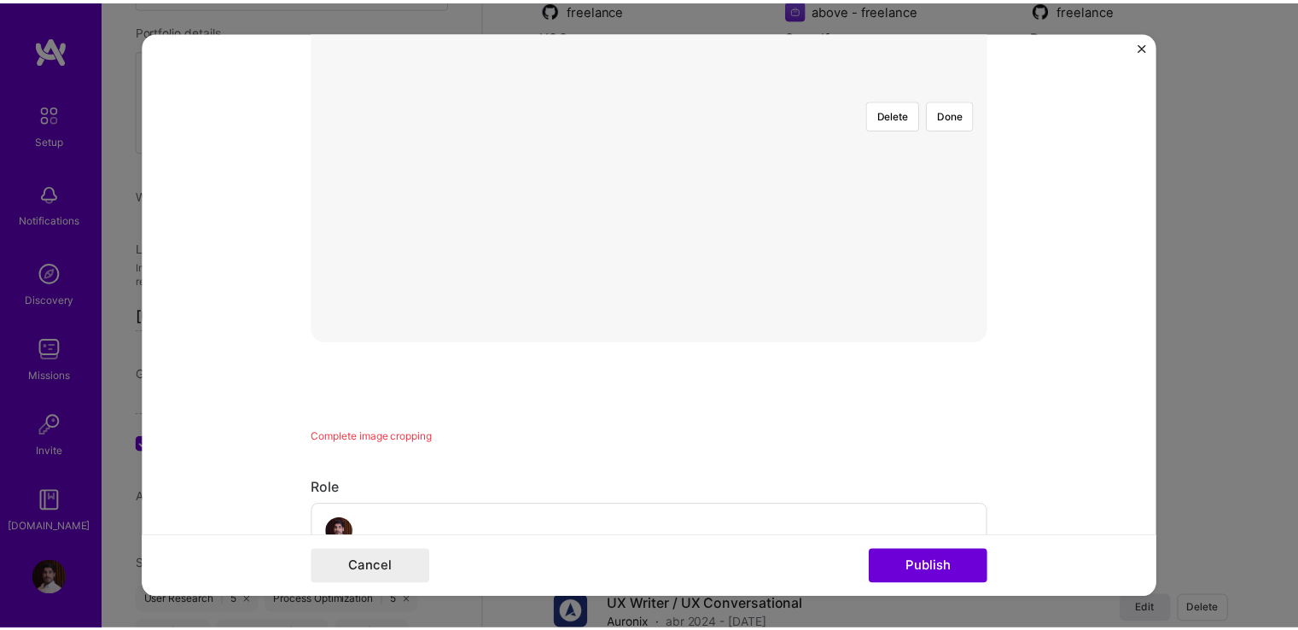
scroll to position [306, 0]
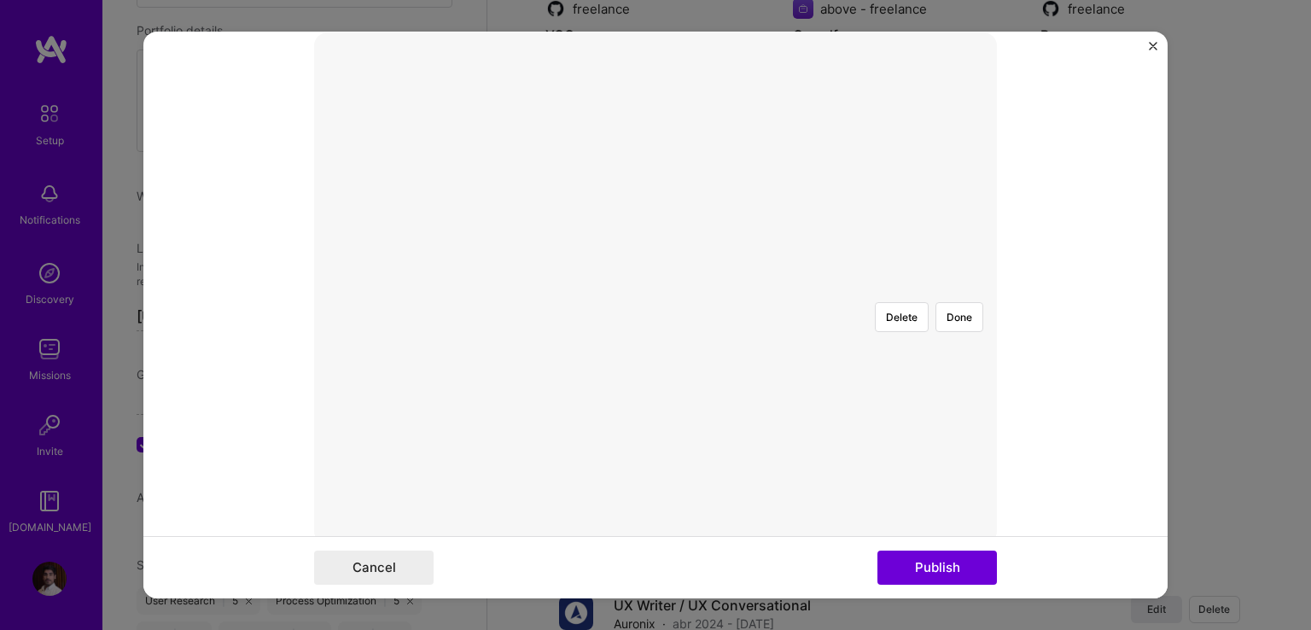
click at [833, 323] on div at bounding box center [1073, 468] width 480 height 361
click at [953, 302] on button "Done" at bounding box center [959, 317] width 48 height 30
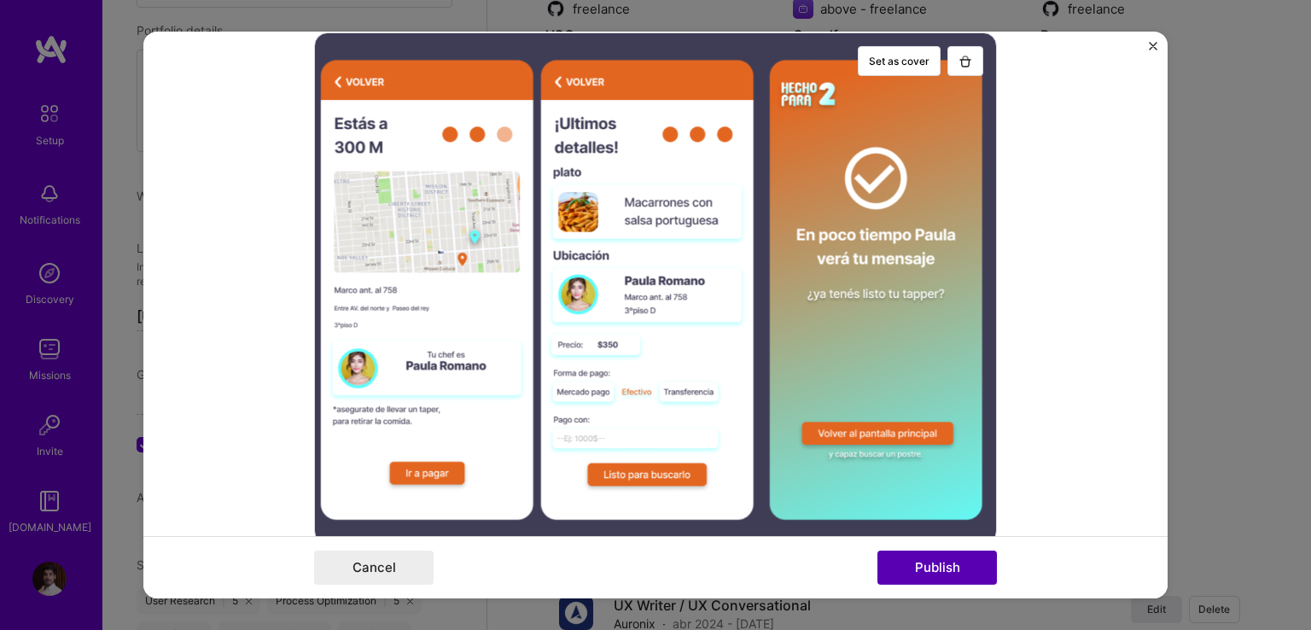
click at [938, 568] on button "Publish" at bounding box center [936, 567] width 119 height 34
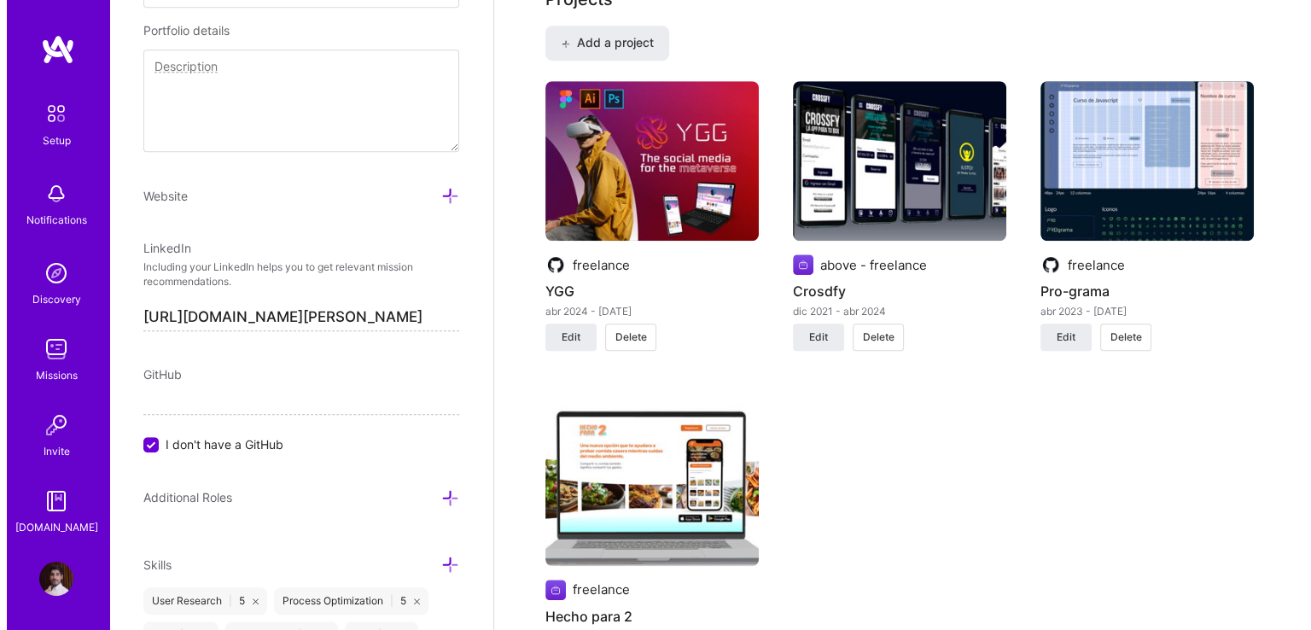
scroll to position [1195, 0]
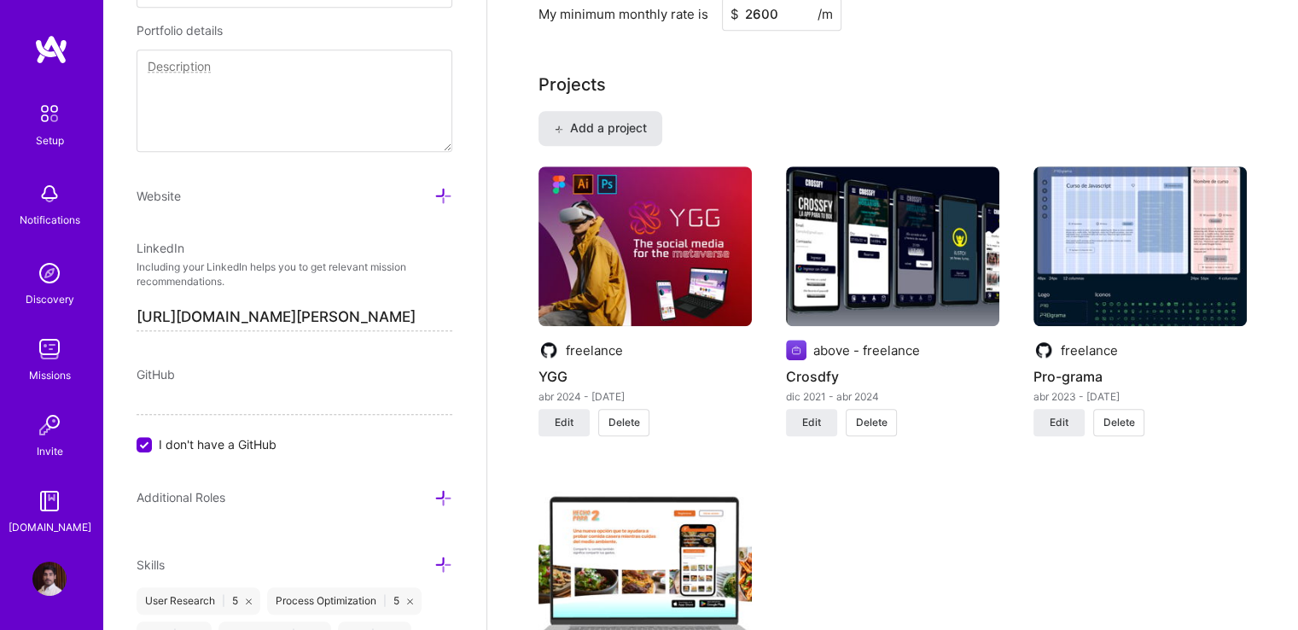
click at [609, 137] on button "Add a project" at bounding box center [601, 128] width 124 height 34
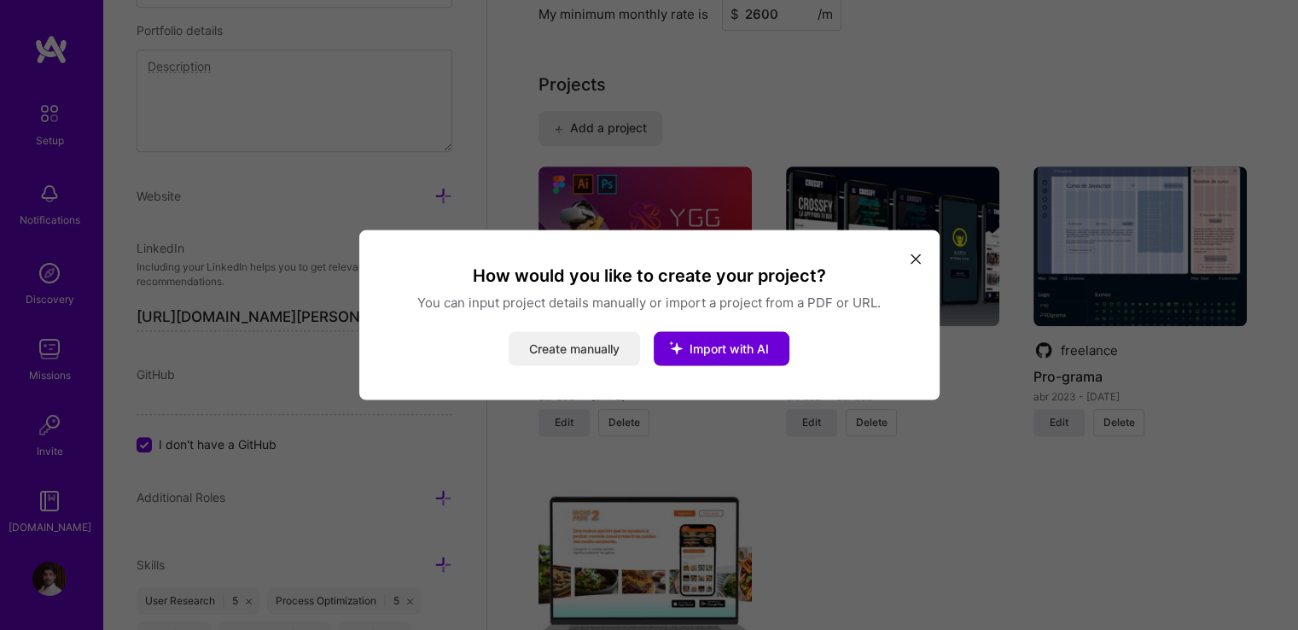
click at [556, 346] on button "Create manually" at bounding box center [574, 349] width 131 height 34
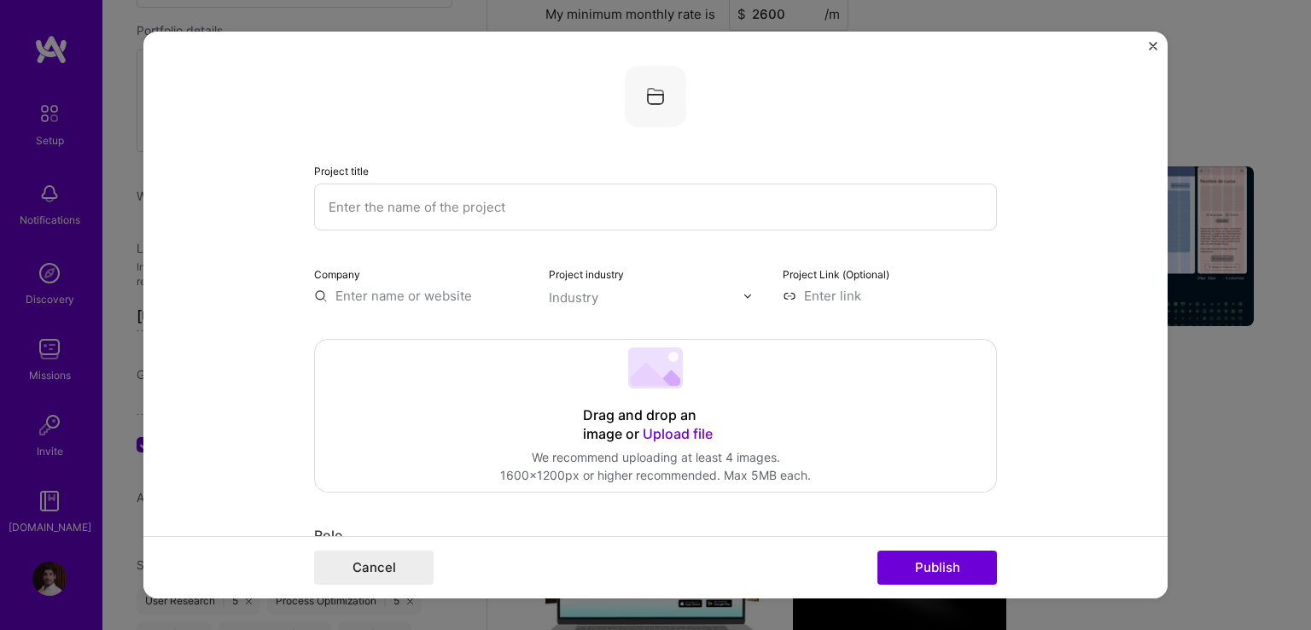
click at [457, 186] on input "text" at bounding box center [655, 206] width 683 height 47
click at [808, 287] on input at bounding box center [890, 296] width 214 height 18
paste input "[URL][DOMAIN_NAME]"
type input "[URL][DOMAIN_NAME]"
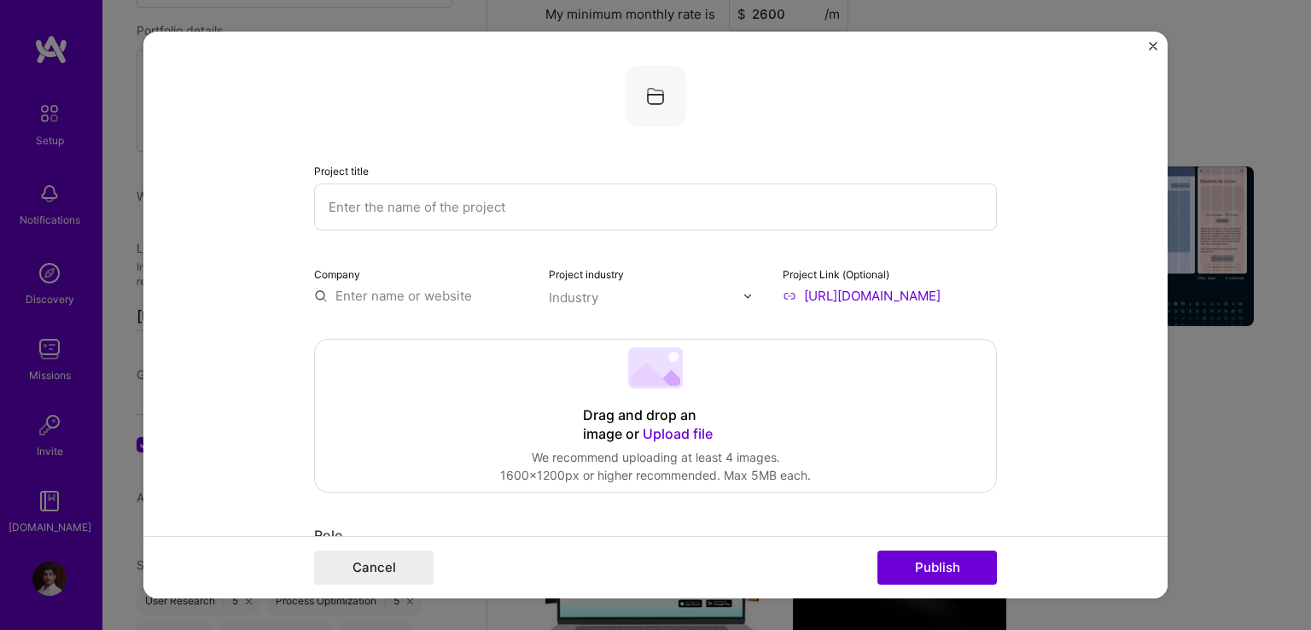
click at [377, 287] on input "text" at bounding box center [421, 296] width 214 height 18
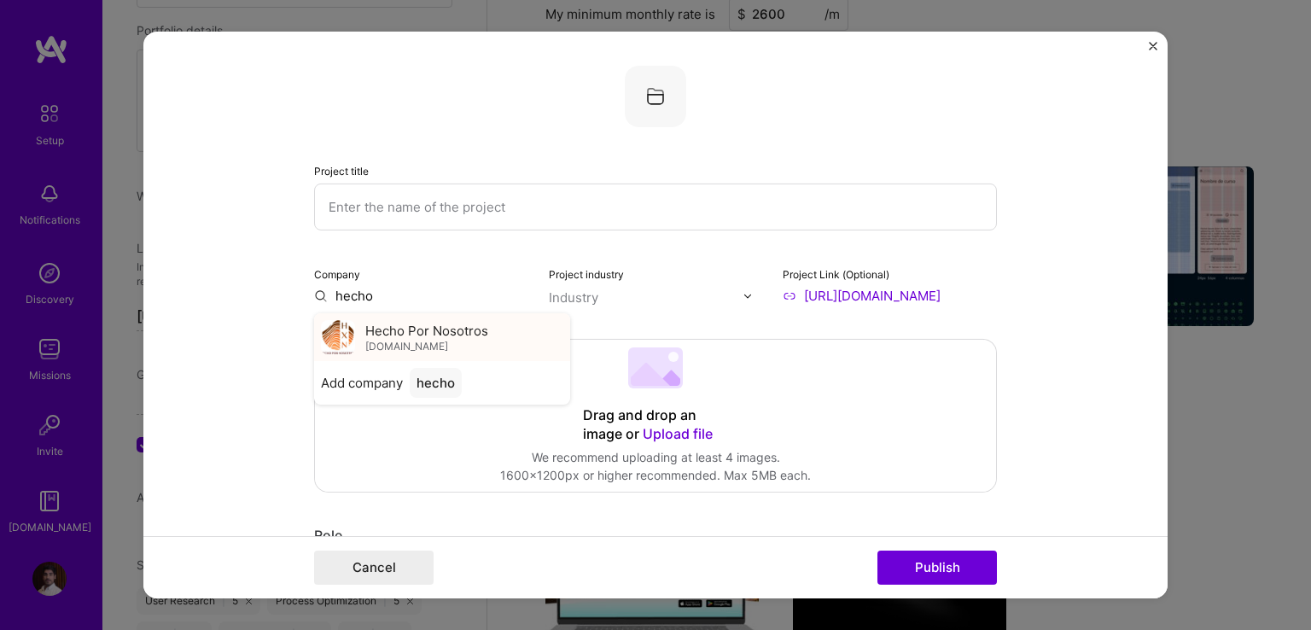
click at [428, 336] on span "Hecho Por Nosotros" at bounding box center [426, 330] width 123 height 18
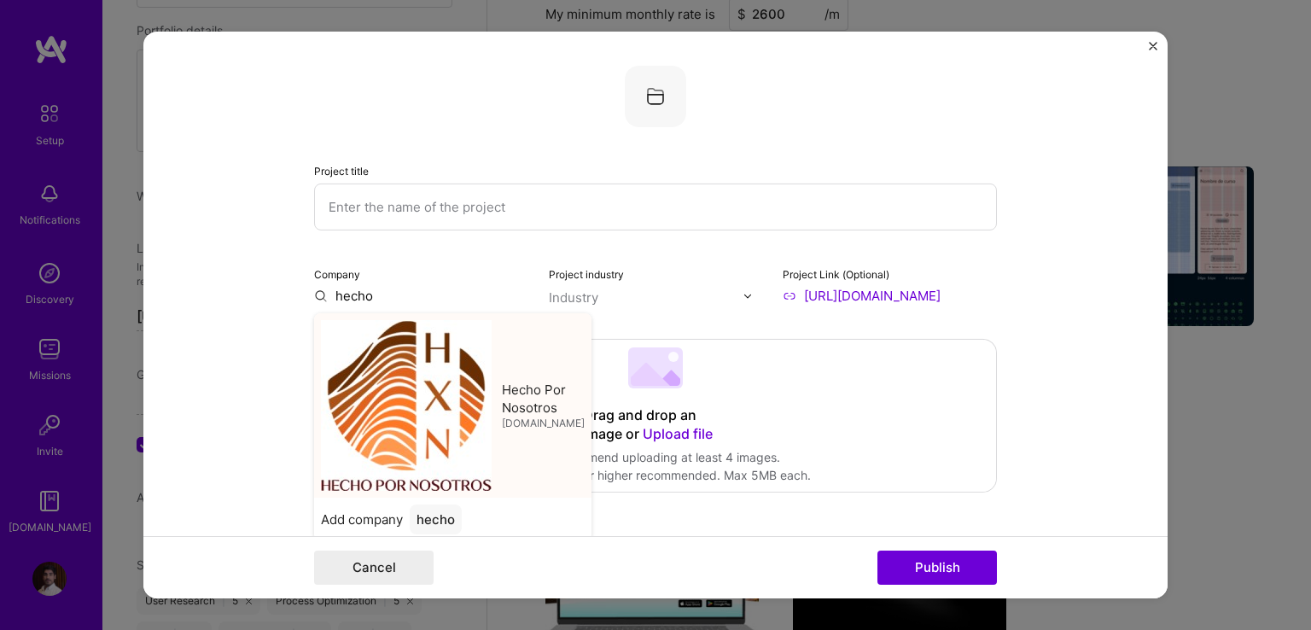
type input "Hecho Por Nosotros"
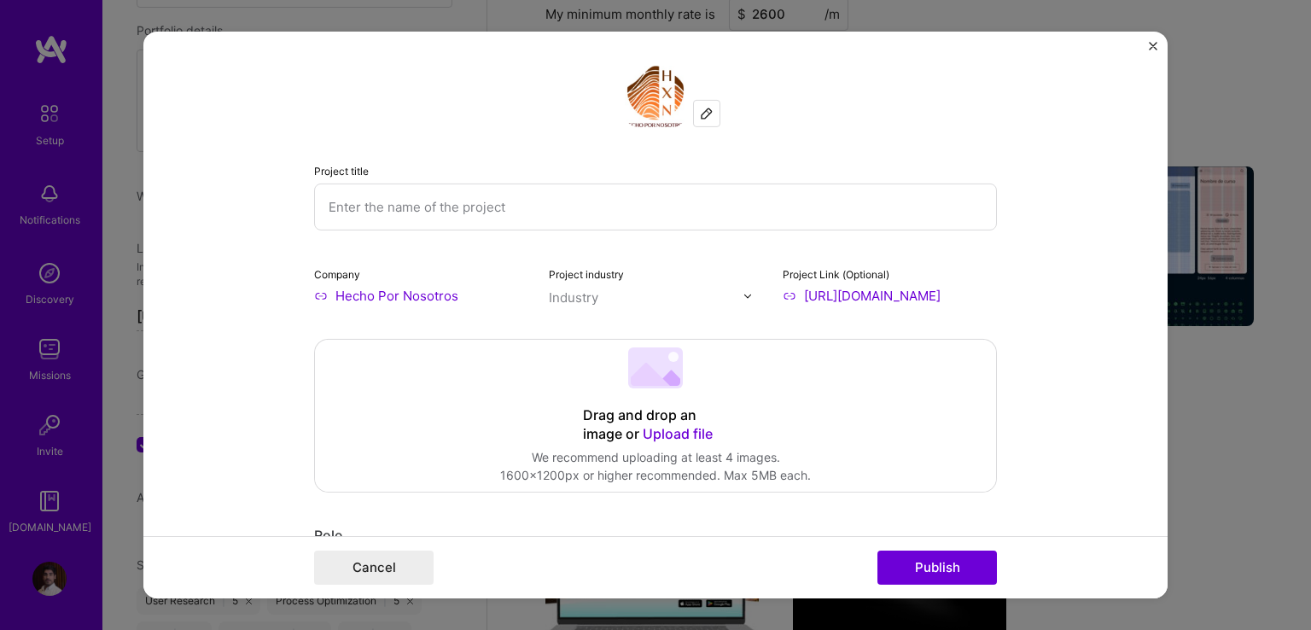
click at [442, 217] on input "text" at bounding box center [655, 206] width 683 height 47
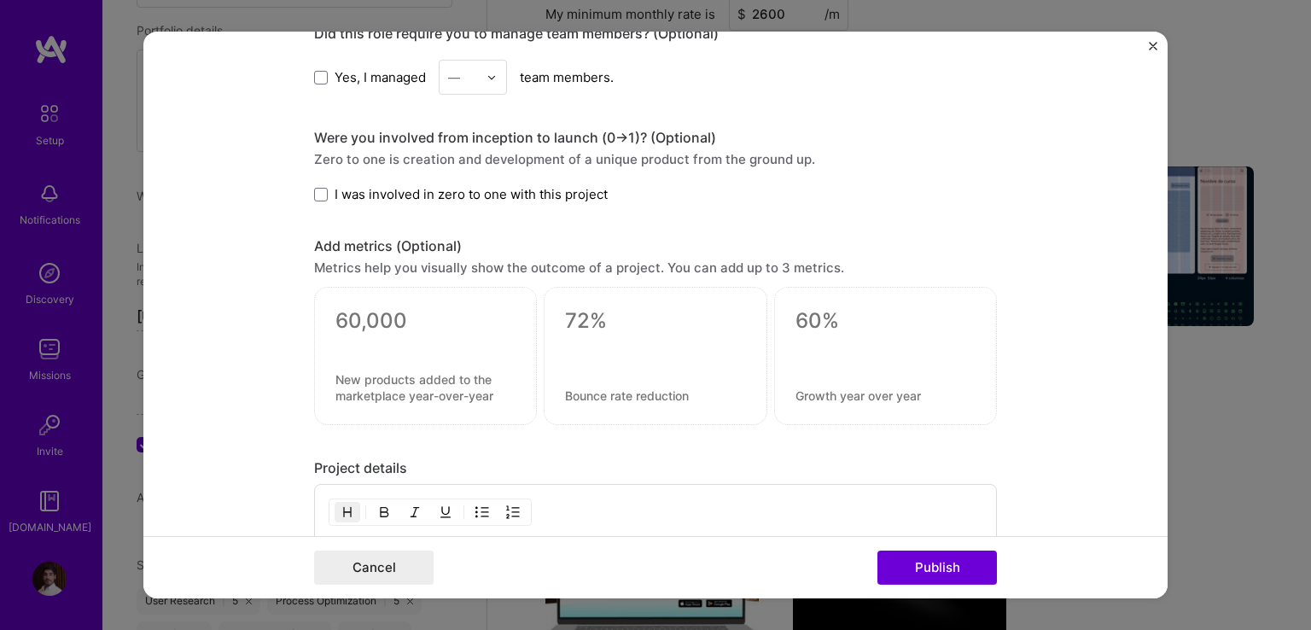
scroll to position [939, 0]
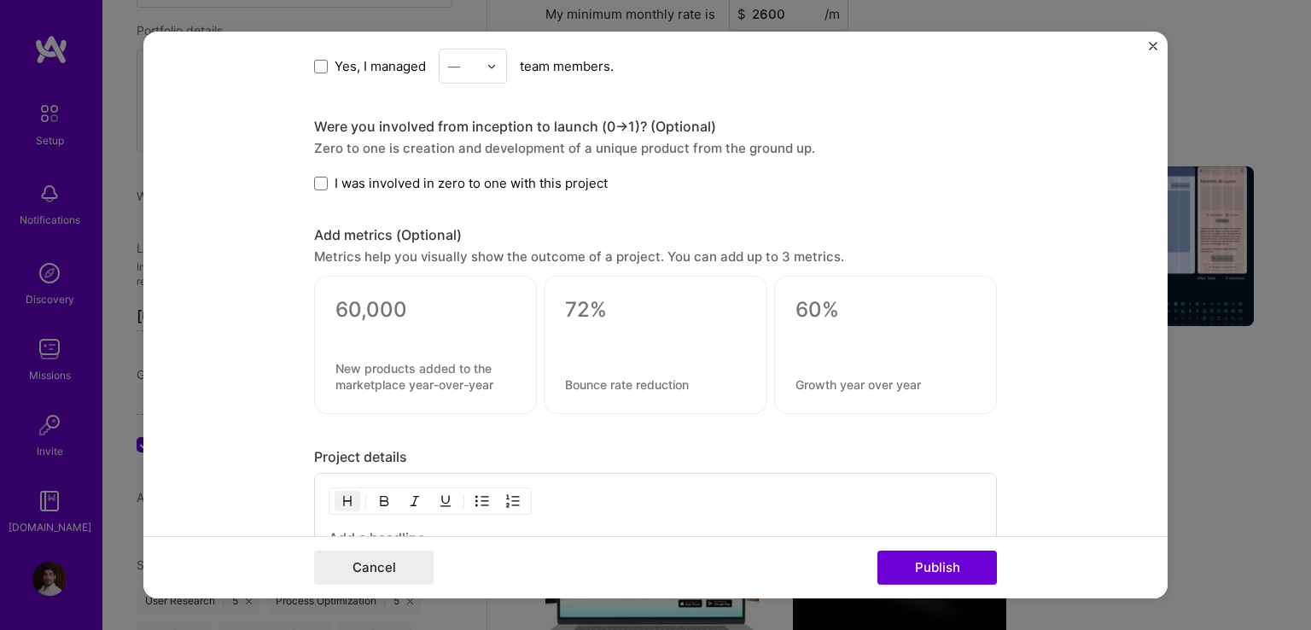
type input "website"
click at [358, 307] on textarea at bounding box center [425, 310] width 180 height 26
click at [325, 184] on label "I was involved in zero to one with this project" at bounding box center [461, 183] width 294 height 18
click at [0, 0] on input "I was involved in zero to one with this project" at bounding box center [0, 0] width 0 height 0
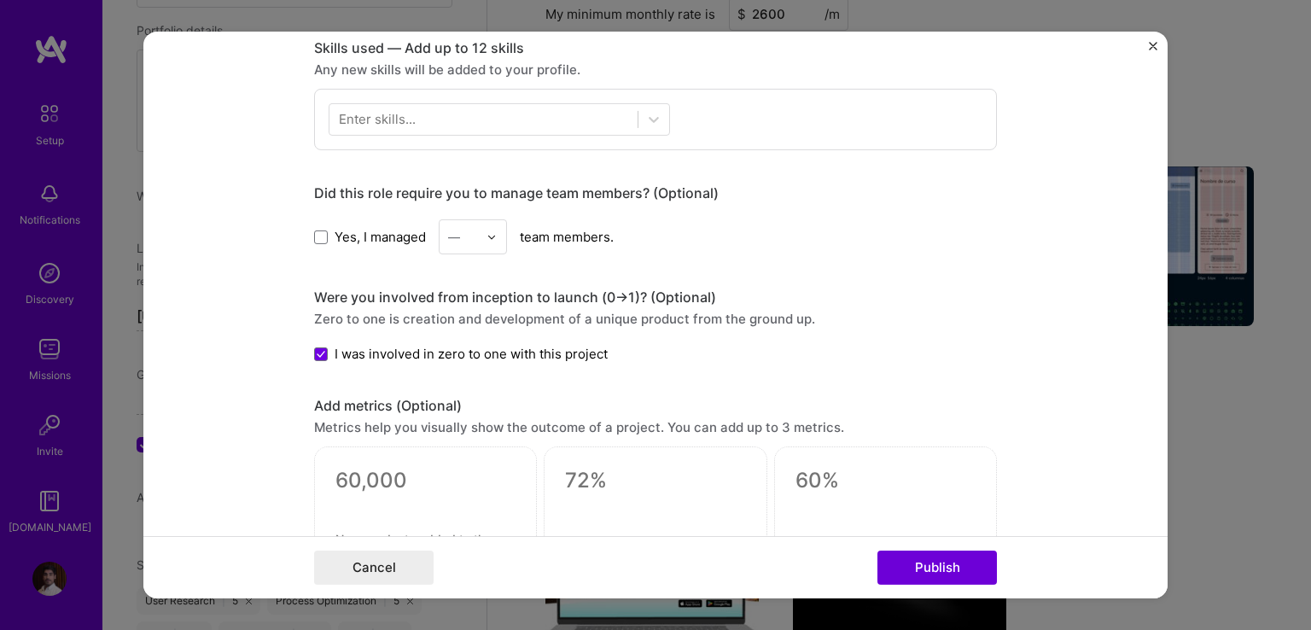
click at [389, 233] on span "Yes, I managed" at bounding box center [380, 237] width 91 height 18
click at [0, 0] on input "Yes, I managed" at bounding box center [0, 0] width 0 height 0
click at [453, 234] on div "—" at bounding box center [454, 237] width 12 height 18
click at [450, 368] on div "4" at bounding box center [473, 377] width 58 height 32
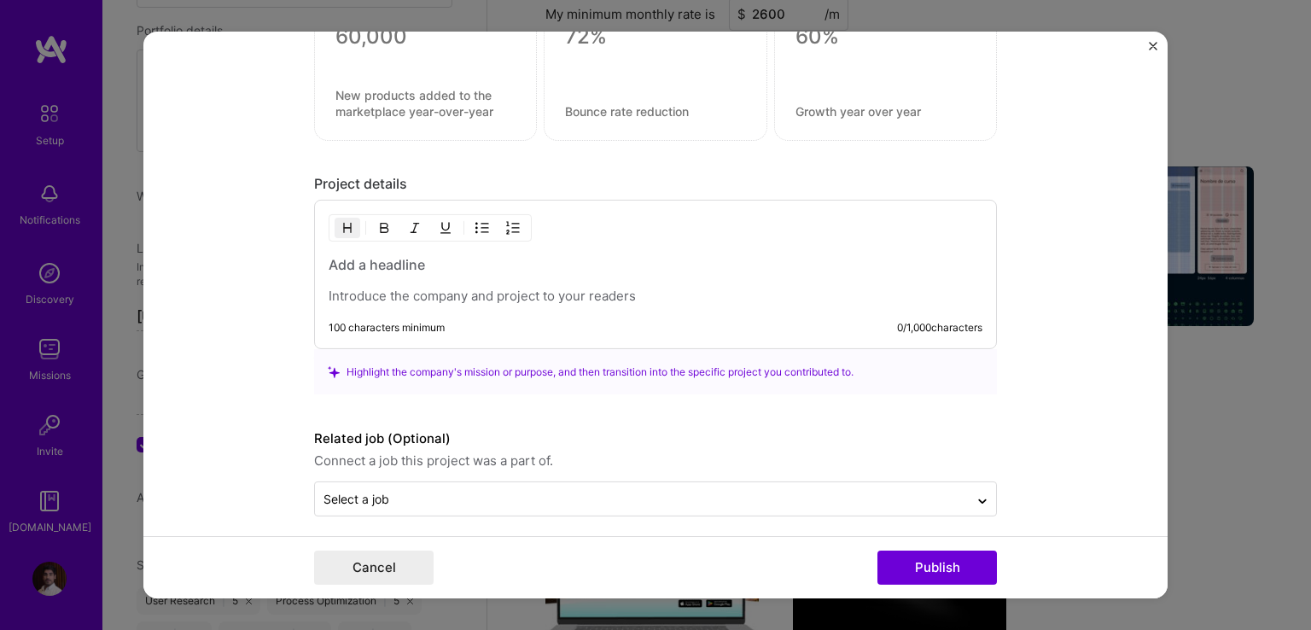
scroll to position [1220, 0]
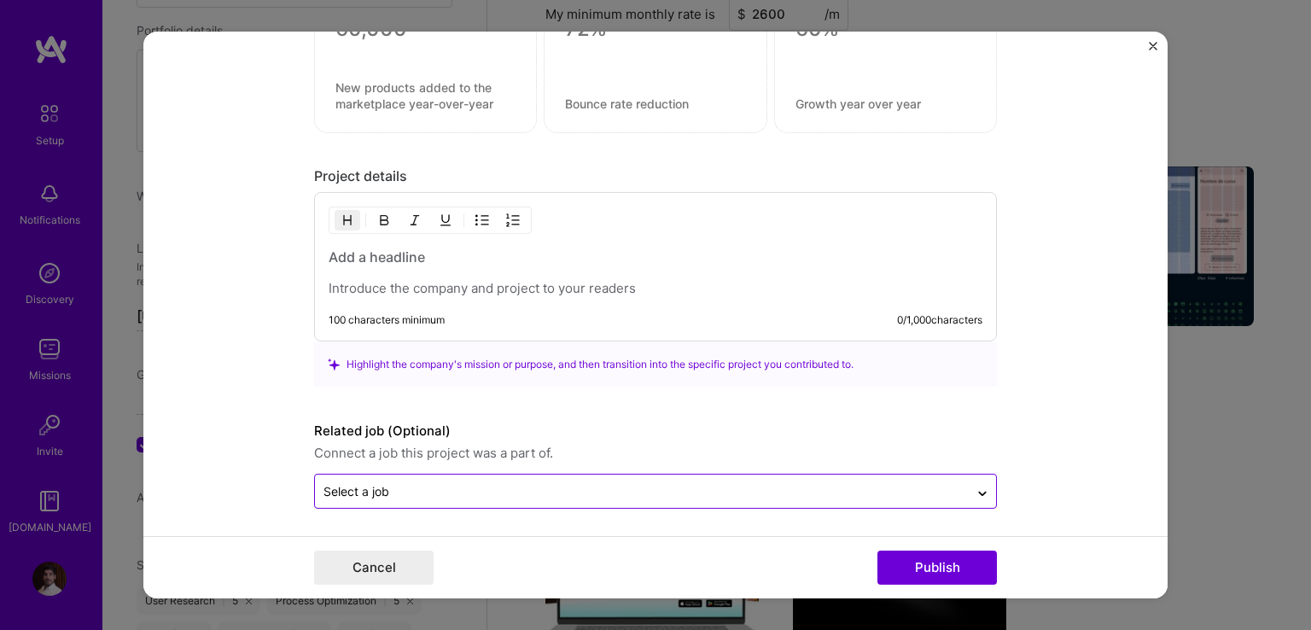
click at [426, 494] on input "text" at bounding box center [641, 491] width 637 height 18
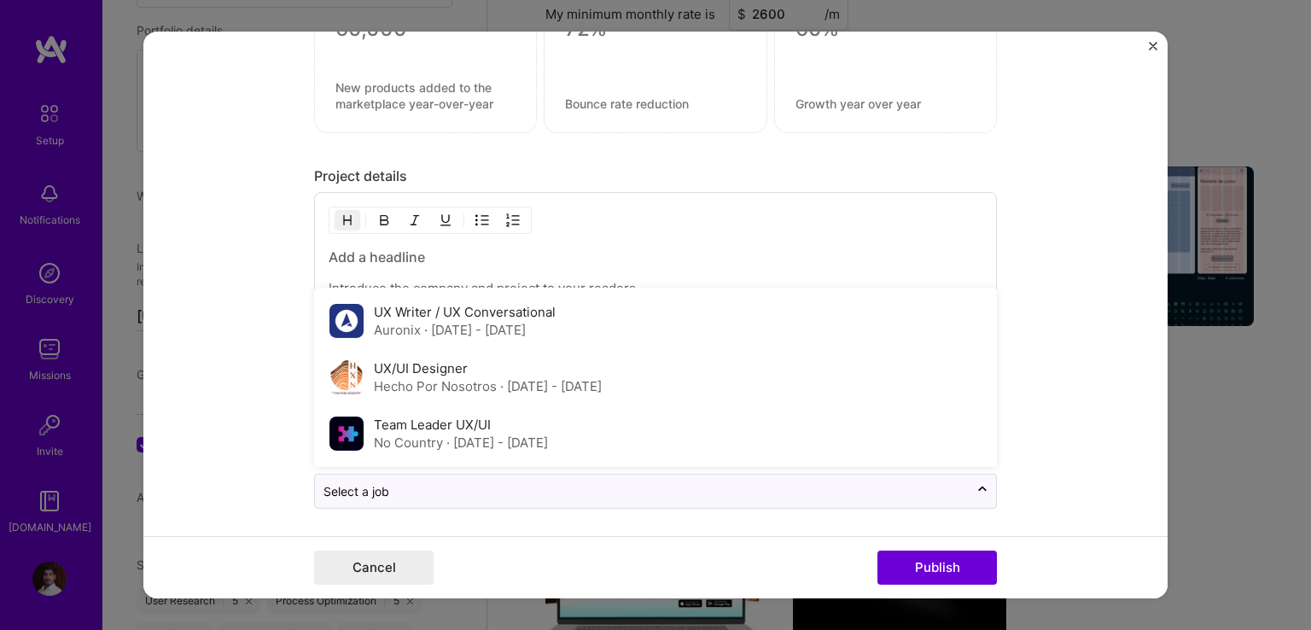
click at [412, 393] on div "UX/UI Designer Hecho Por Nosotros · [DATE] - [DATE]" at bounding box center [655, 377] width 673 height 56
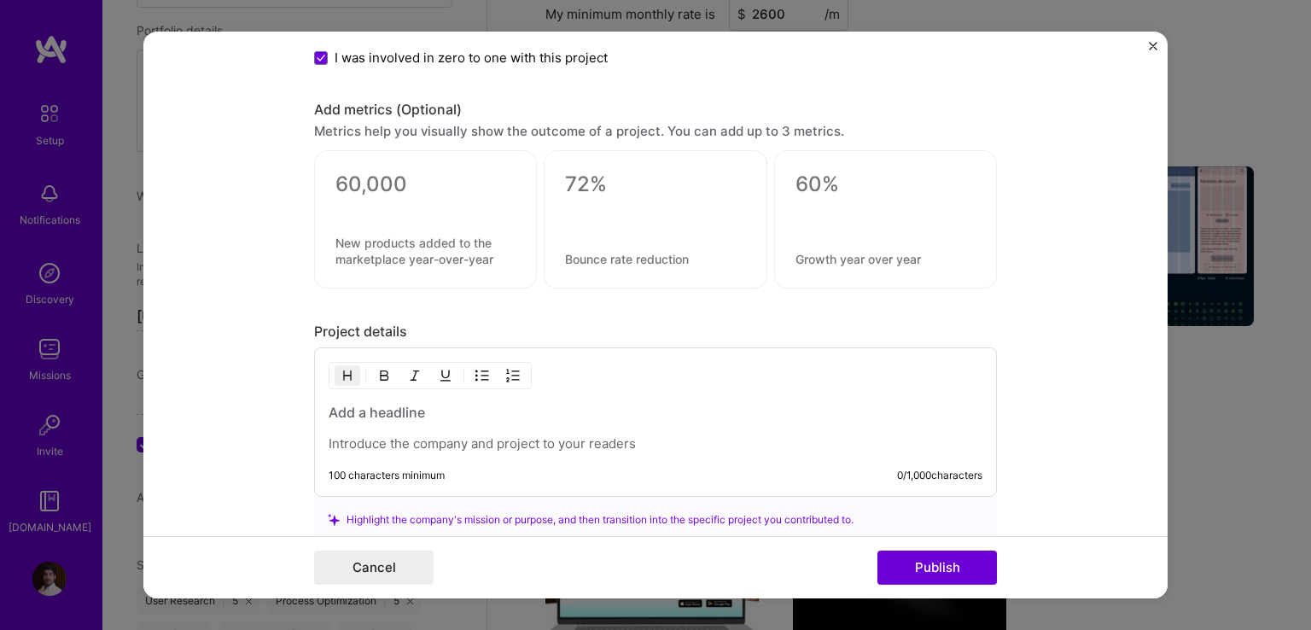
scroll to position [1049, 0]
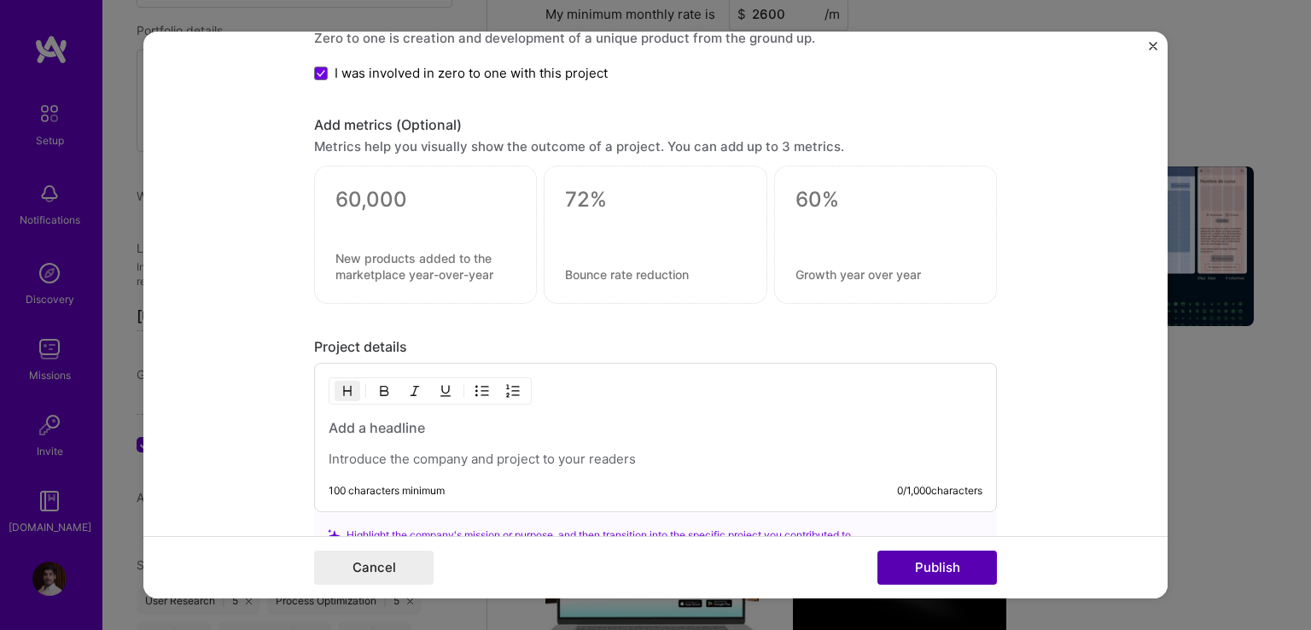
click at [895, 574] on button "Publish" at bounding box center [936, 567] width 119 height 34
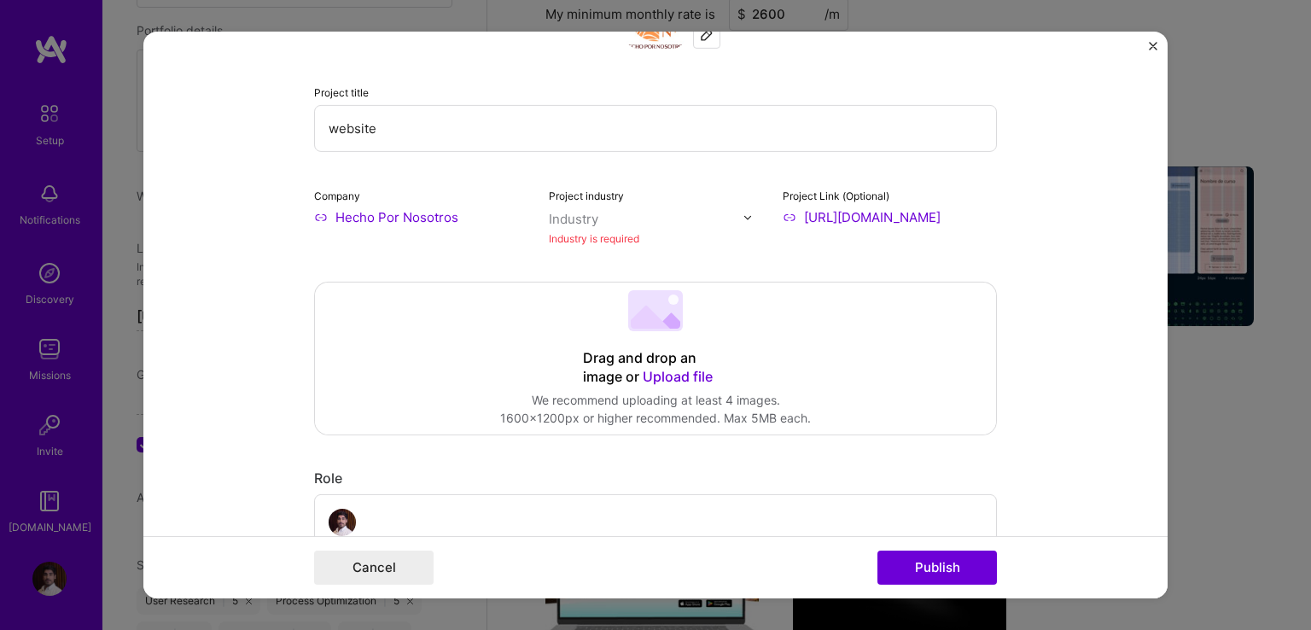
scroll to position [34, 0]
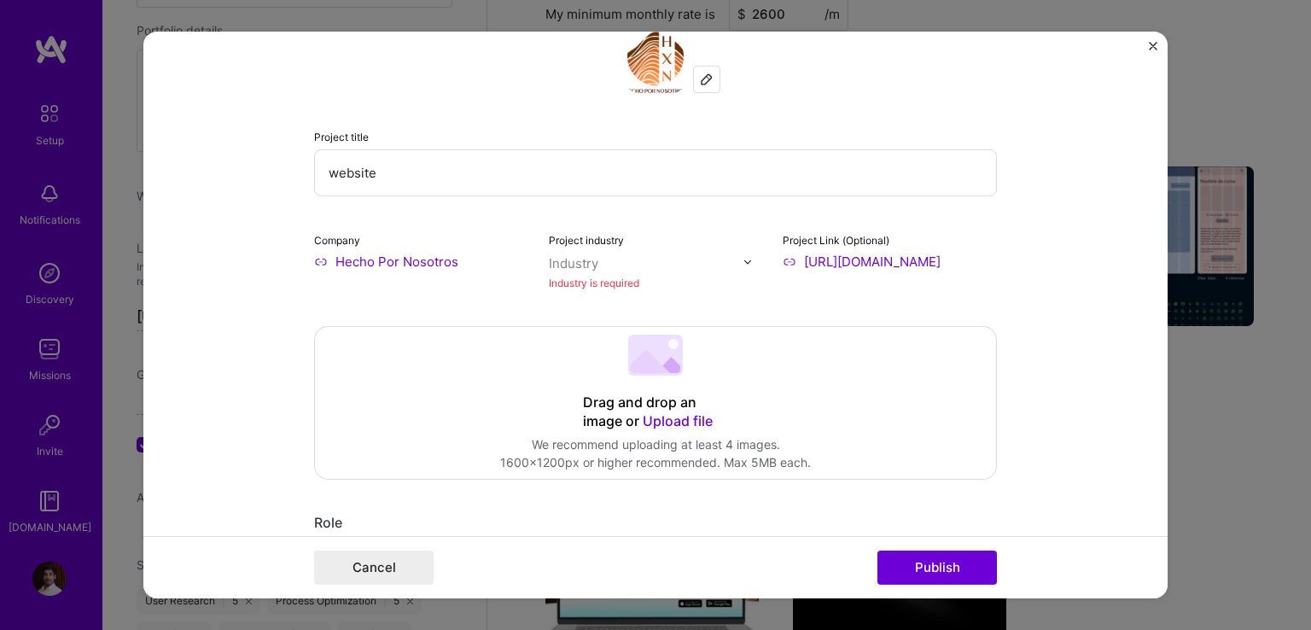
click at [601, 277] on div "Industry is required" at bounding box center [656, 283] width 214 height 18
click at [646, 274] on div "Industry is required" at bounding box center [656, 283] width 214 height 18
click at [712, 268] on input "text" at bounding box center [646, 263] width 195 height 18
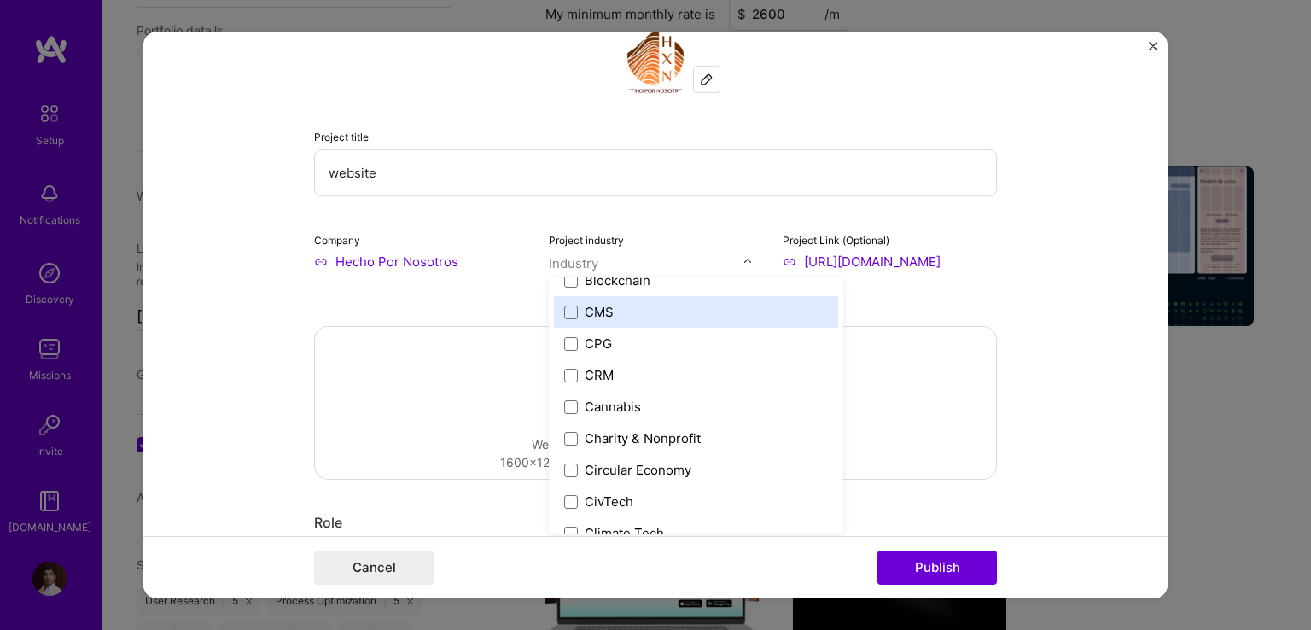
scroll to position [768, 0]
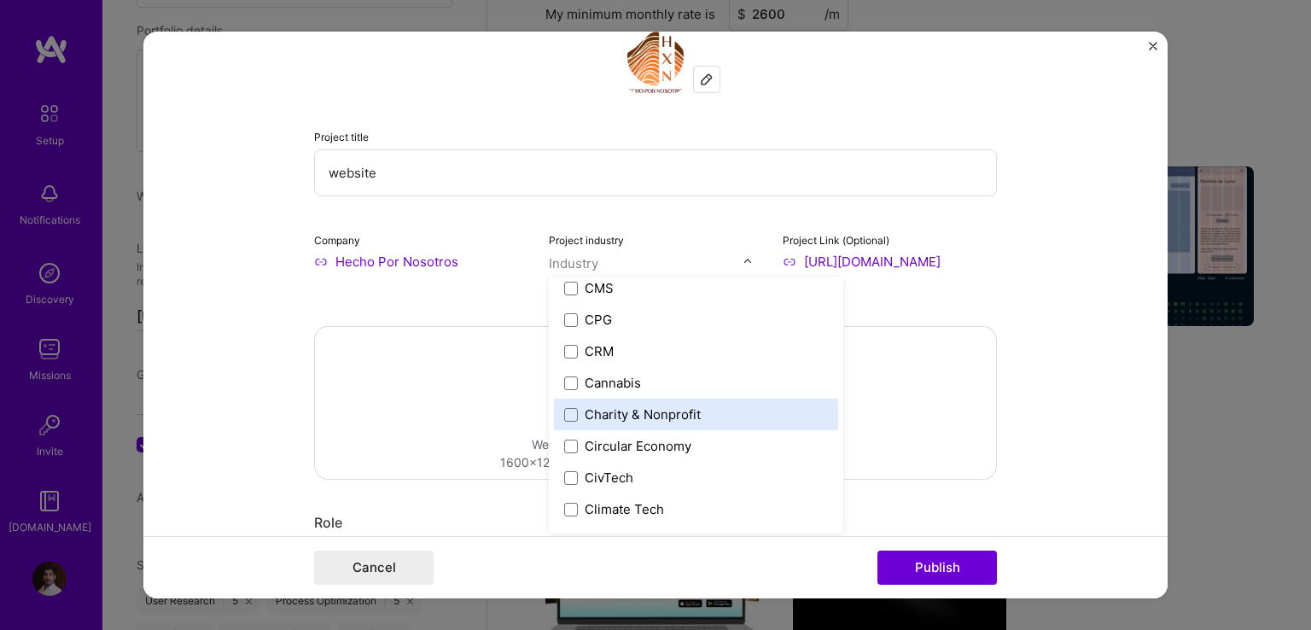
click at [699, 413] on label "Charity & Nonprofit" at bounding box center [696, 414] width 264 height 18
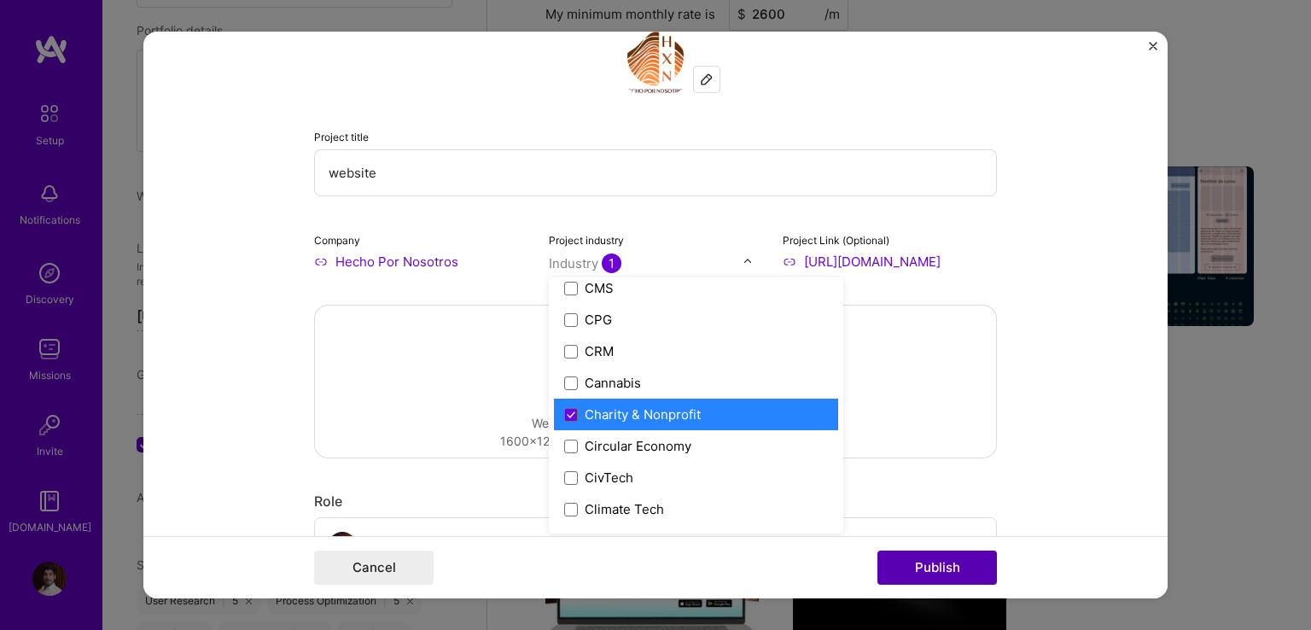
click at [965, 560] on button "Publish" at bounding box center [936, 567] width 119 height 34
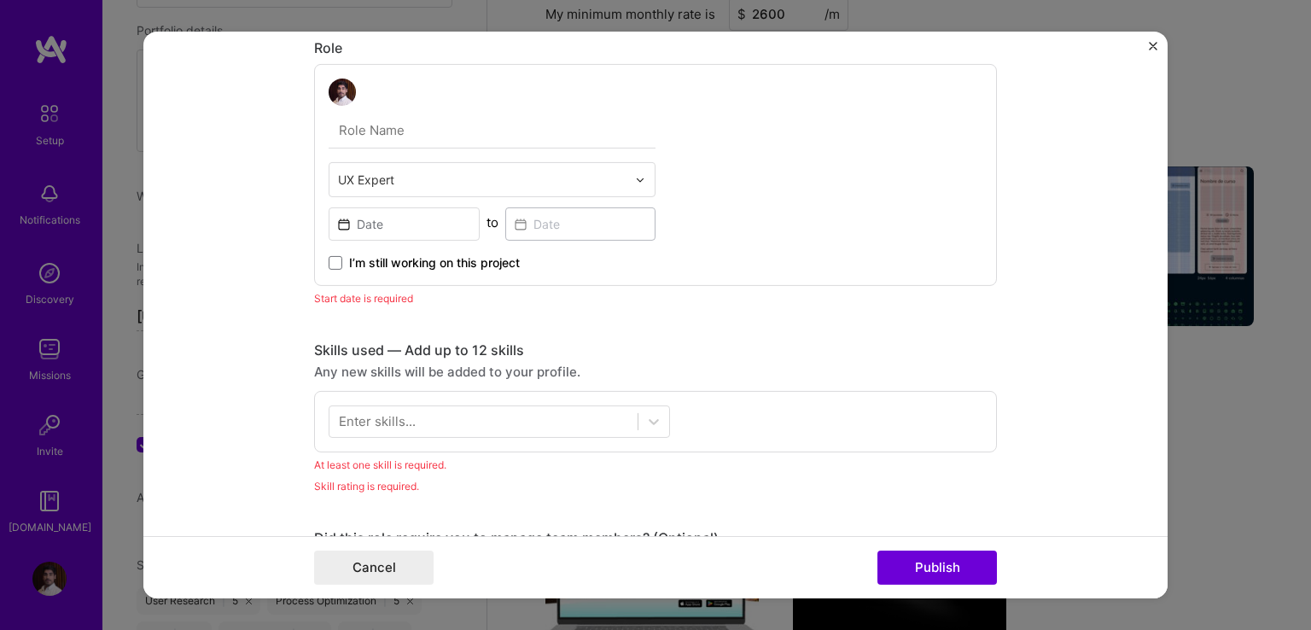
scroll to position [494, 0]
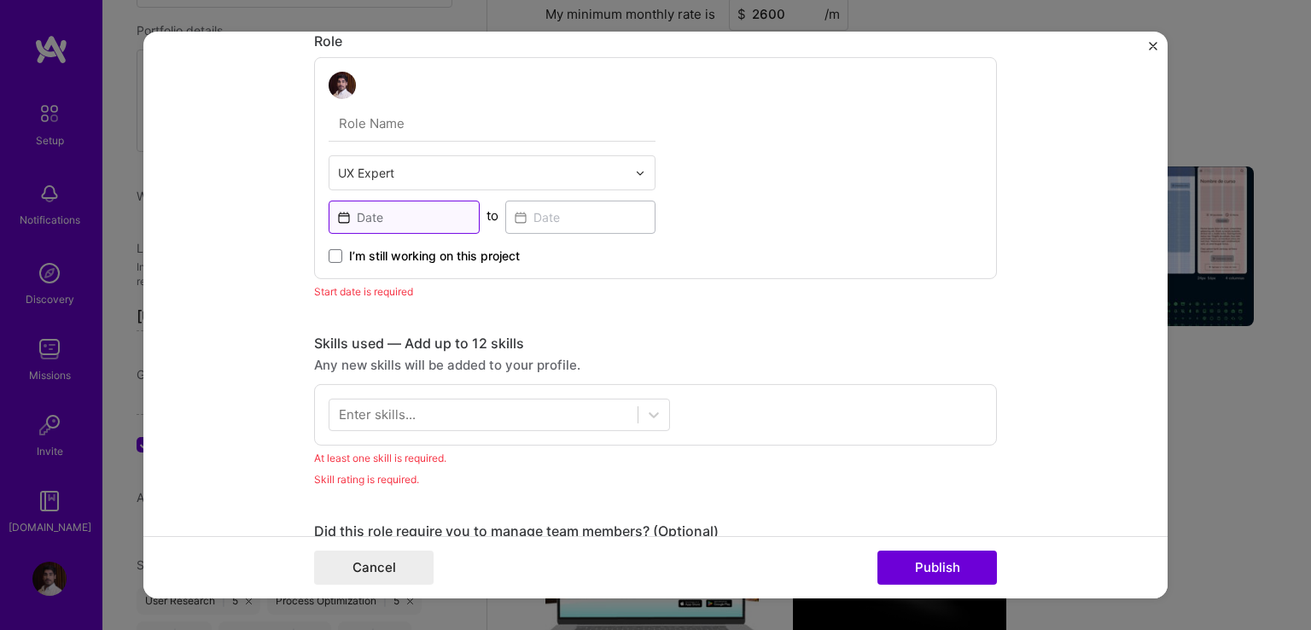
click at [406, 216] on input at bounding box center [404, 217] width 151 height 33
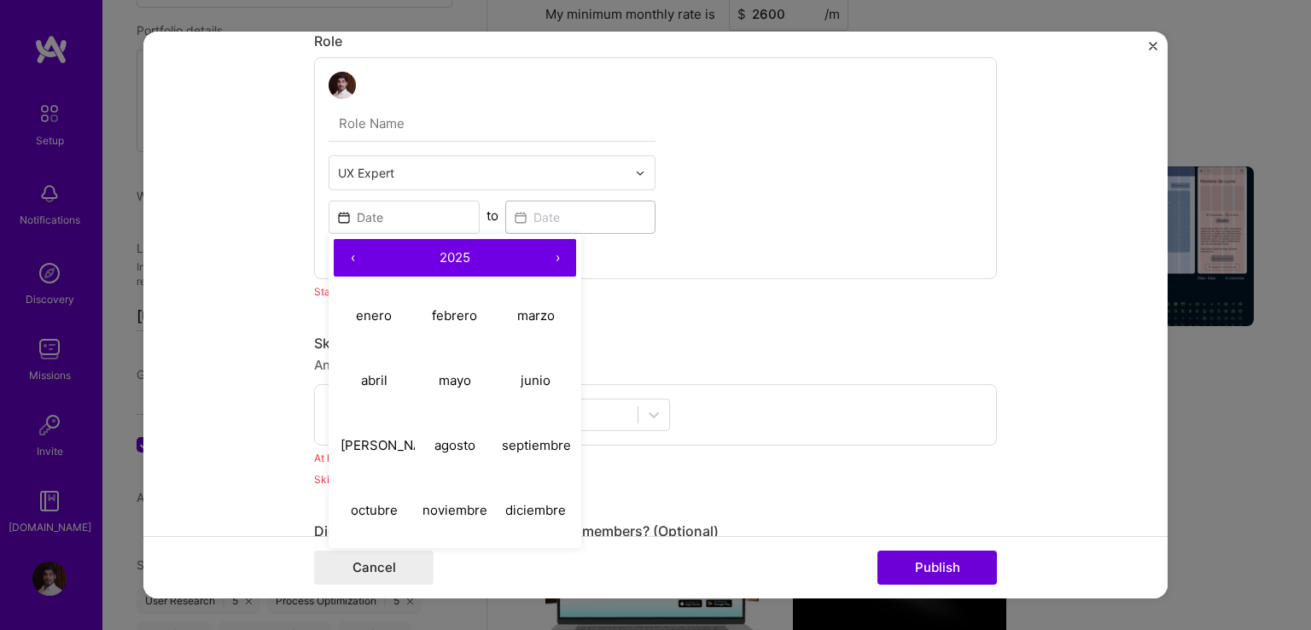
click at [347, 257] on button "‹" at bounding box center [353, 258] width 38 height 38
click at [376, 389] on button "abril" at bounding box center [374, 379] width 81 height 65
type input "[DATE]"
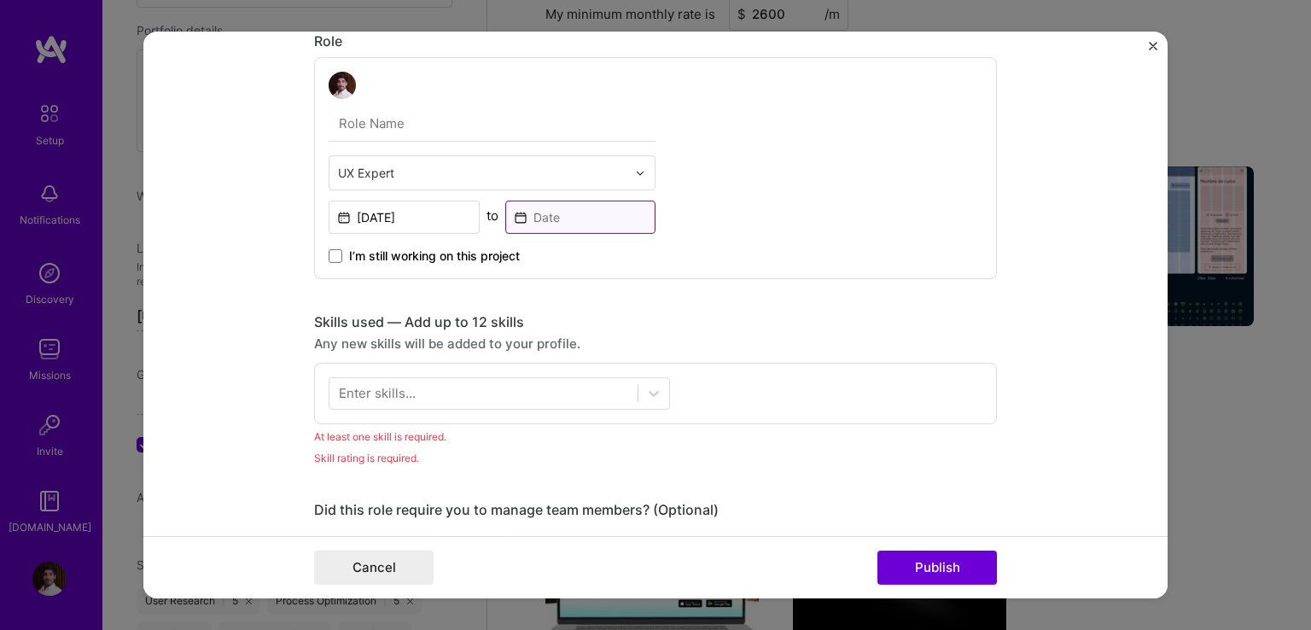
click at [571, 223] on input at bounding box center [580, 217] width 151 height 33
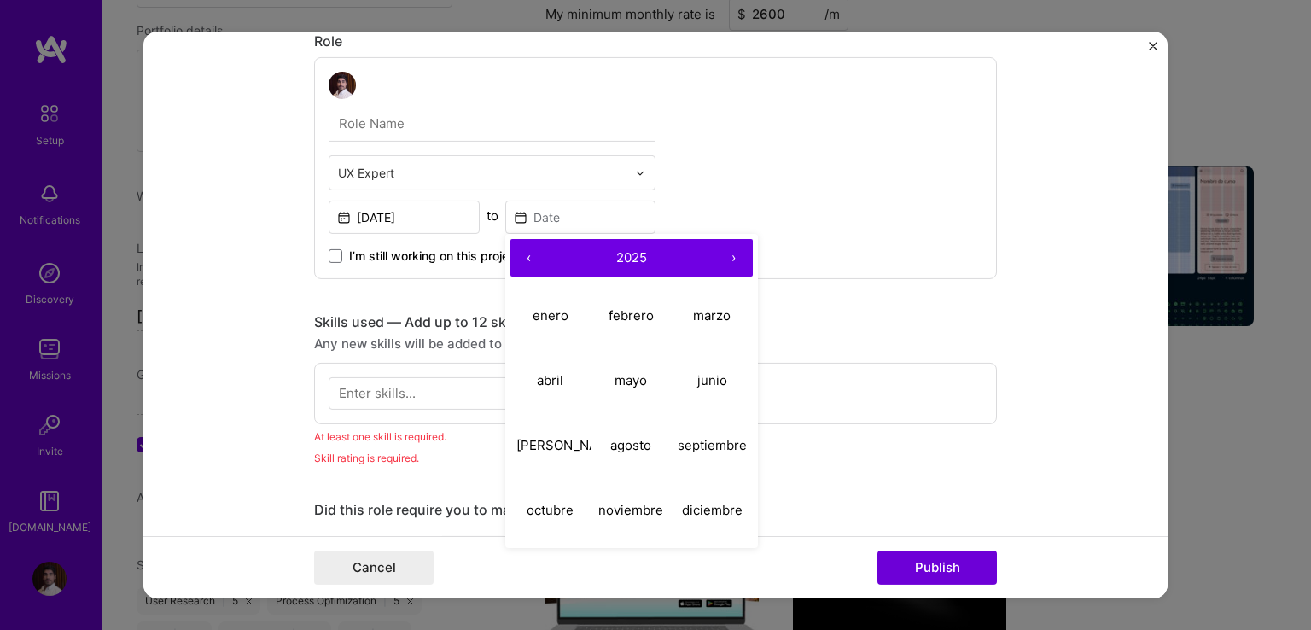
click at [526, 252] on button "‹" at bounding box center [529, 258] width 38 height 38
click at [526, 251] on button "‹" at bounding box center [529, 258] width 38 height 38
click at [638, 445] on abbr "agosto" at bounding box center [630, 444] width 41 height 16
type input "[DATE]"
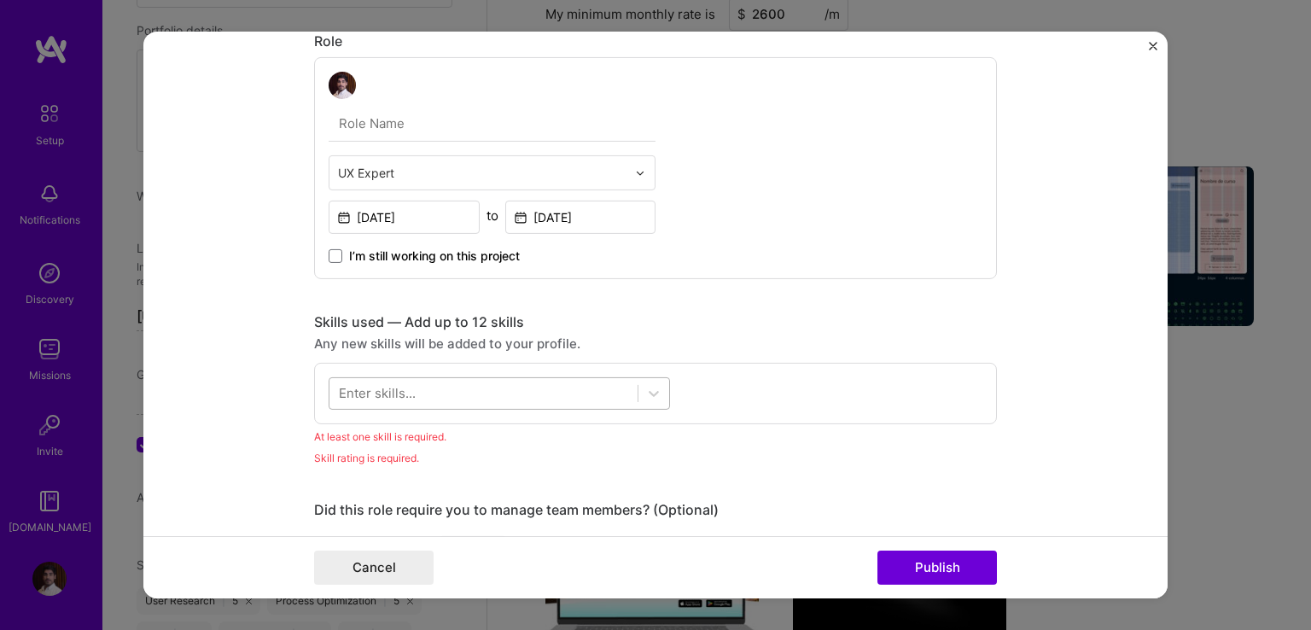
click at [411, 397] on div at bounding box center [483, 393] width 308 height 28
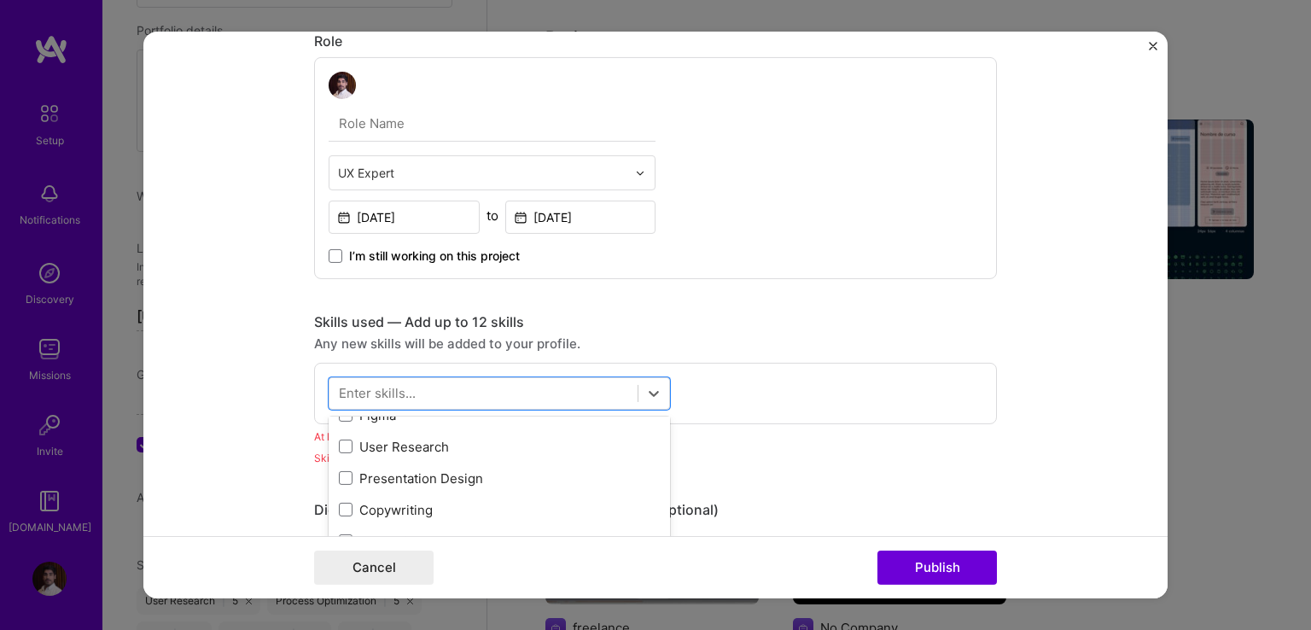
scroll to position [0, 0]
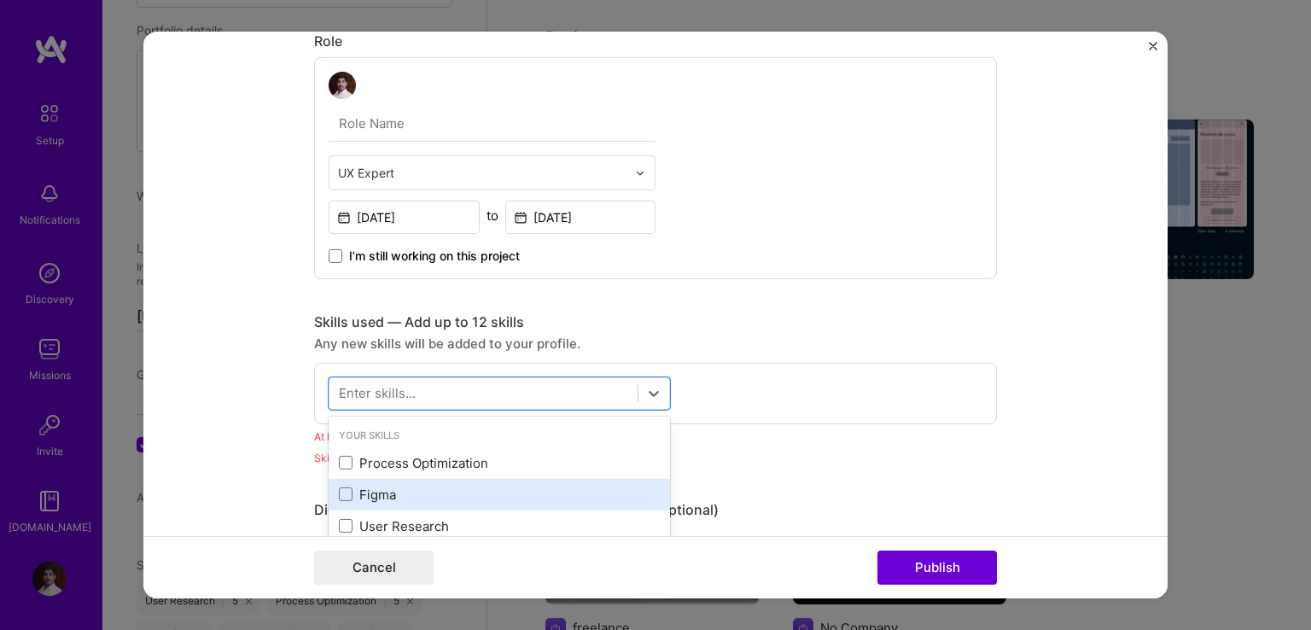
click at [358, 486] on div "Figma" at bounding box center [499, 495] width 321 height 18
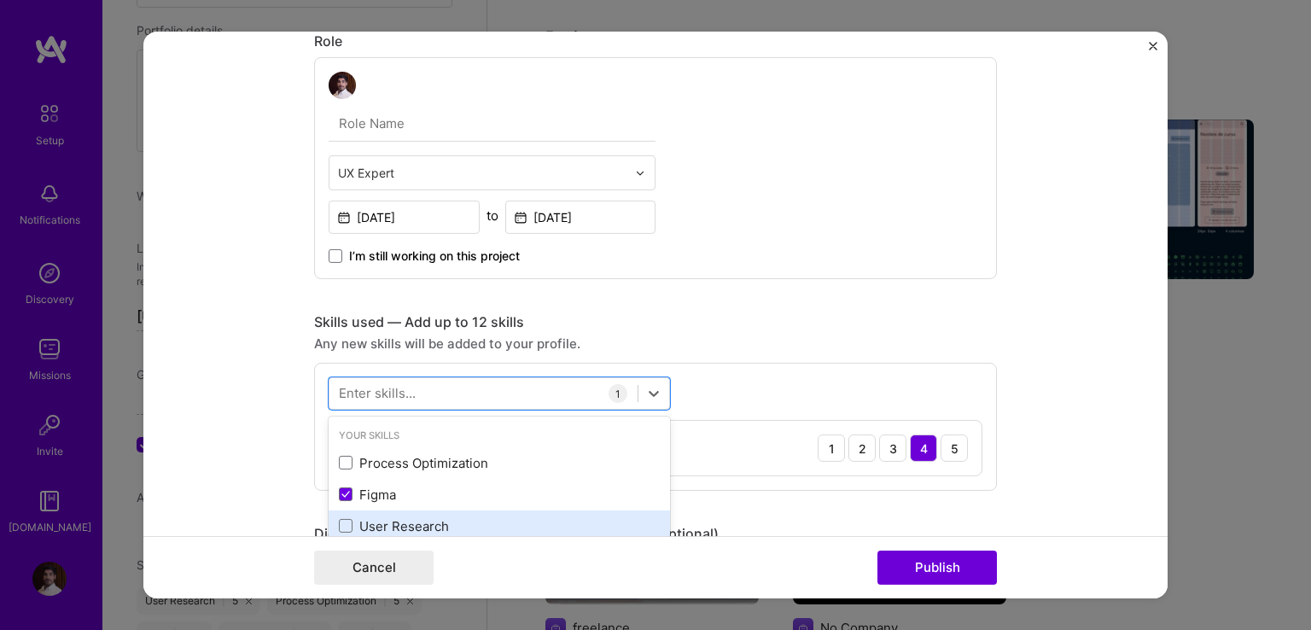
click at [386, 520] on div "User Research" at bounding box center [499, 526] width 321 height 18
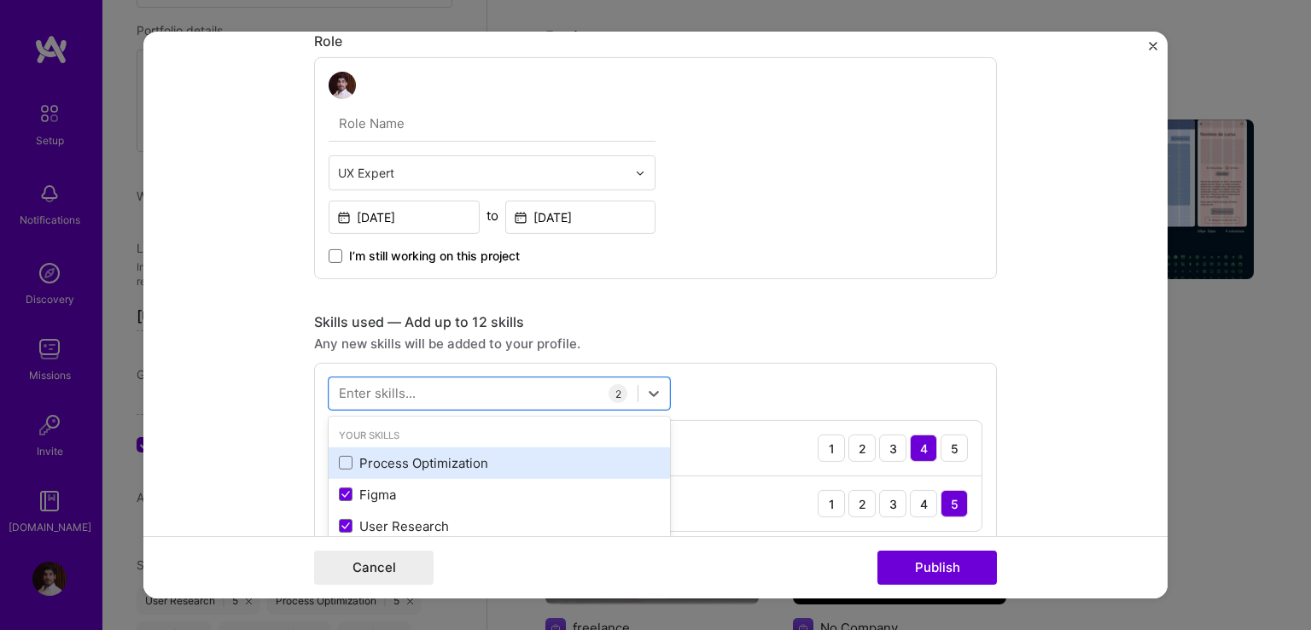
scroll to position [85, 0]
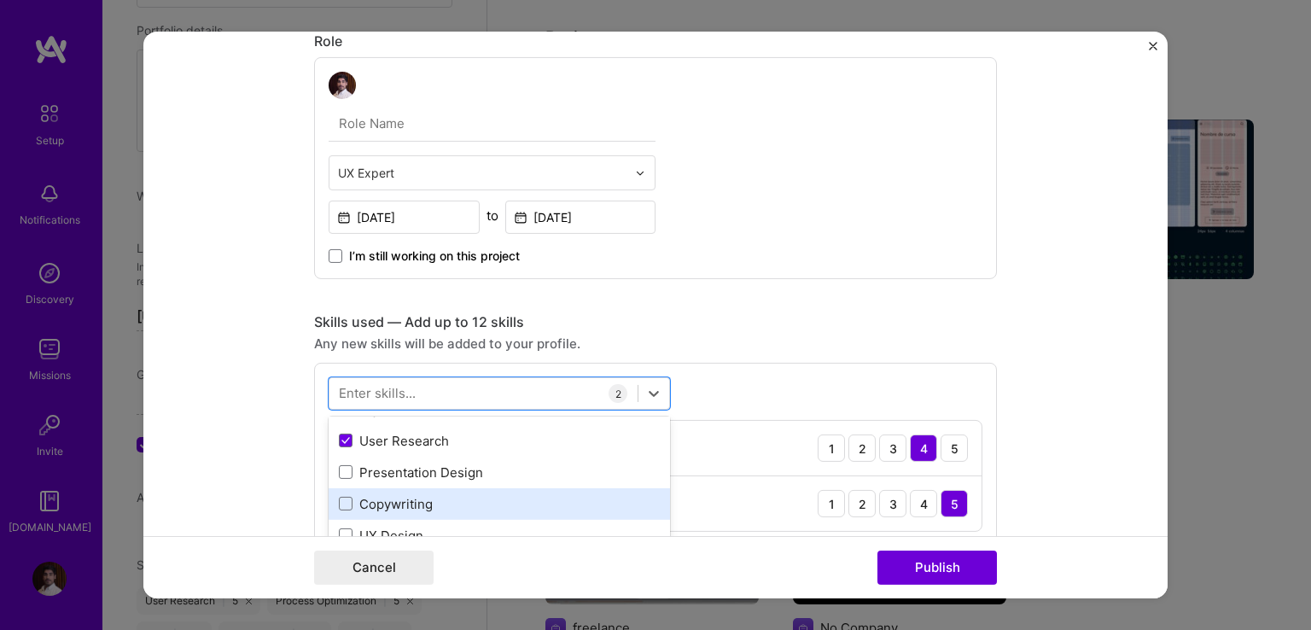
click at [395, 496] on div "Copywriting" at bounding box center [499, 504] width 321 height 18
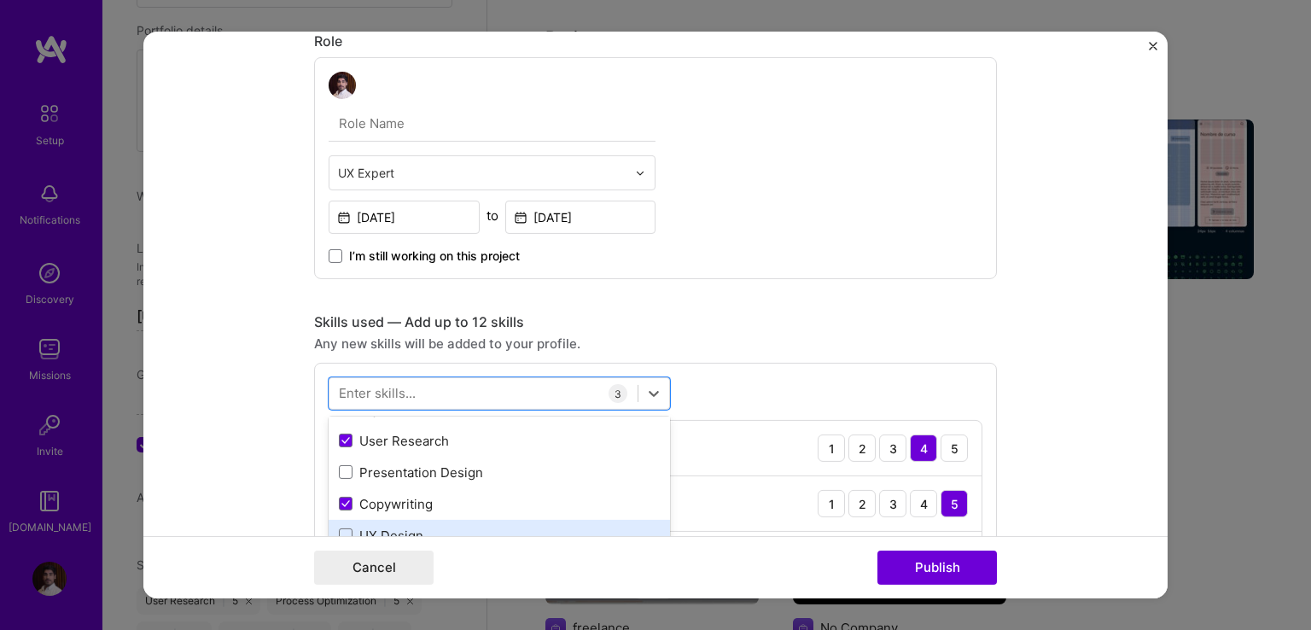
click at [389, 527] on div "UX Design" at bounding box center [499, 536] width 321 height 18
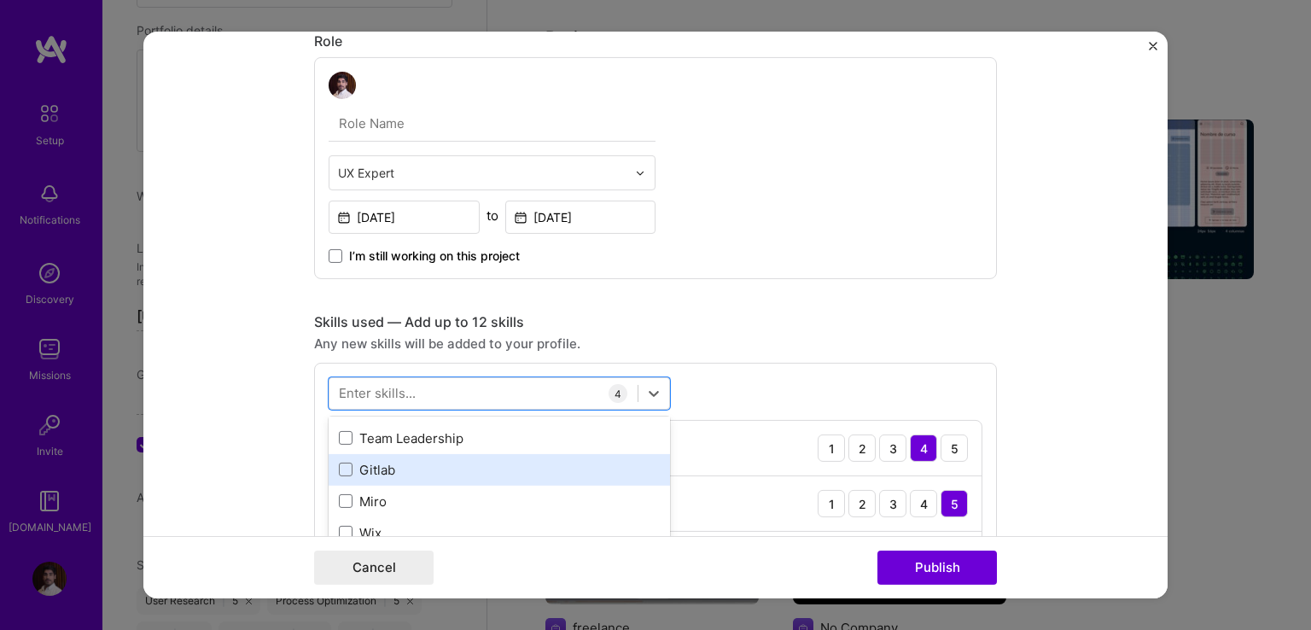
scroll to position [256, 0]
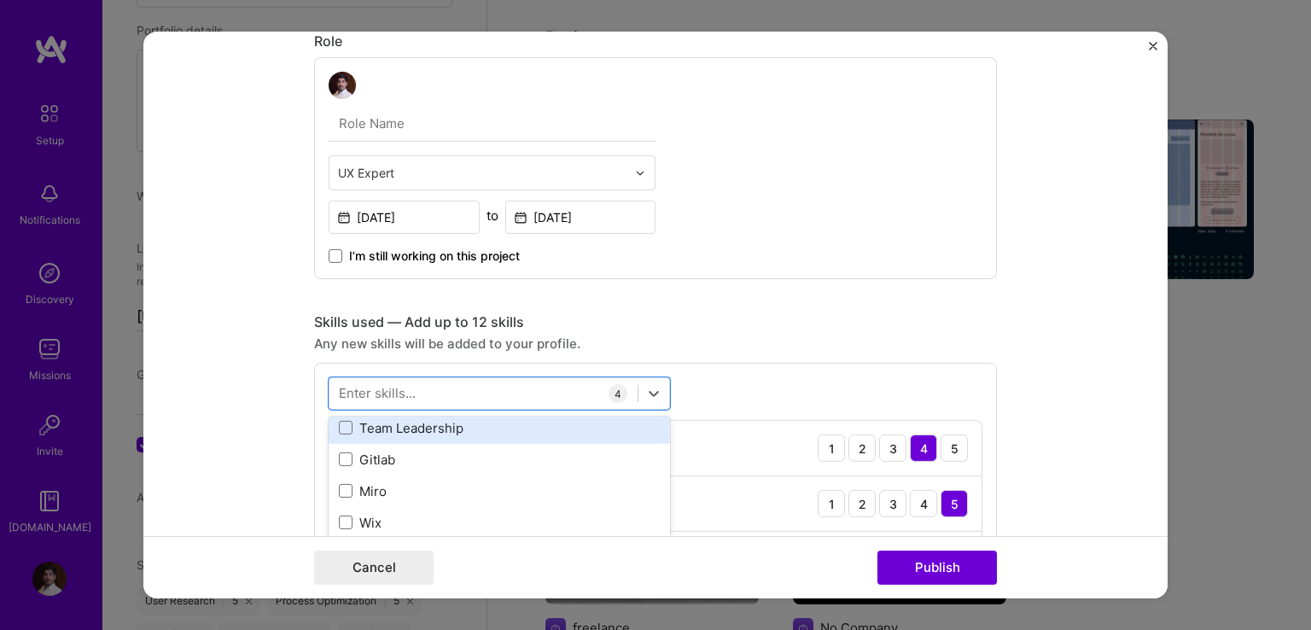
click at [428, 430] on div "Team Leadership" at bounding box center [499, 428] width 321 height 18
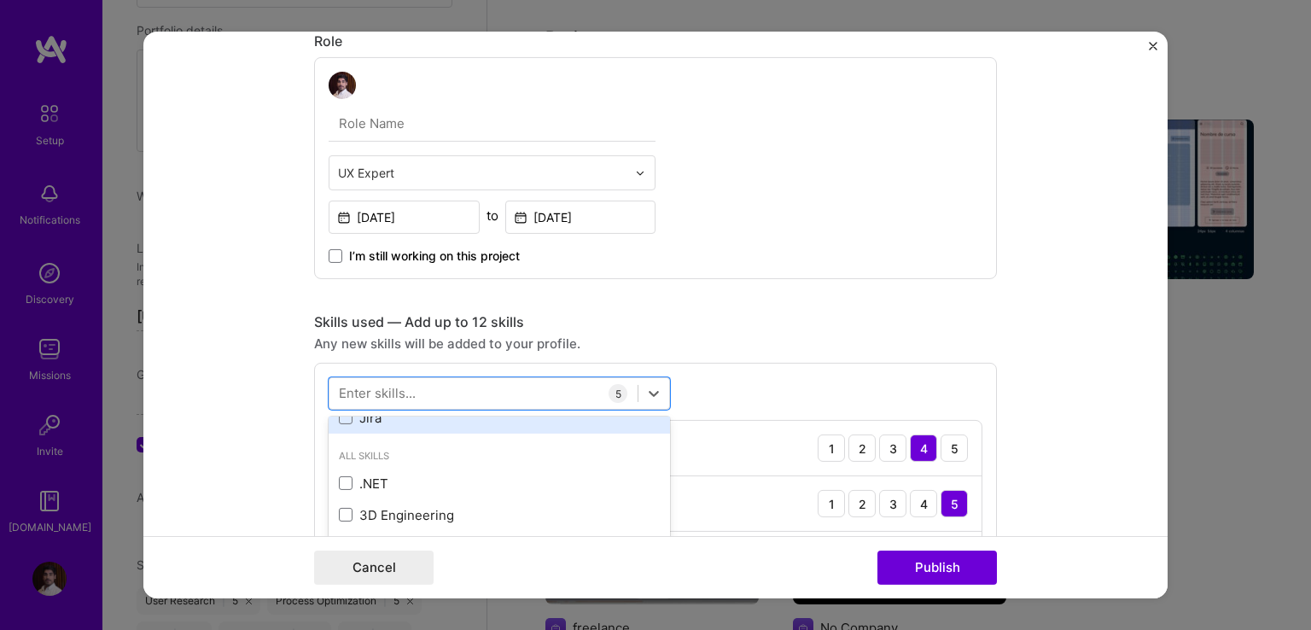
scroll to position [341, 0]
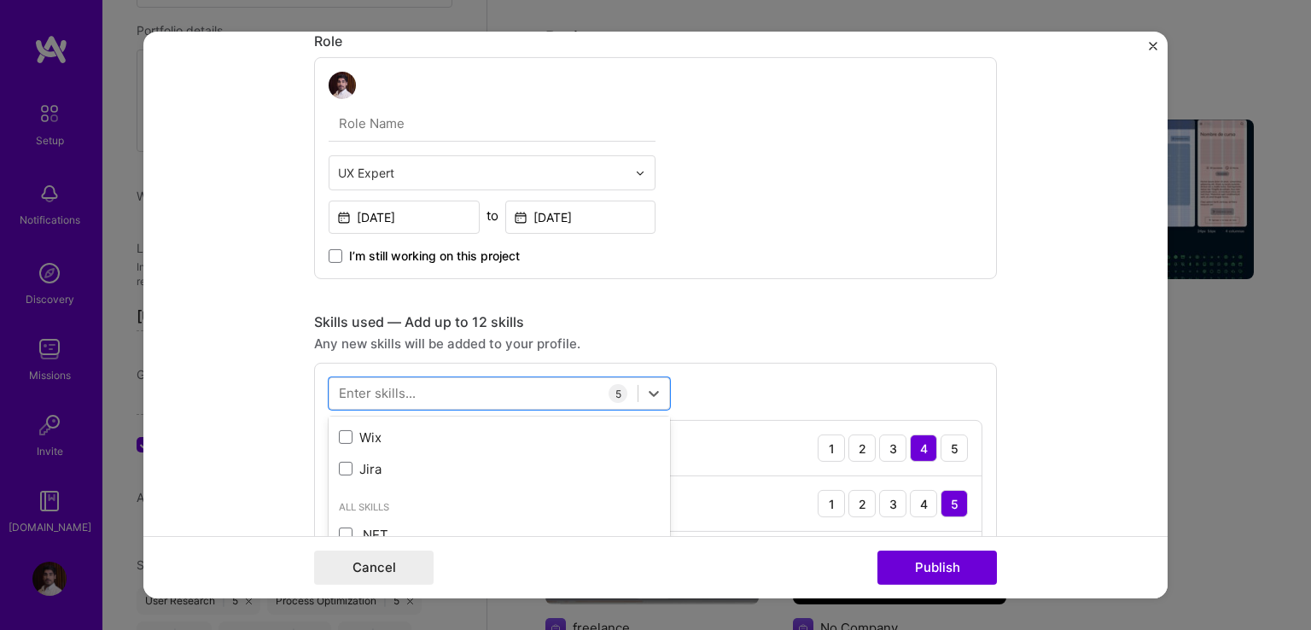
click at [1070, 293] on form "Project title website Company Hecho Por Nosotros Project industry Industry 1 Pr…" at bounding box center [655, 315] width 1024 height 567
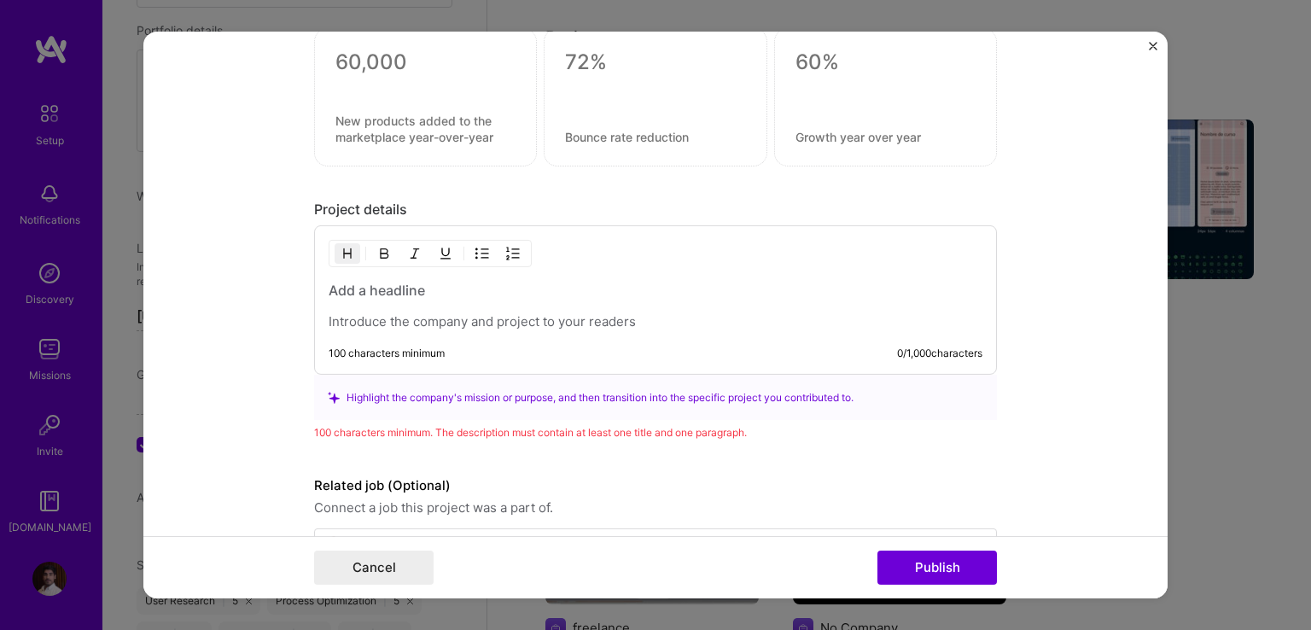
scroll to position [1518, 0]
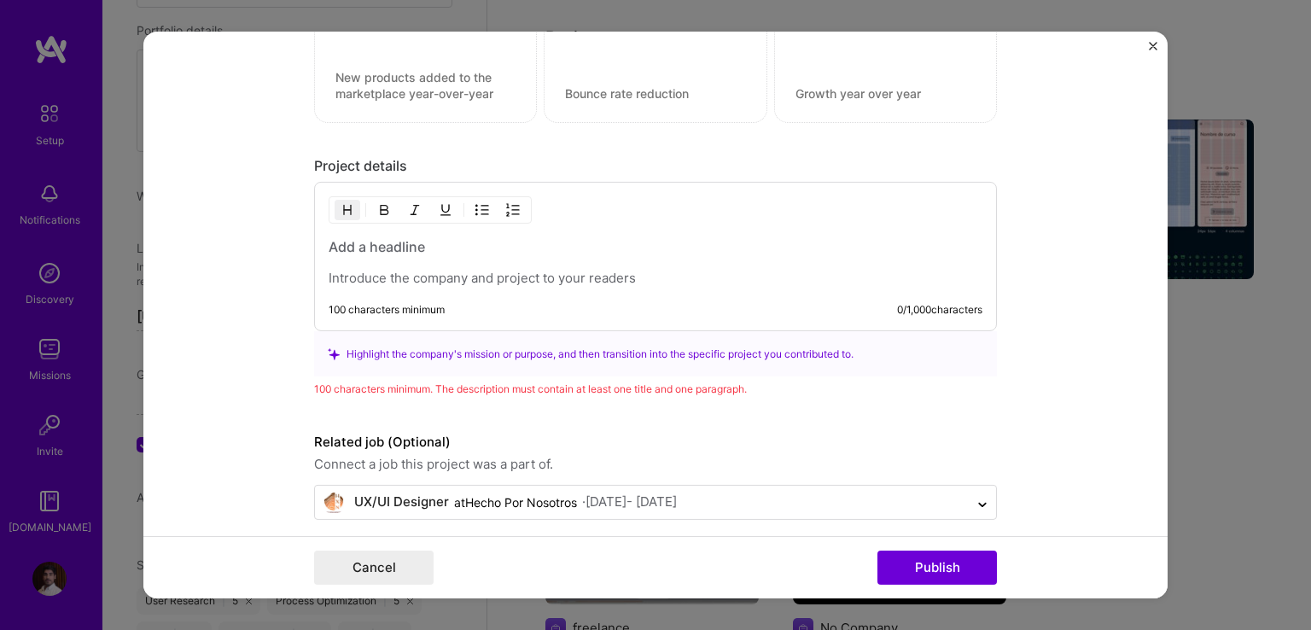
click at [473, 252] on div at bounding box center [656, 262] width 654 height 50
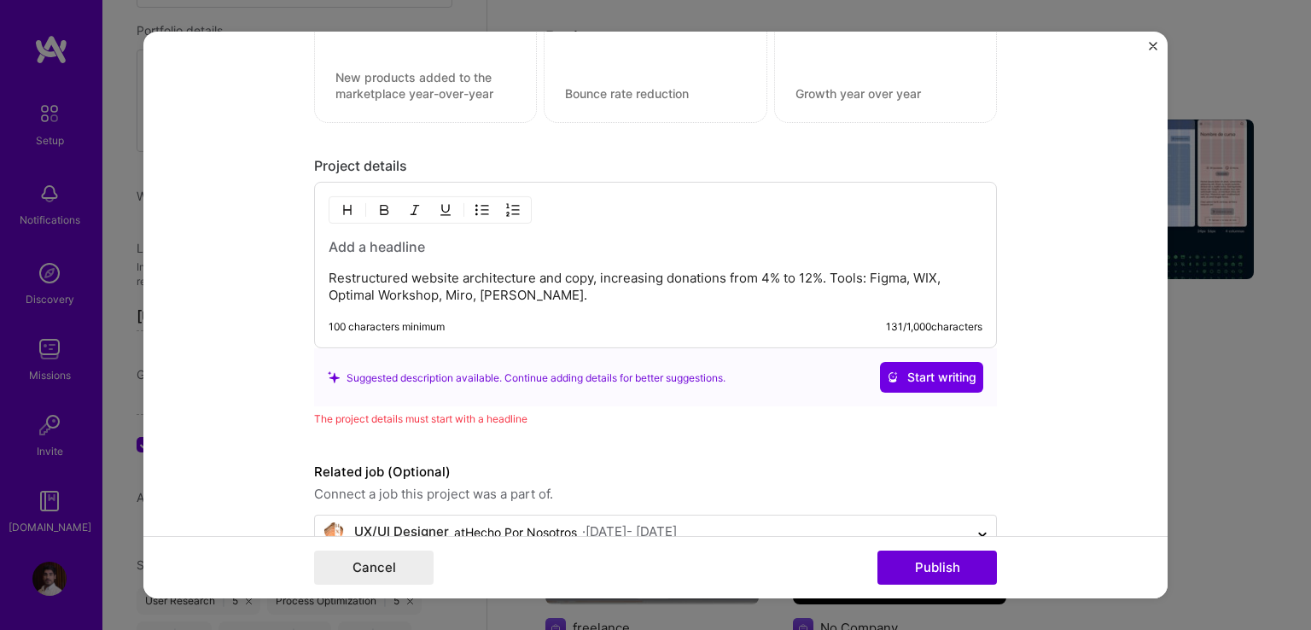
click at [394, 238] on h3 at bounding box center [656, 246] width 654 height 19
click at [823, 273] on p "Restructured website architecture and copy, increasing donations from 4% to 12%…" at bounding box center [656, 287] width 654 height 34
click at [352, 238] on h3 at bounding box center [656, 246] width 654 height 19
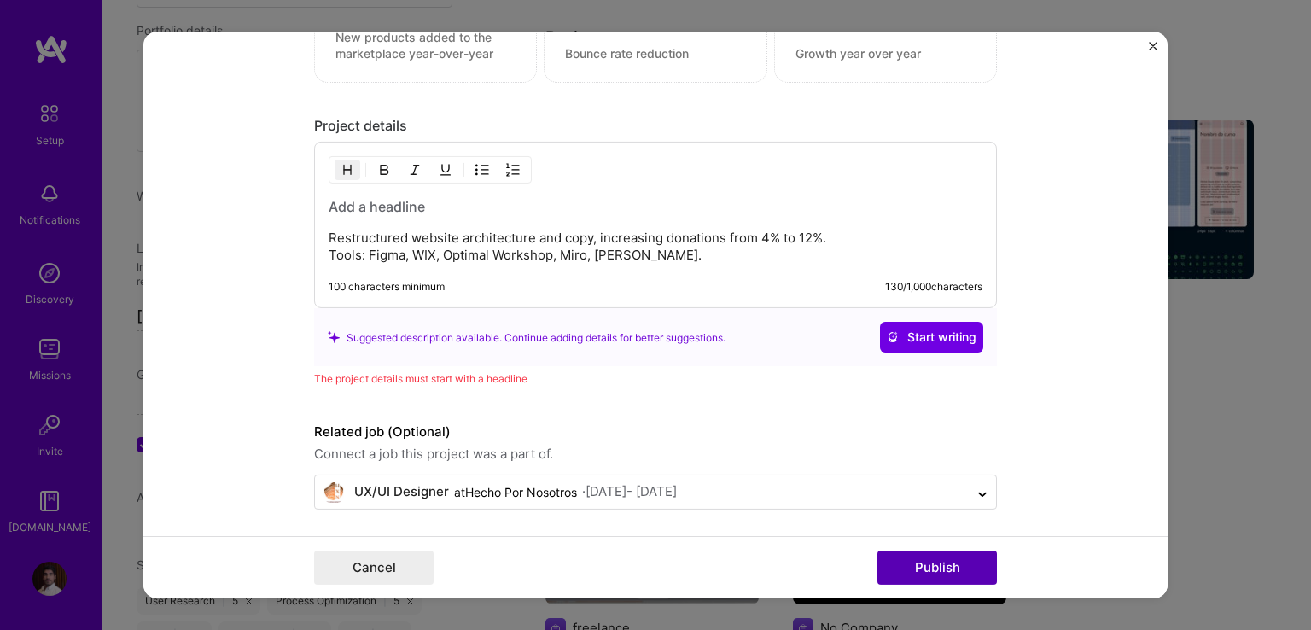
click at [917, 568] on button "Publish" at bounding box center [936, 567] width 119 height 34
click at [927, 571] on button "Publish" at bounding box center [936, 567] width 119 height 34
click at [374, 197] on h3 at bounding box center [656, 206] width 654 height 19
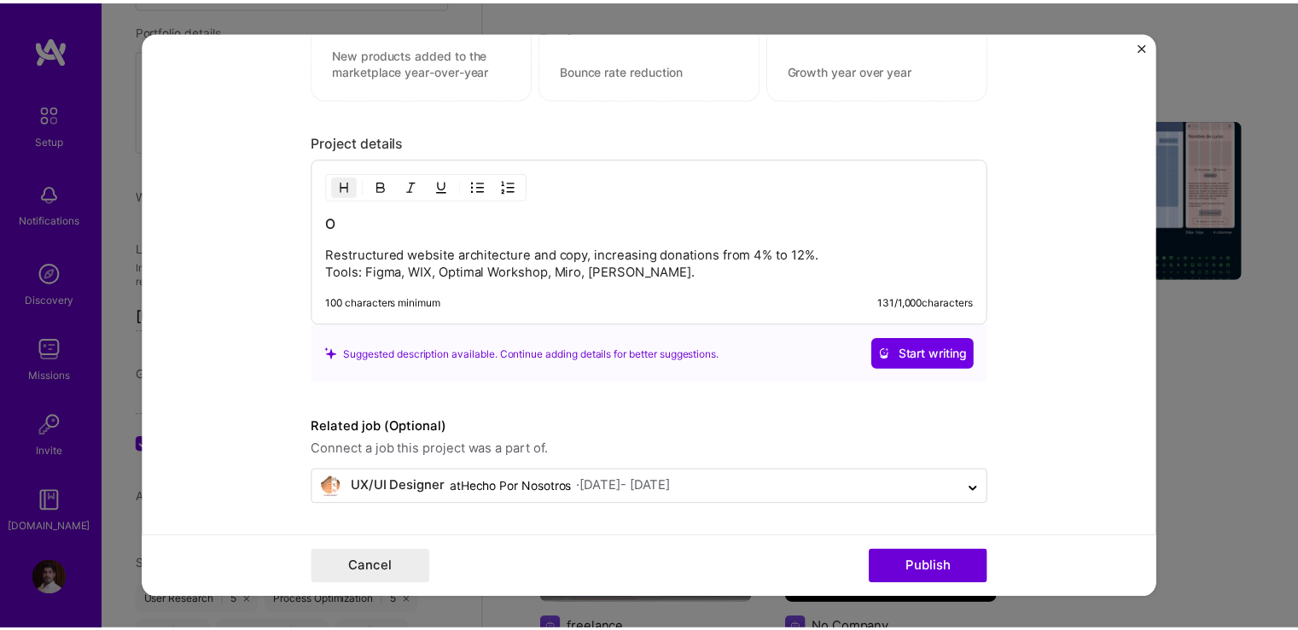
scroll to position [1537, 0]
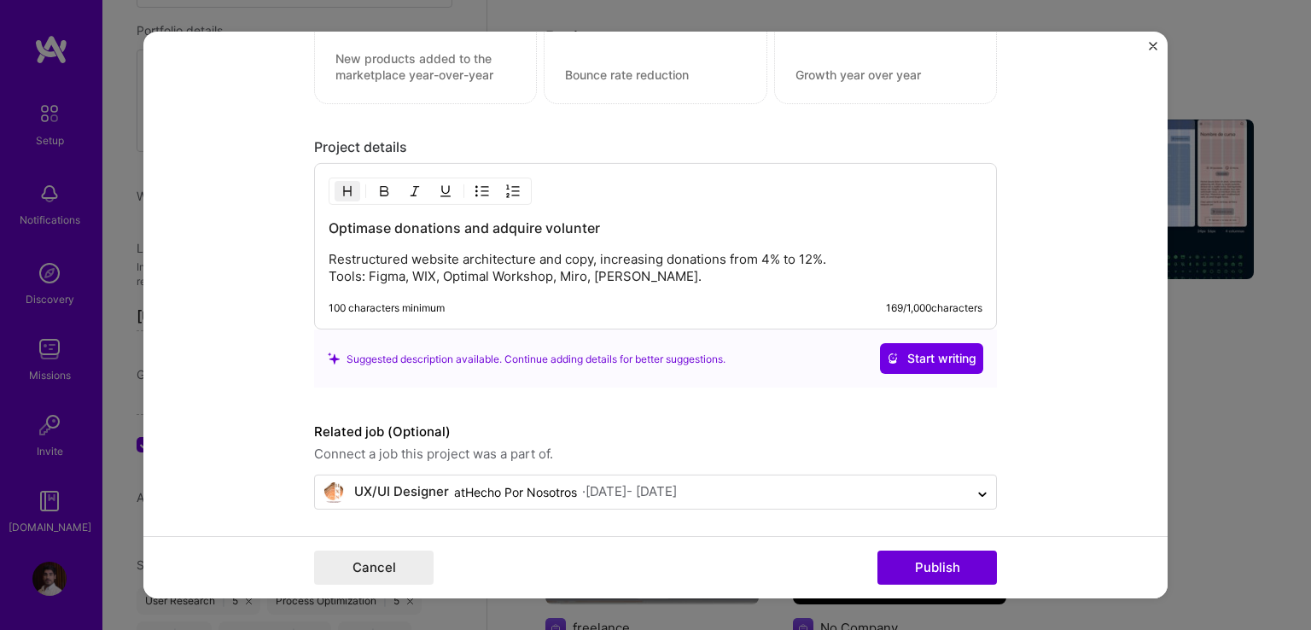
click at [510, 219] on h3 "Optimase donations and adquire volunter" at bounding box center [656, 227] width 654 height 19
click at [518, 229] on h3 "Optimase donations and adquire volunter" at bounding box center [656, 227] width 654 height 19
drag, startPoint x: 518, startPoint y: 229, endPoint x: 473, endPoint y: 221, distance: 45.9
click at [473, 221] on h3 "Optimase donations and adquire volunter" at bounding box center [656, 227] width 654 height 19
click at [501, 221] on h3 "Optimase donations and adquire volunter" at bounding box center [656, 227] width 654 height 19
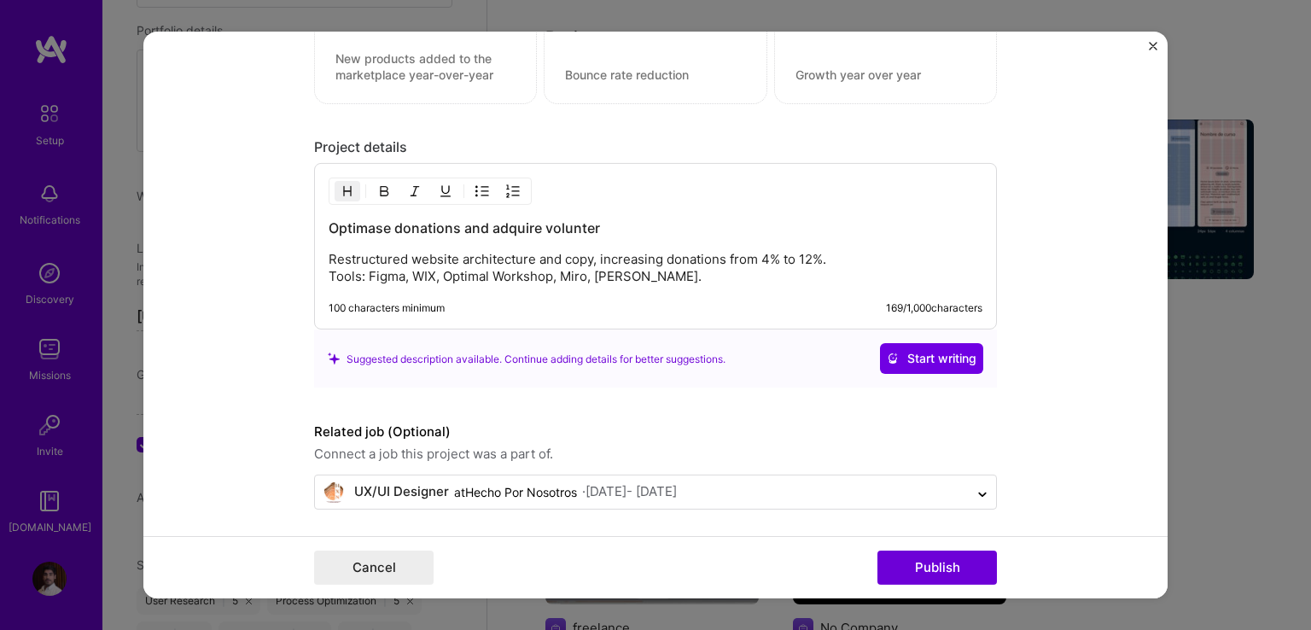
click at [509, 221] on h3 "Optimase donations and adquire volunter" at bounding box center [656, 227] width 654 height 19
click at [564, 219] on h3 "Optimase donations and adquire volunter" at bounding box center [656, 227] width 654 height 19
click at [571, 227] on h3 "Optimase donations and adquire volunter" at bounding box center [656, 227] width 654 height 19
click at [380, 219] on h3 "Optimase donations and adquire volunter" at bounding box center [656, 227] width 654 height 19
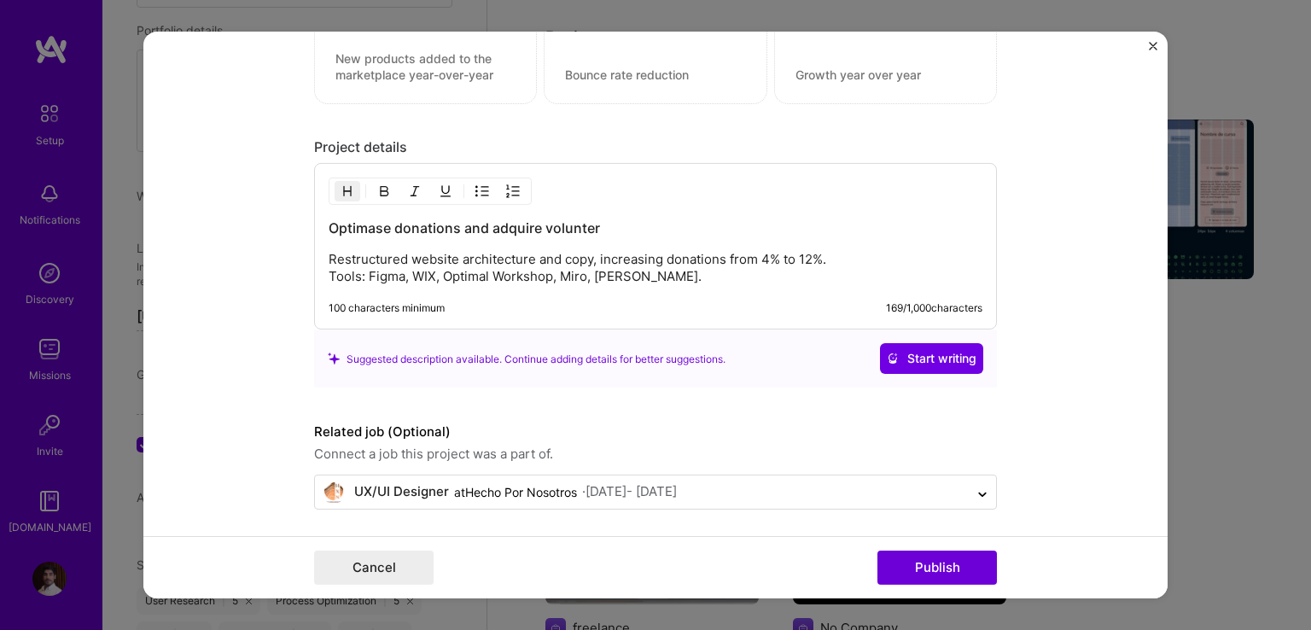
click at [611, 225] on h3 "Optimase donations and adquire volunter" at bounding box center [656, 227] width 654 height 19
drag, startPoint x: 611, startPoint y: 225, endPoint x: 331, endPoint y: 224, distance: 279.9
click at [331, 224] on h3 "Optimase donations and adquire volunter" at bounding box center [656, 227] width 654 height 19
copy h3 "Optimase donations and adquire volunter"
click at [956, 563] on button "Publish" at bounding box center [936, 567] width 119 height 34
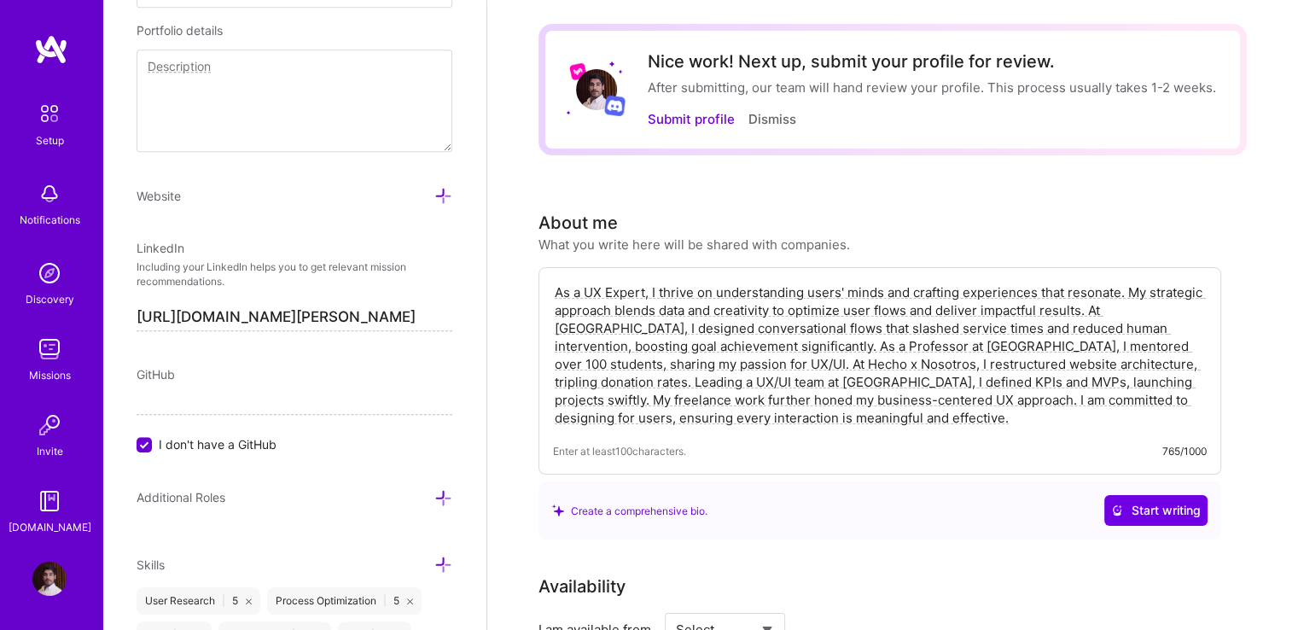
scroll to position [0, 0]
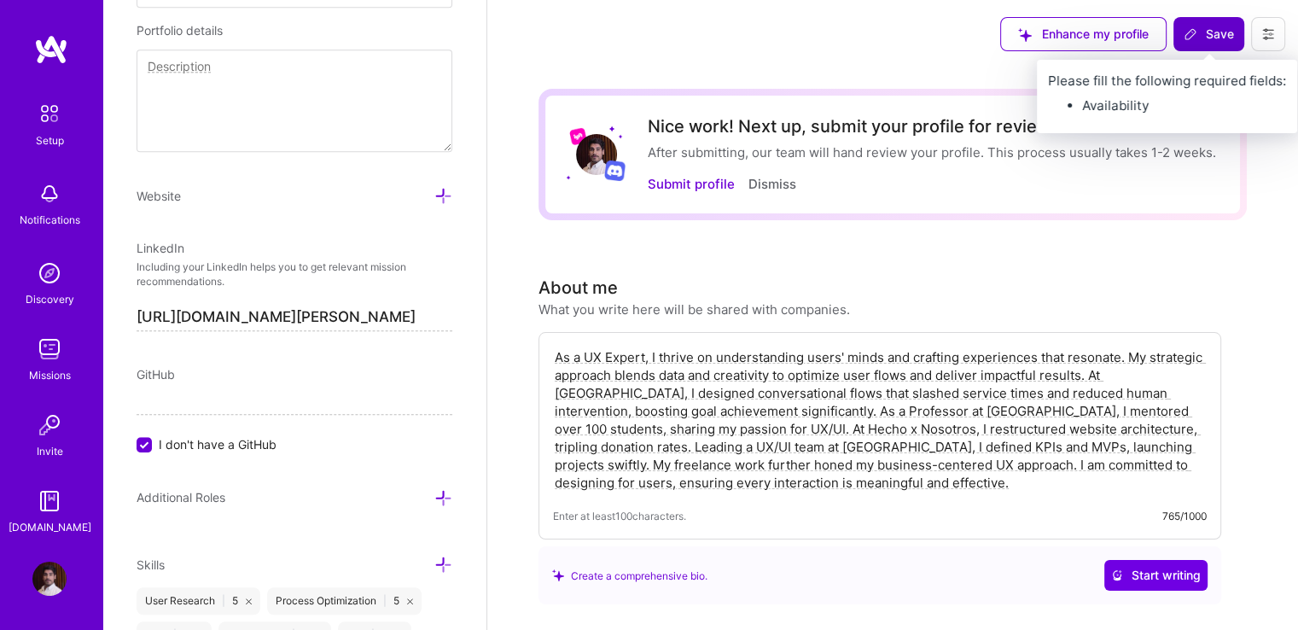
click at [1196, 40] on icon at bounding box center [1191, 34] width 14 height 14
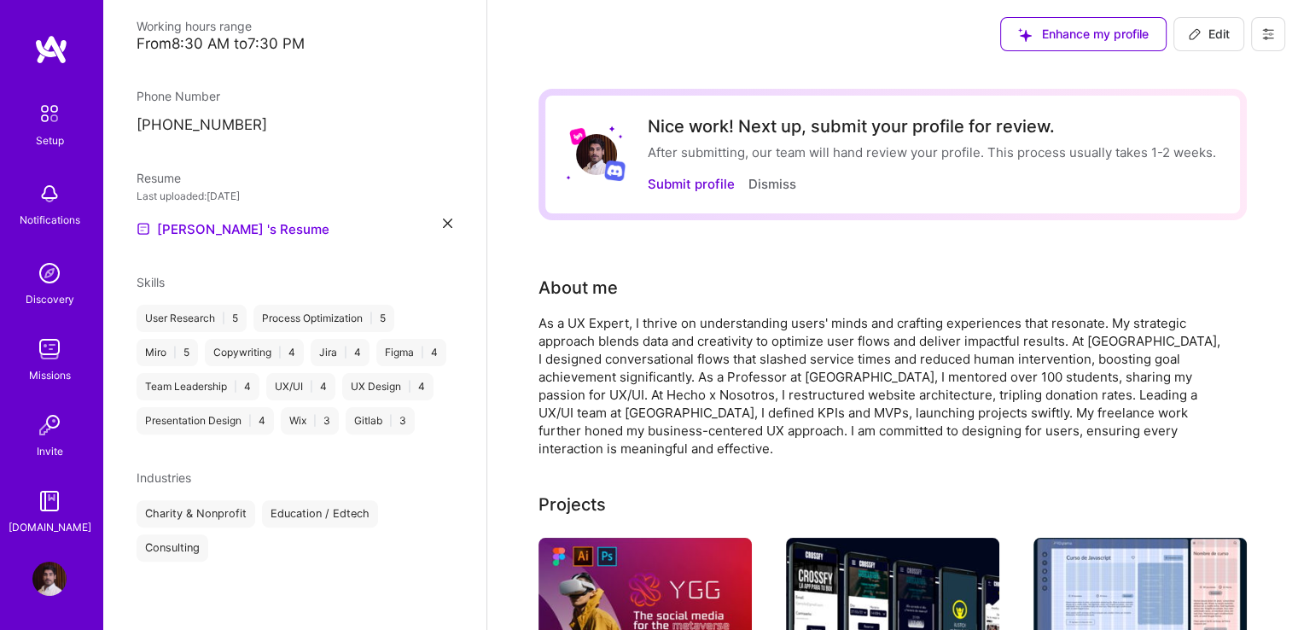
scroll to position [125, 0]
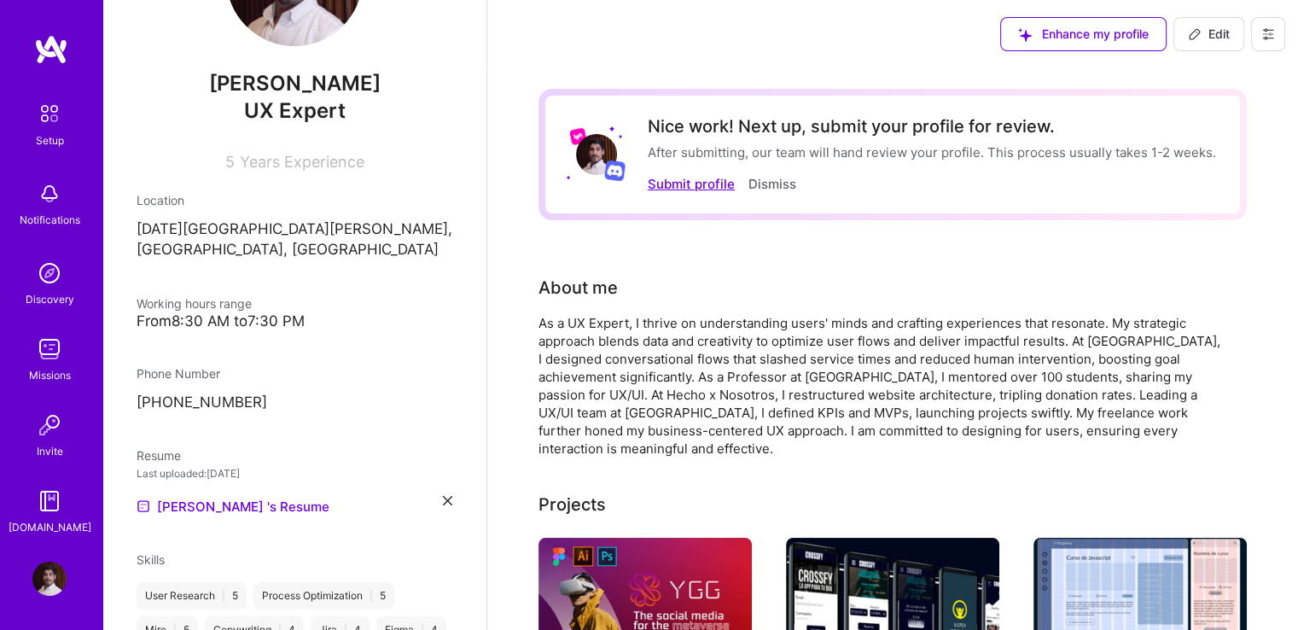
click at [711, 179] on button "Submit profile" at bounding box center [691, 184] width 87 height 18
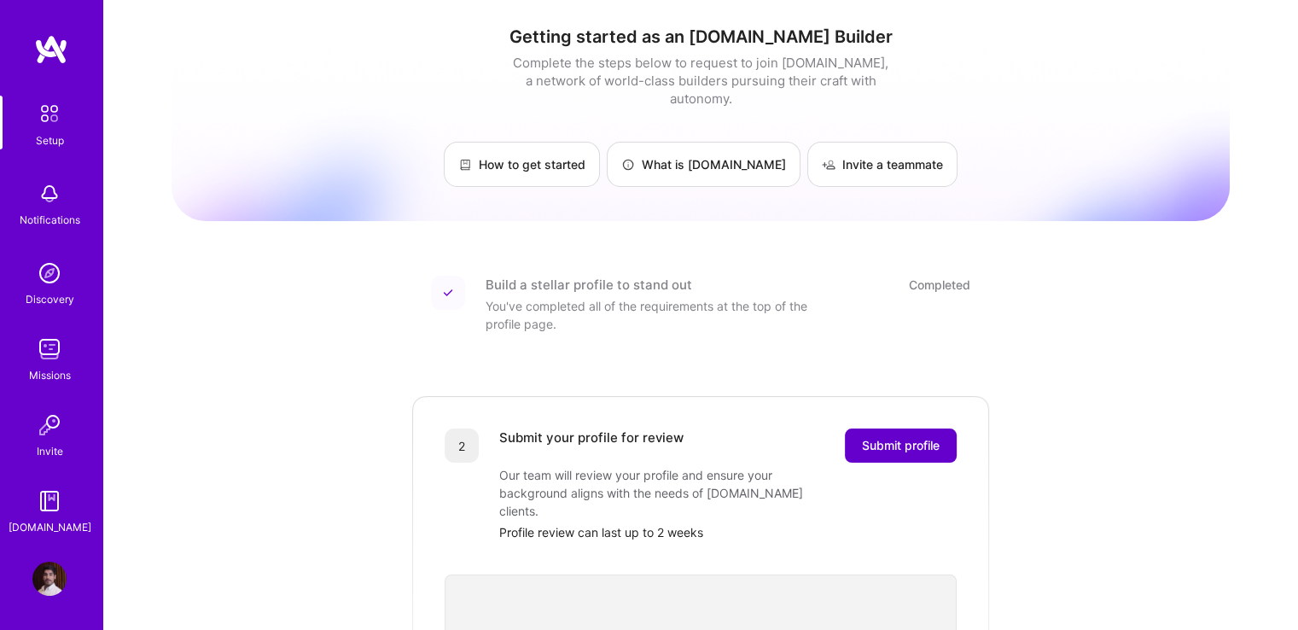
click at [899, 437] on span "Submit profile" at bounding box center [901, 445] width 78 height 17
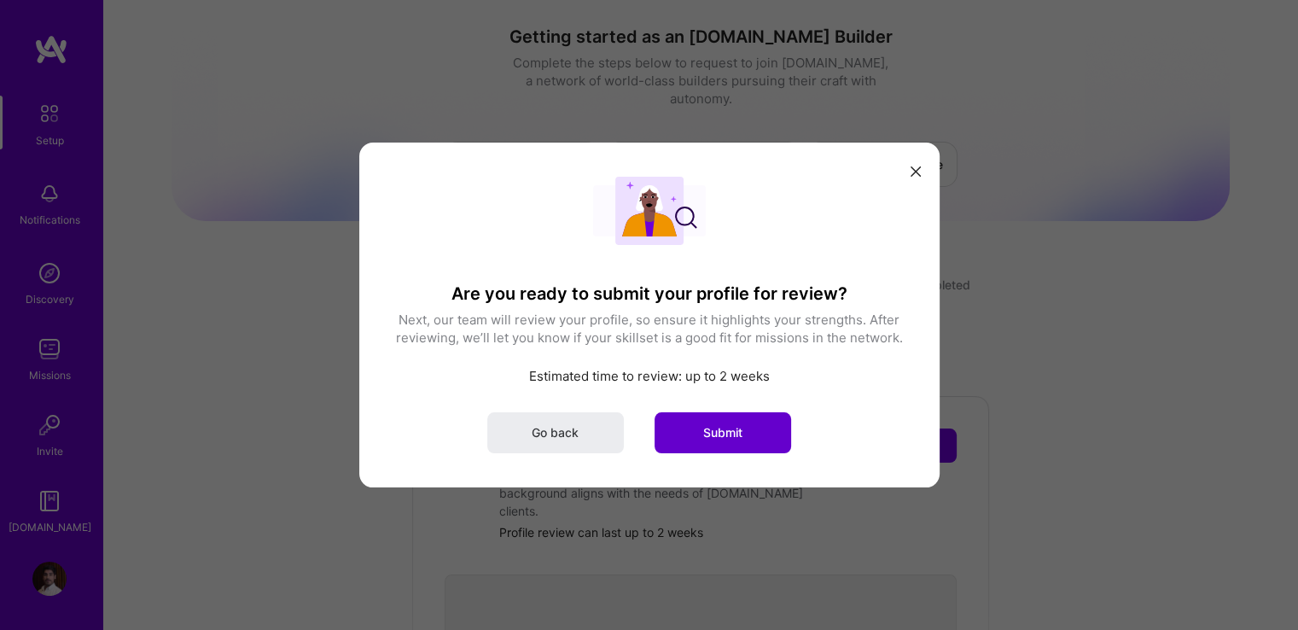
click at [715, 428] on span "Submit" at bounding box center [722, 432] width 39 height 17
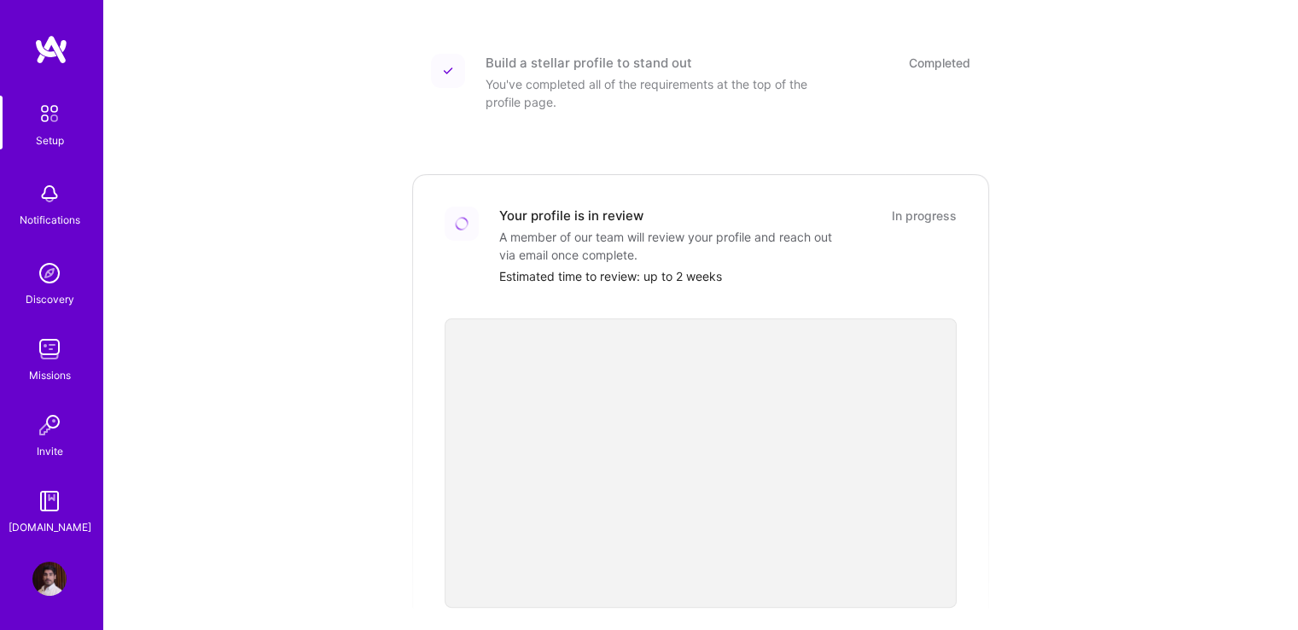
scroll to position [184, 0]
